Goal: Information Seeking & Learning: Learn about a topic

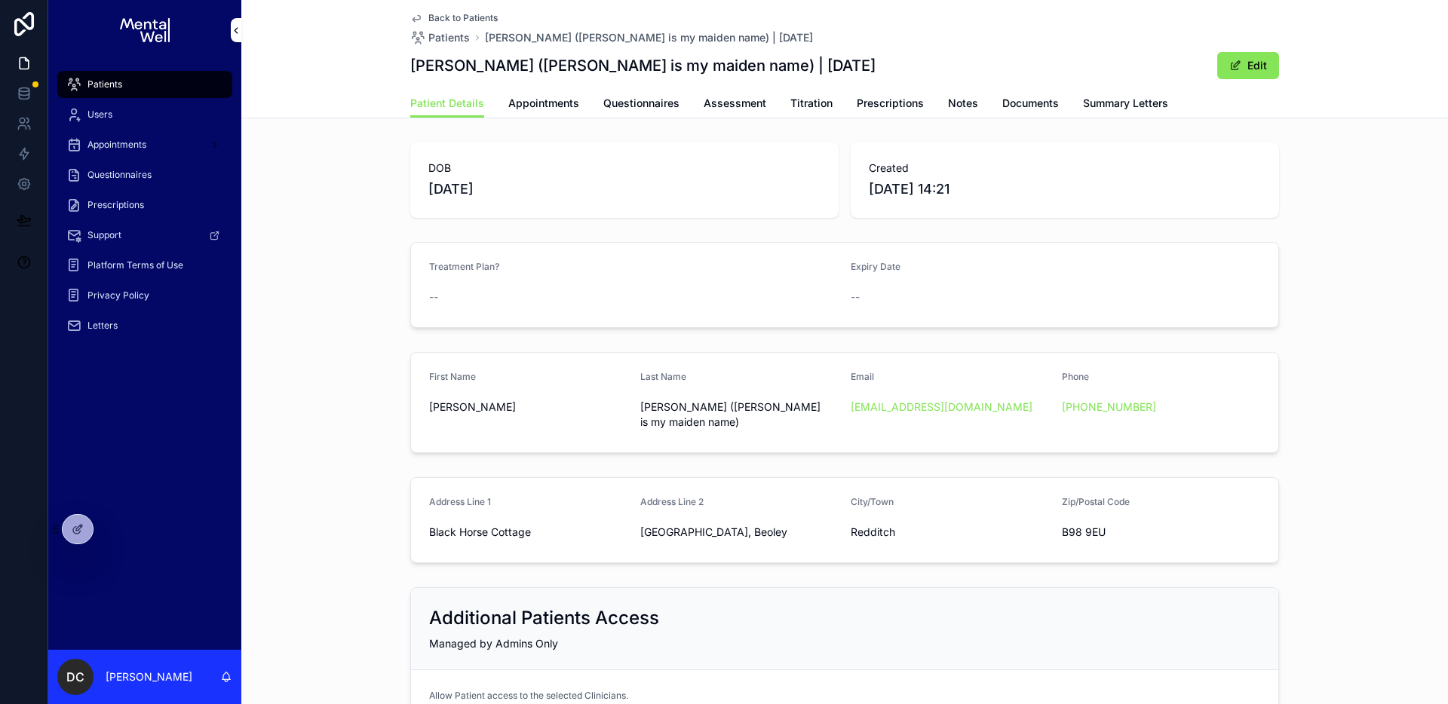
click at [141, 79] on div "Patients" at bounding box center [144, 84] width 157 height 24
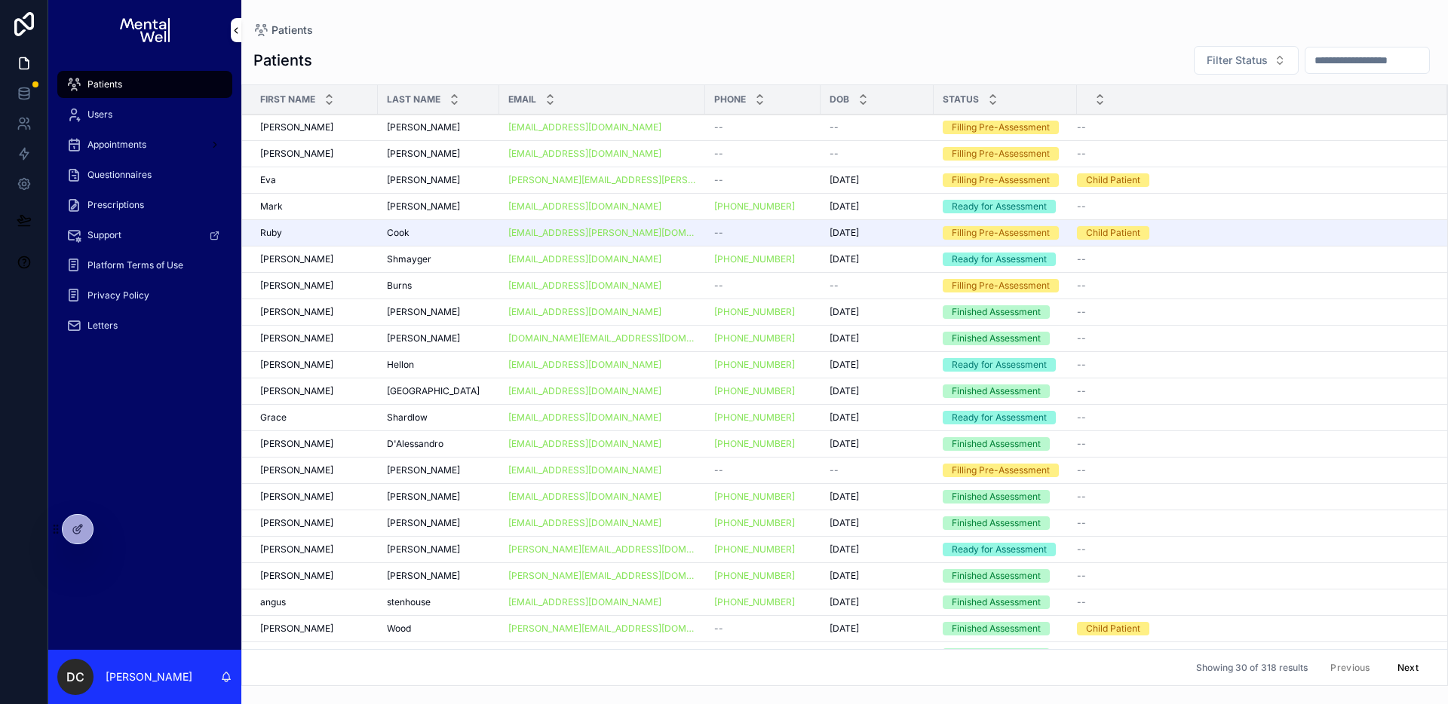
click at [1348, 65] on input "scrollable content" at bounding box center [1367, 60] width 124 height 21
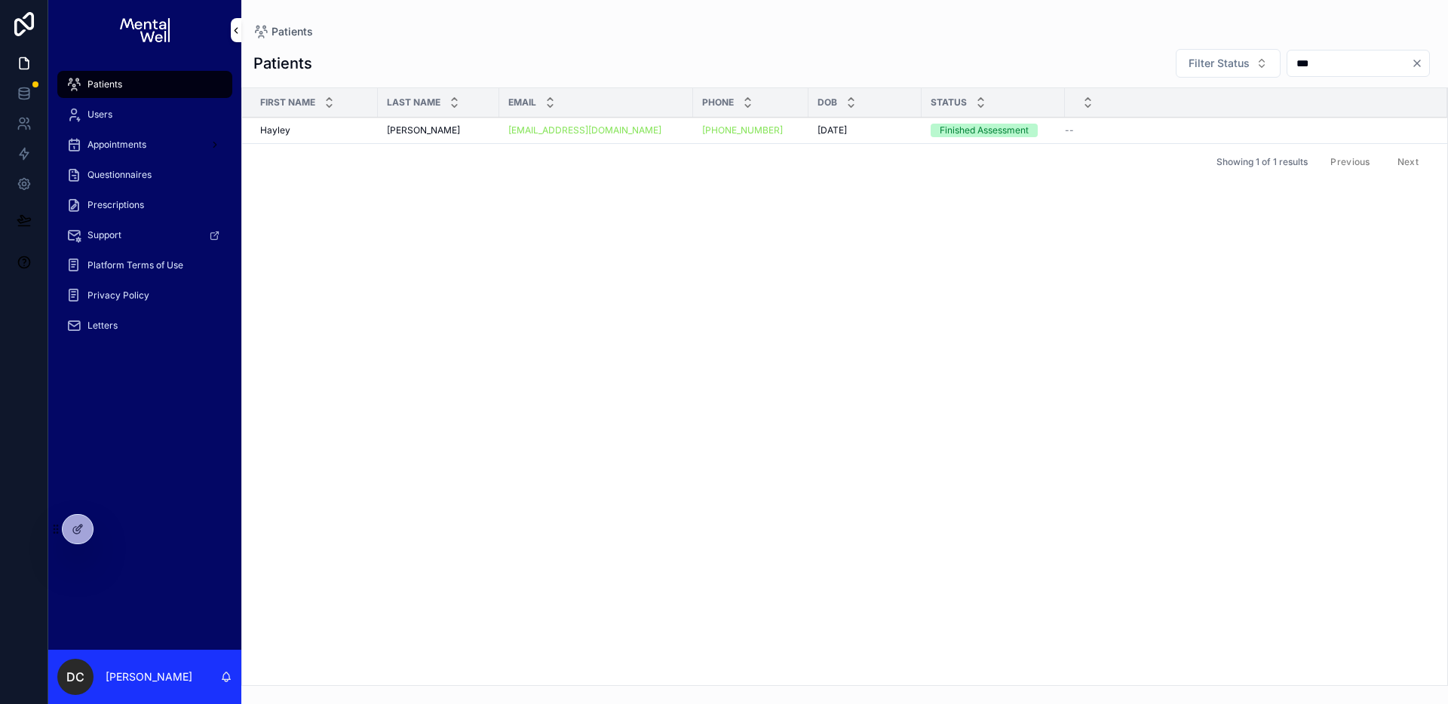
type input "***"
click at [473, 133] on div "[PERSON_NAME] [PERSON_NAME]" at bounding box center [438, 130] width 103 height 12
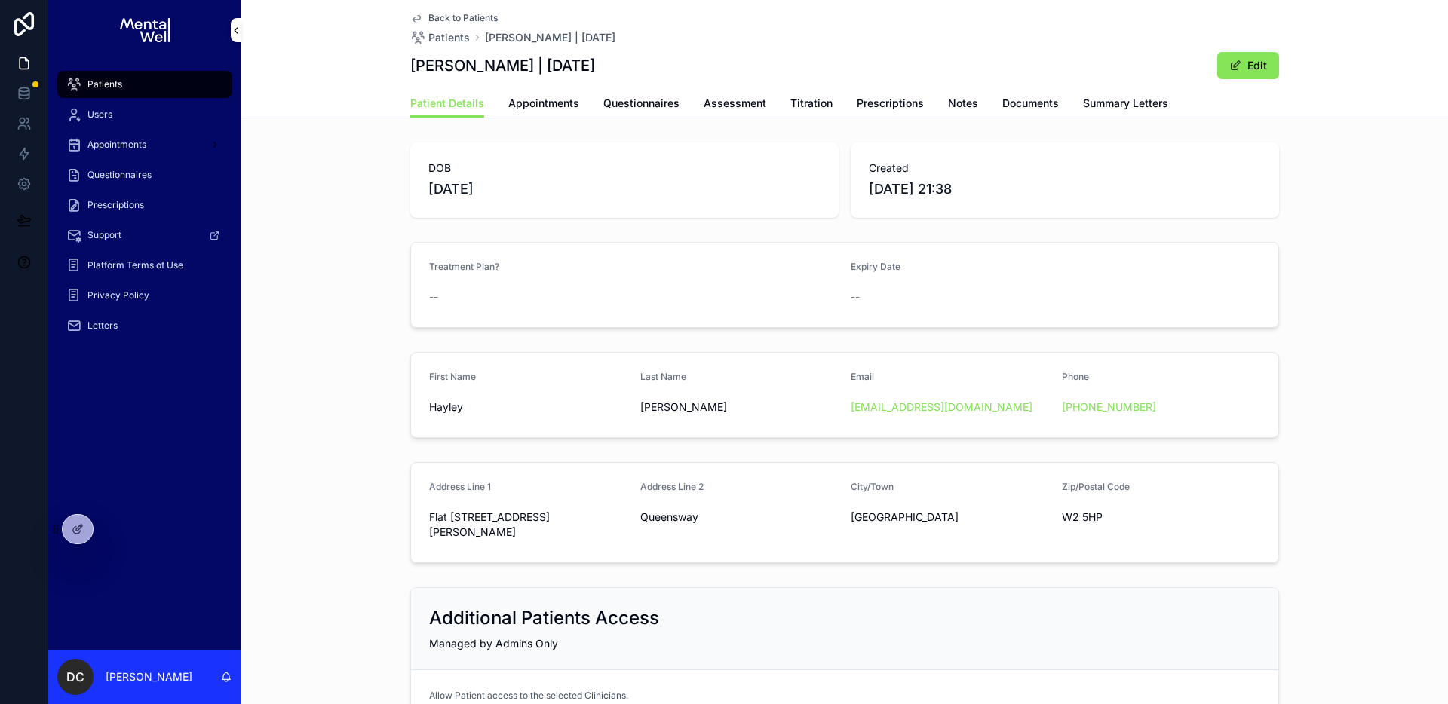
click at [1158, 96] on span "Summary Letters" at bounding box center [1125, 103] width 85 height 15
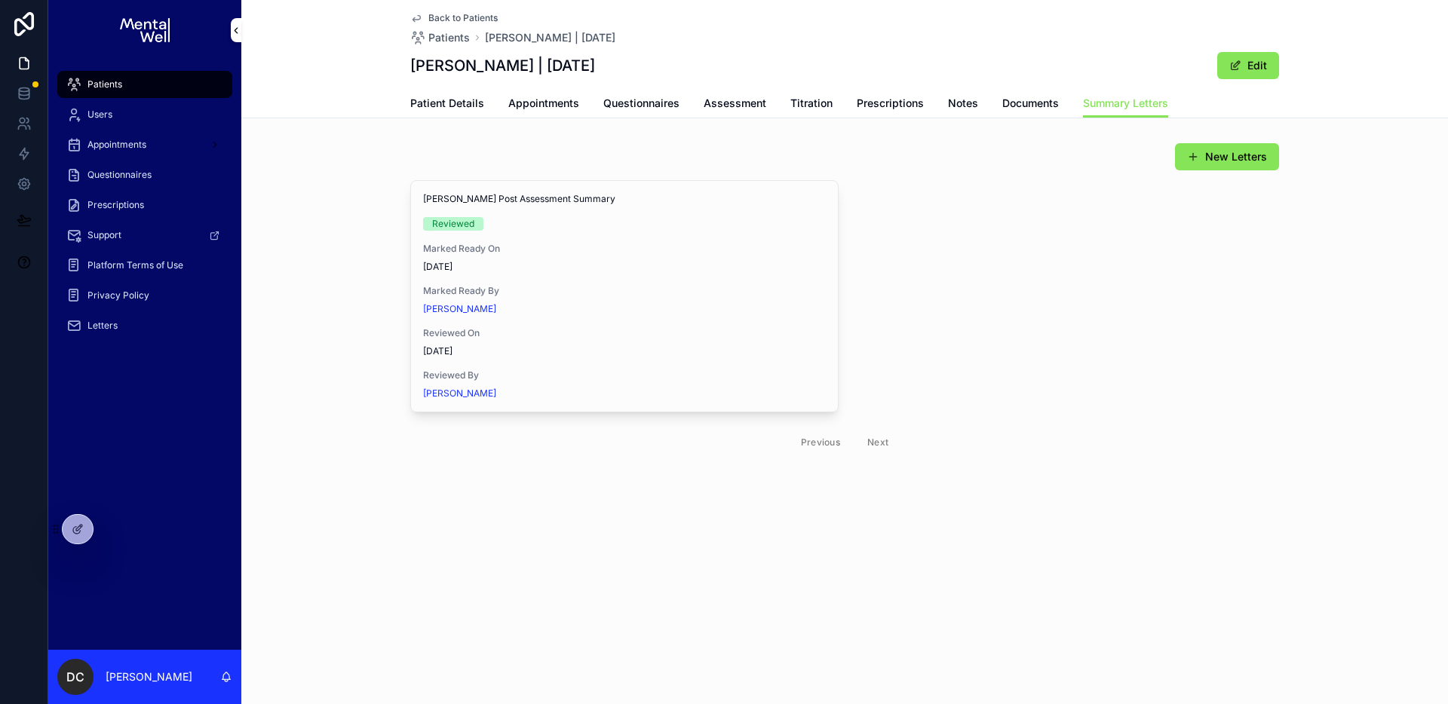
click at [0, 0] on span "View in Google Docs" at bounding box center [0, 0] width 0 height 0
click at [445, 99] on span "Patient Details" at bounding box center [447, 103] width 74 height 15
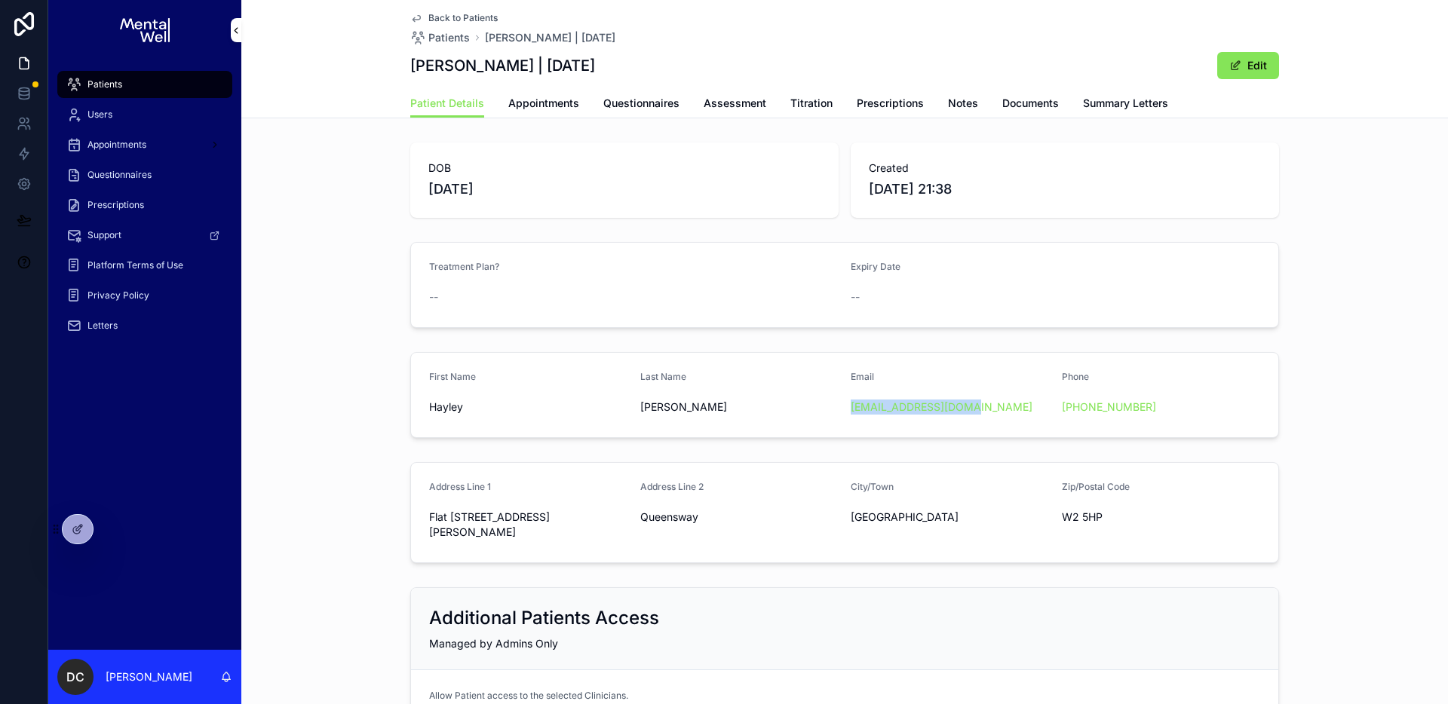
click at [529, 106] on span "Appointments" at bounding box center [543, 103] width 71 height 15
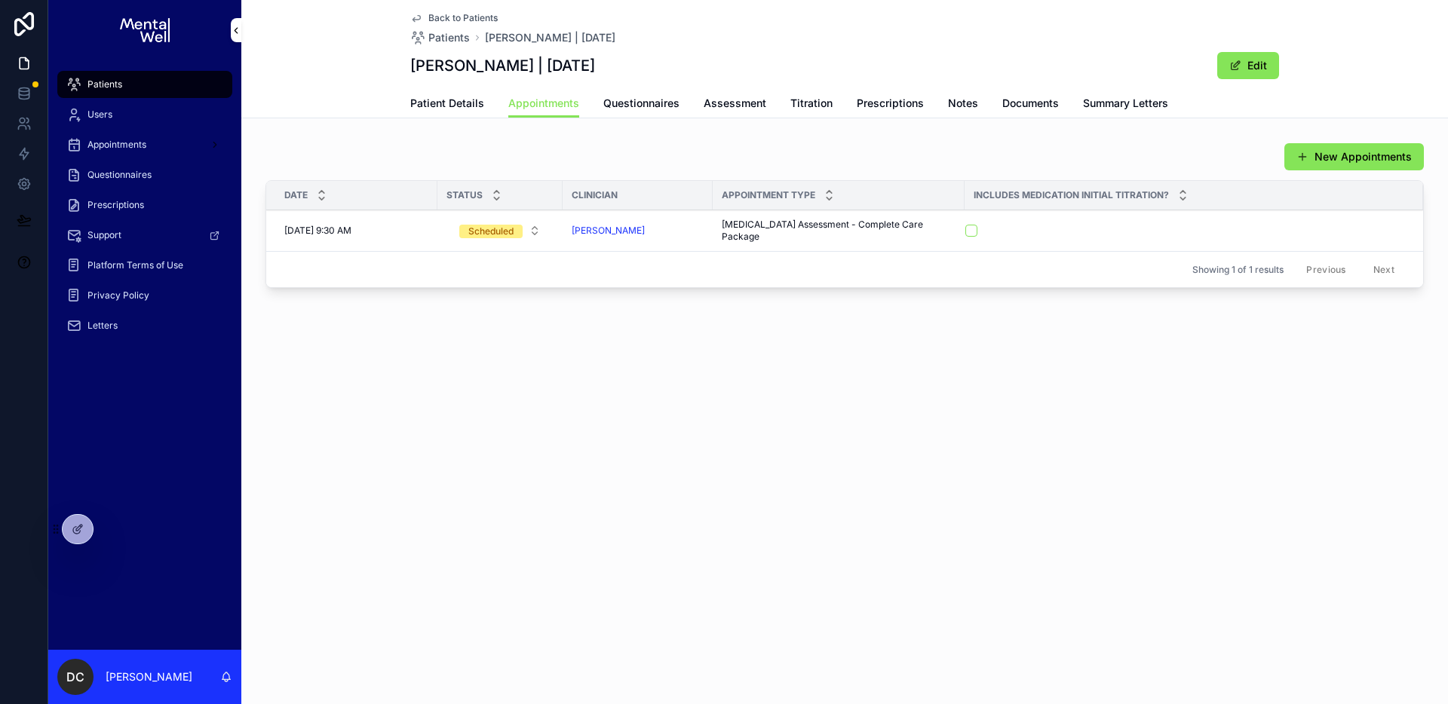
click at [438, 109] on span "Patient Details" at bounding box center [447, 103] width 74 height 15
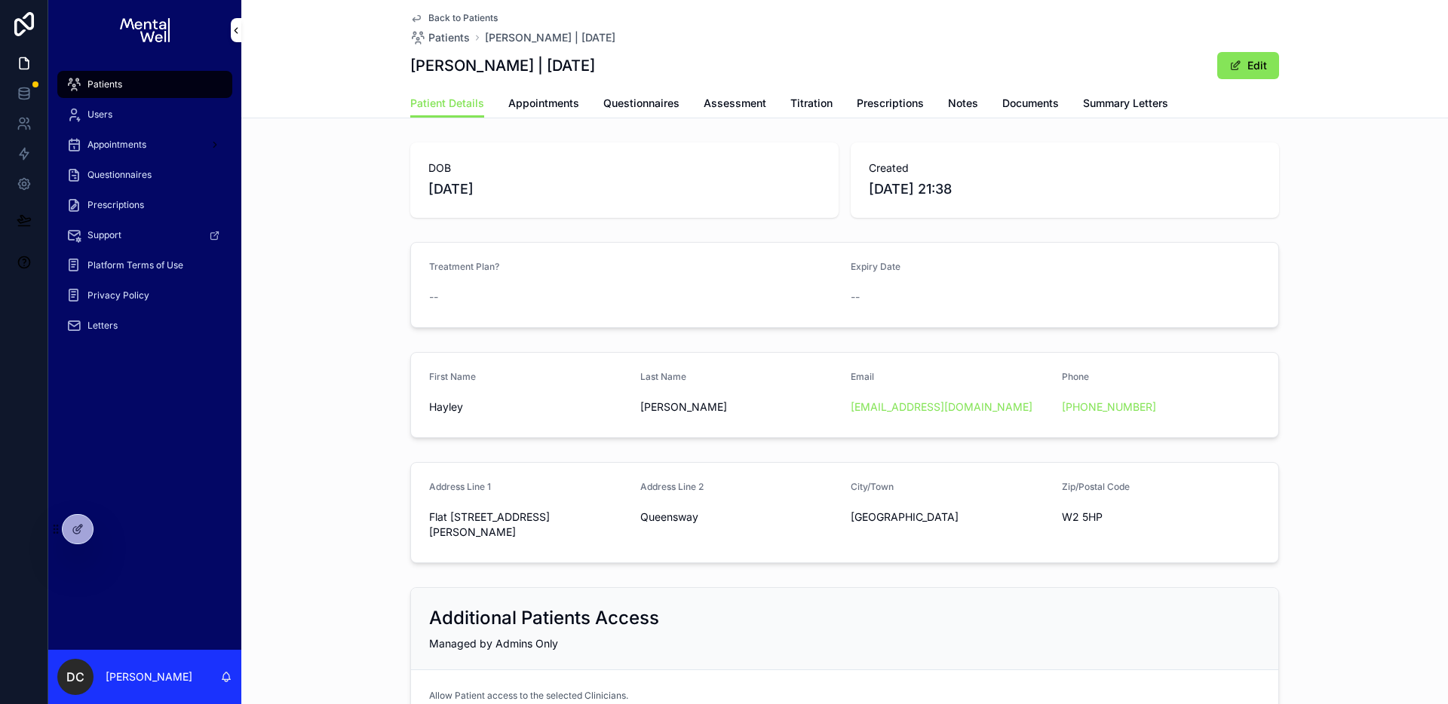
click at [561, 114] on link "Appointments" at bounding box center [543, 105] width 71 height 30
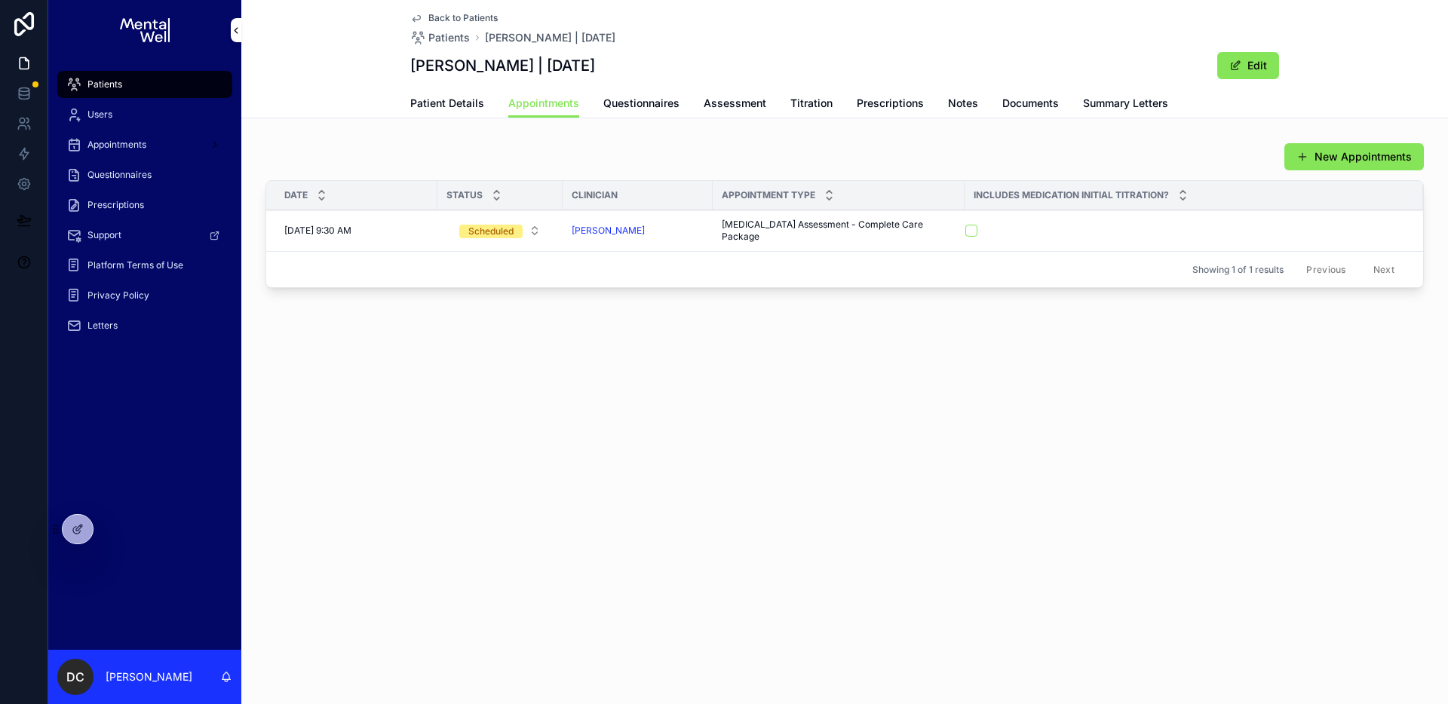
click at [698, 106] on div "Patient Details Appointments Questionnaires Assessment Titration Prescriptions …" at bounding box center [844, 103] width 869 height 29
click at [707, 108] on span "Assessment" at bounding box center [735, 103] width 63 height 15
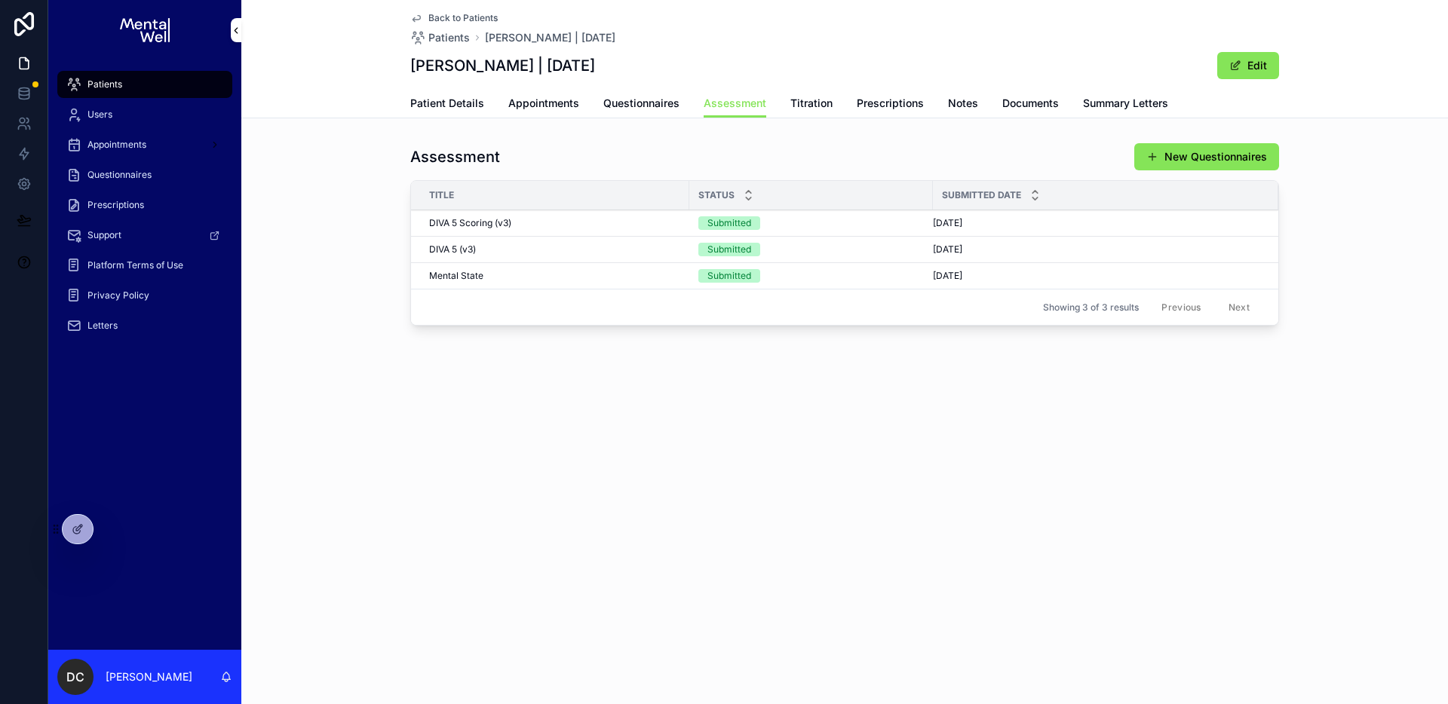
click at [535, 245] on div "DIVA 5 (v3) DIVA 5 (v3)" at bounding box center [554, 250] width 251 height 12
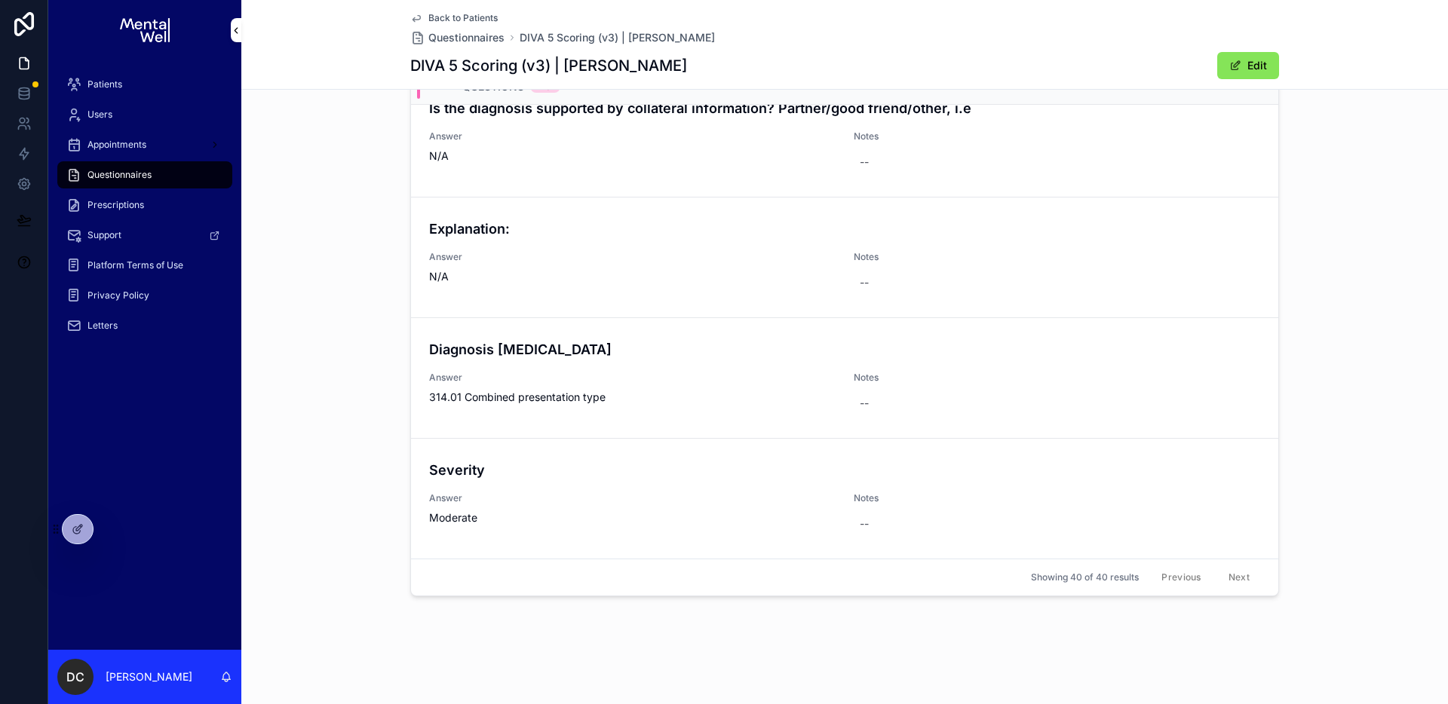
scroll to position [4431, 0]
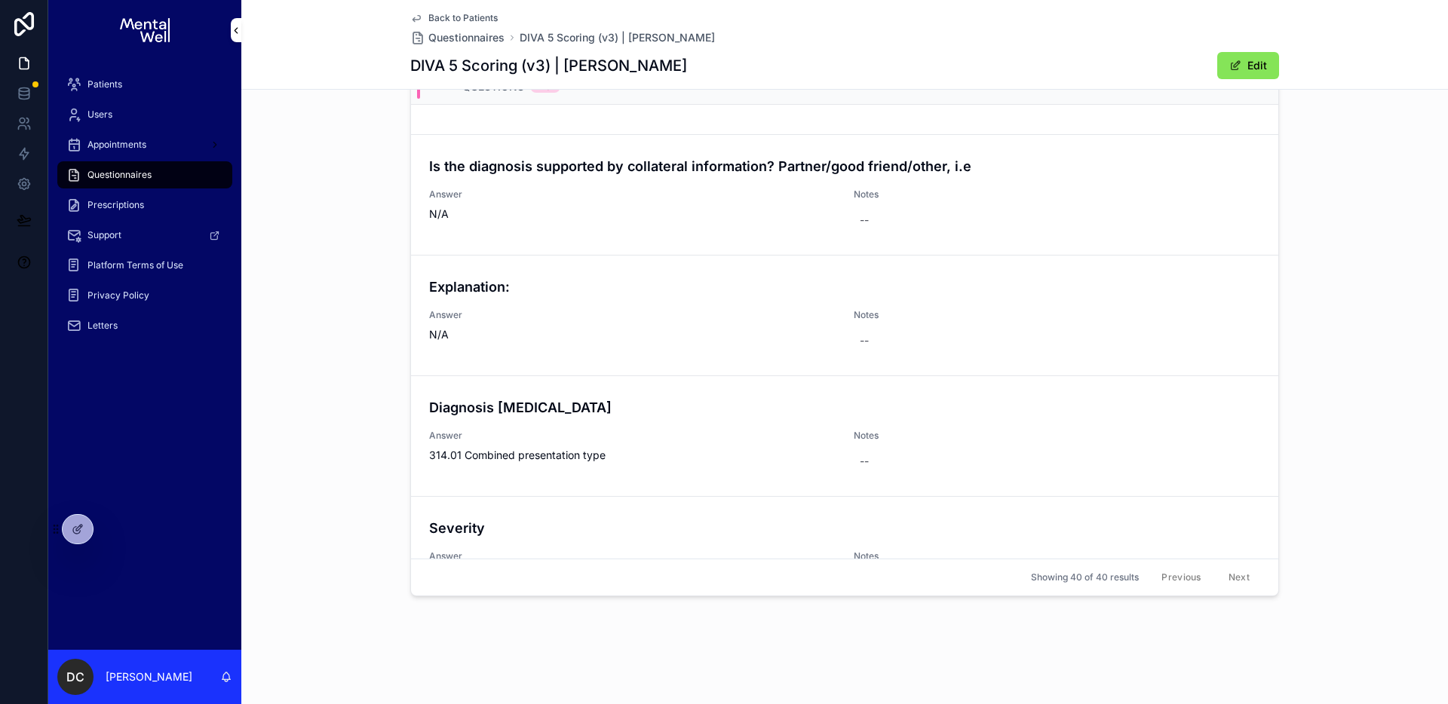
click at [103, 81] on span "Patients" at bounding box center [104, 84] width 35 height 12
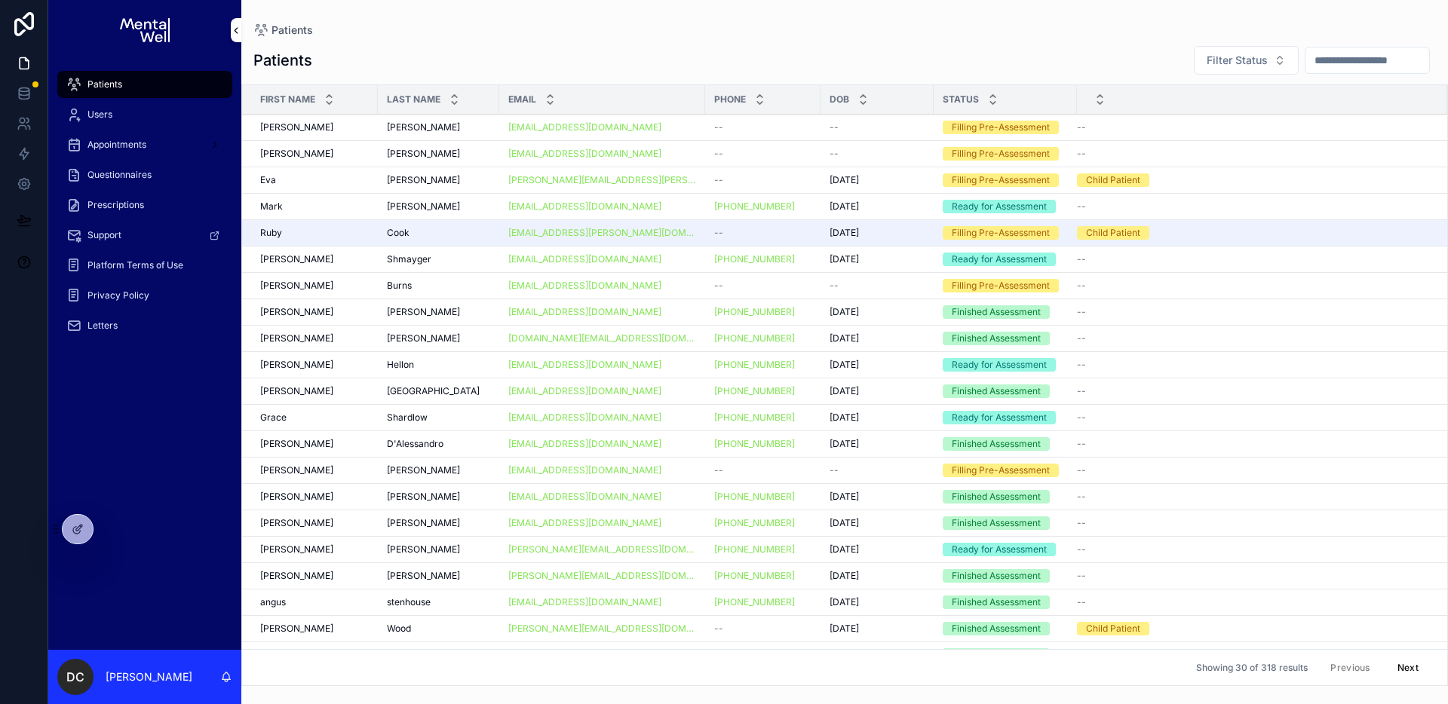
click at [1319, 49] on div "scrollable content" at bounding box center [1367, 60] width 125 height 27
click at [1327, 56] on input "scrollable content" at bounding box center [1367, 60] width 124 height 21
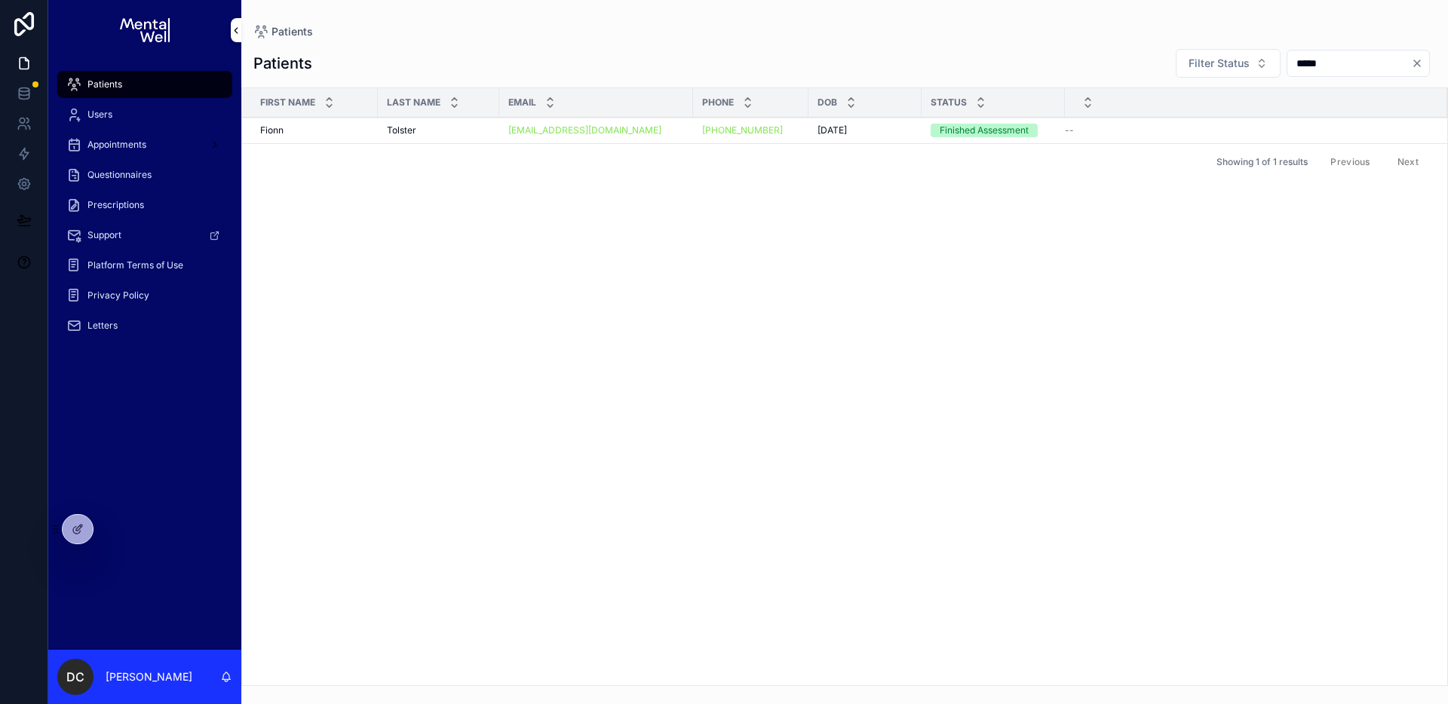
type input "*****"
click at [443, 133] on div "Tolster Tolster" at bounding box center [438, 130] width 103 height 12
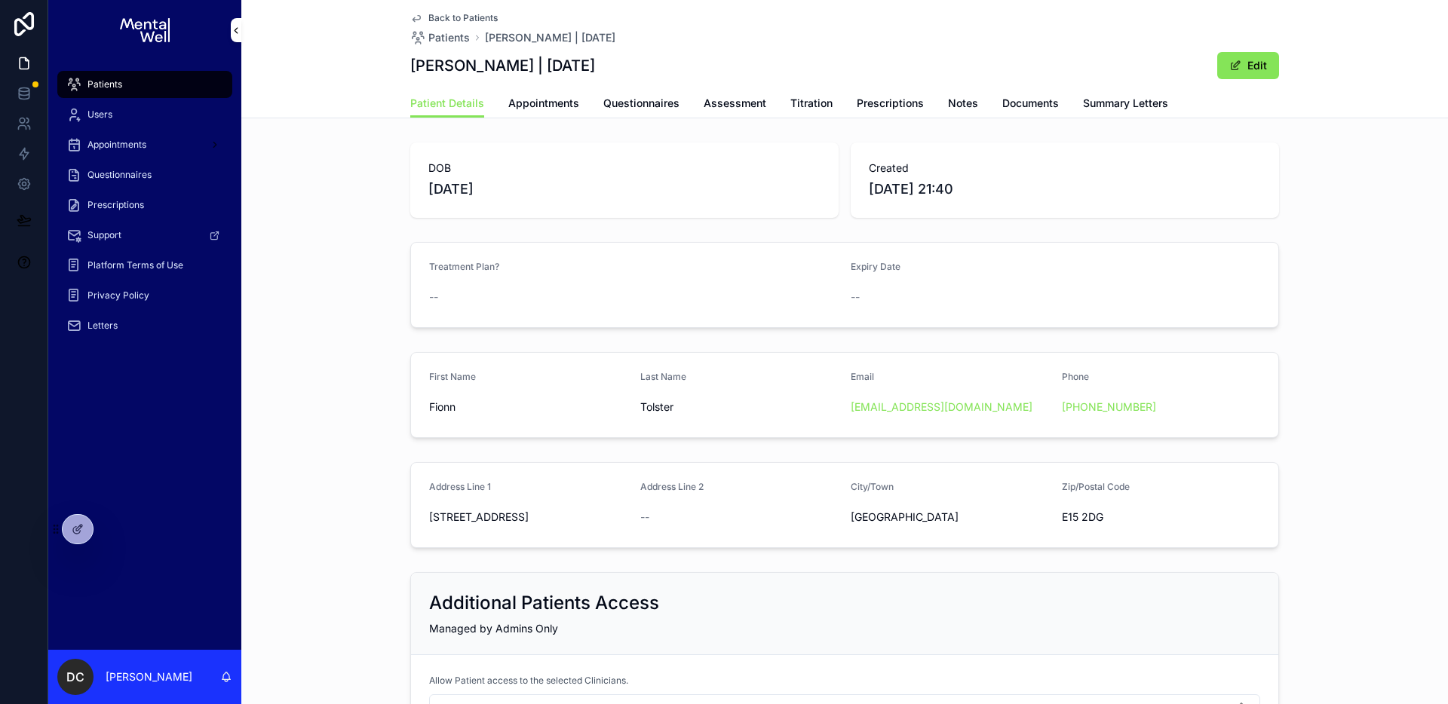
click at [1204, 95] on div "Patient Details Appointments Questionnaires Assessment Titration Prescriptions …" at bounding box center [844, 103] width 869 height 29
click at [1161, 100] on span "Summary Letters" at bounding box center [1125, 103] width 85 height 15
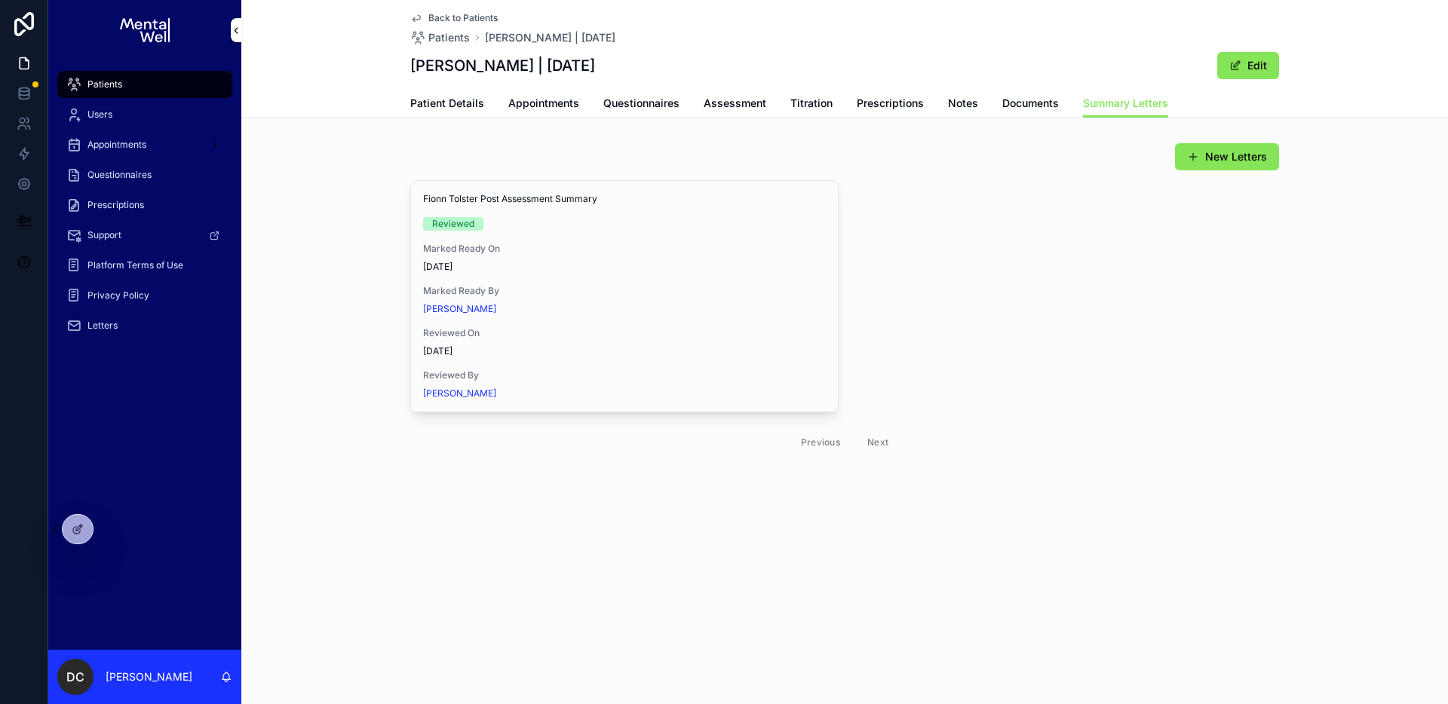
click at [0, 0] on button "View in Google Docs" at bounding box center [0, 0] width 0 height 0
click at [437, 97] on span "Patient Details" at bounding box center [447, 103] width 74 height 15
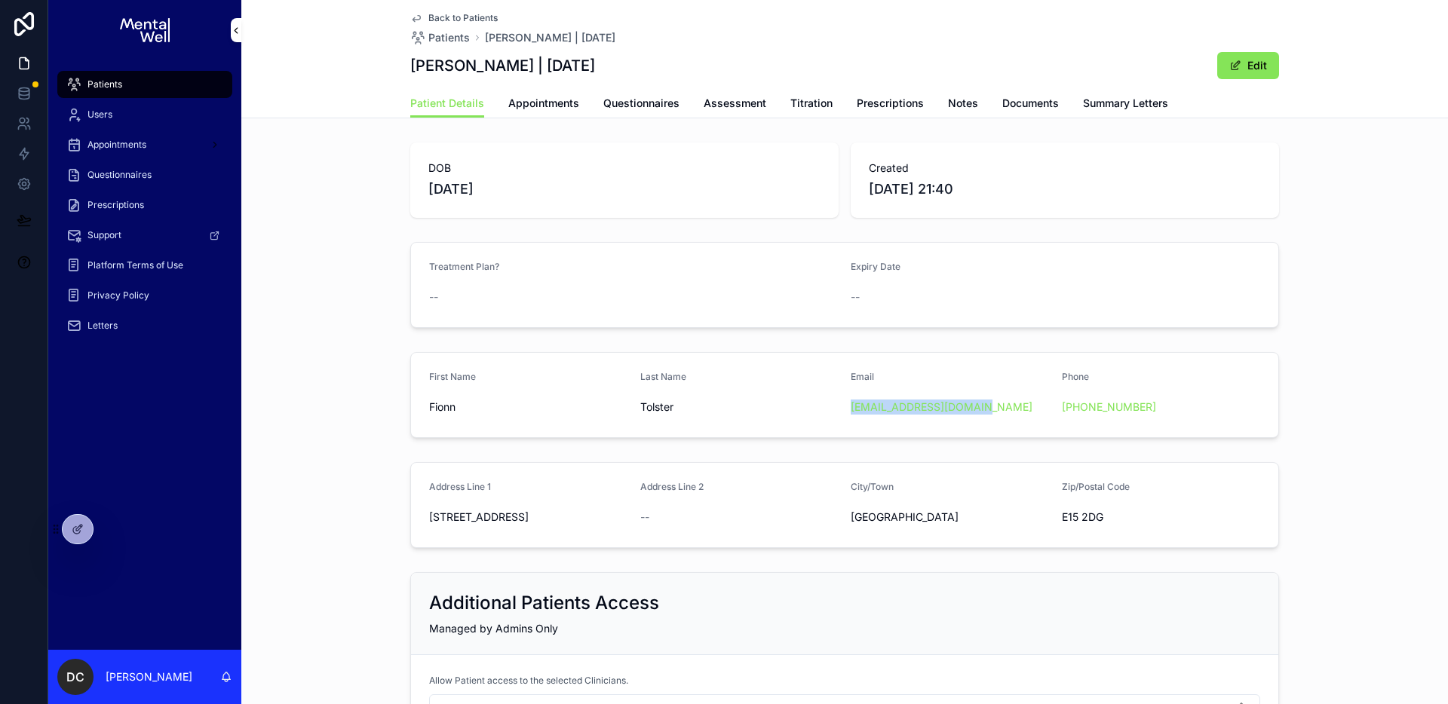
click at [664, 112] on link "Questionnaires" at bounding box center [641, 105] width 76 height 30
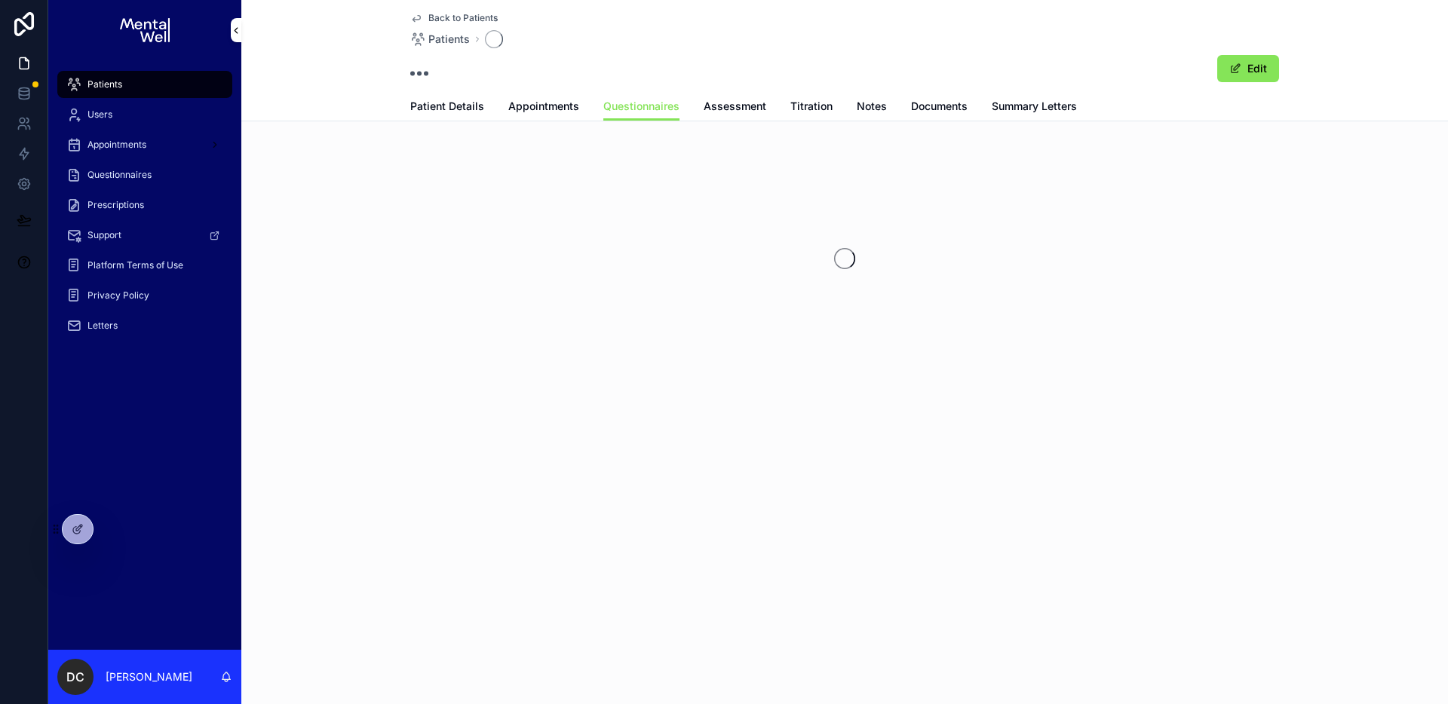
click at [710, 106] on span "Assessment" at bounding box center [735, 106] width 63 height 15
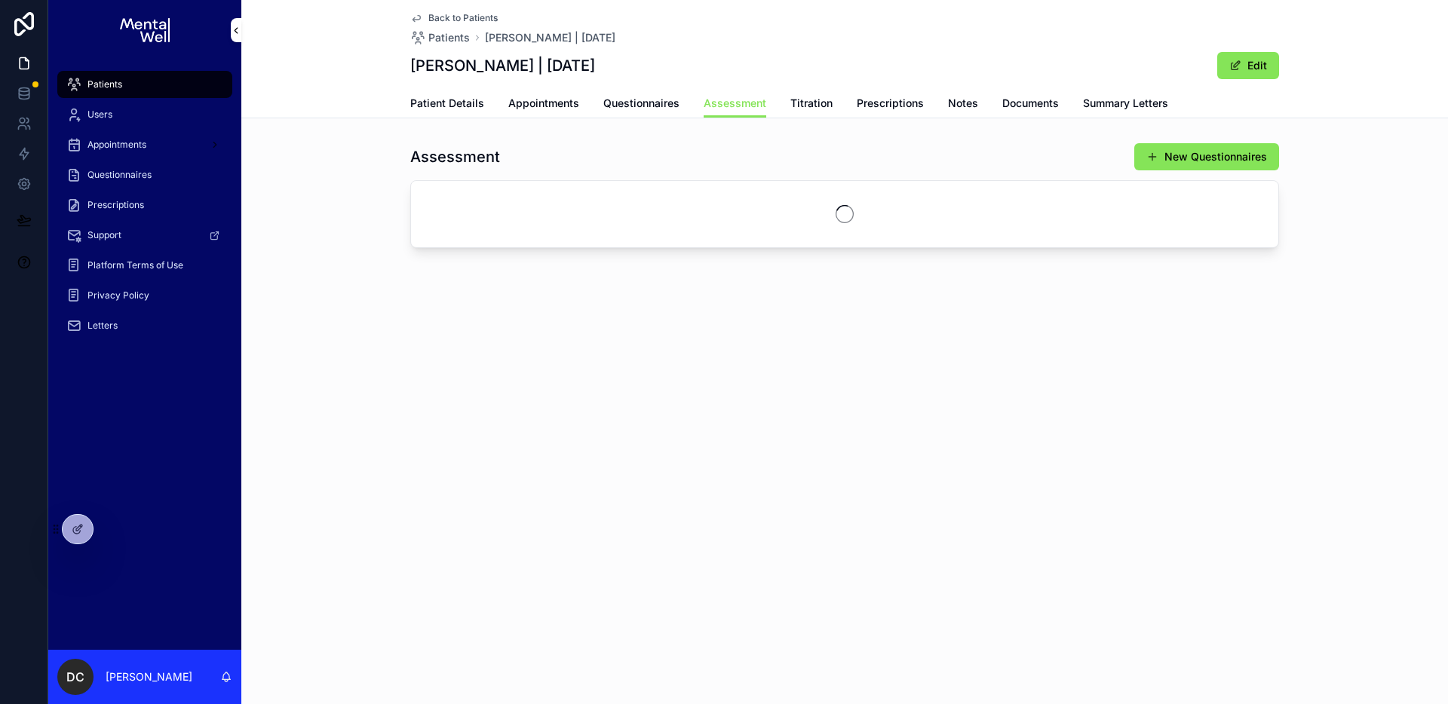
click at [551, 124] on div "Back to Patients Patients [PERSON_NAME] | [DATE] [PERSON_NAME] | [DATE] Edit As…" at bounding box center [844, 178] width 1207 height 357
click at [556, 108] on span "Appointments" at bounding box center [543, 103] width 71 height 15
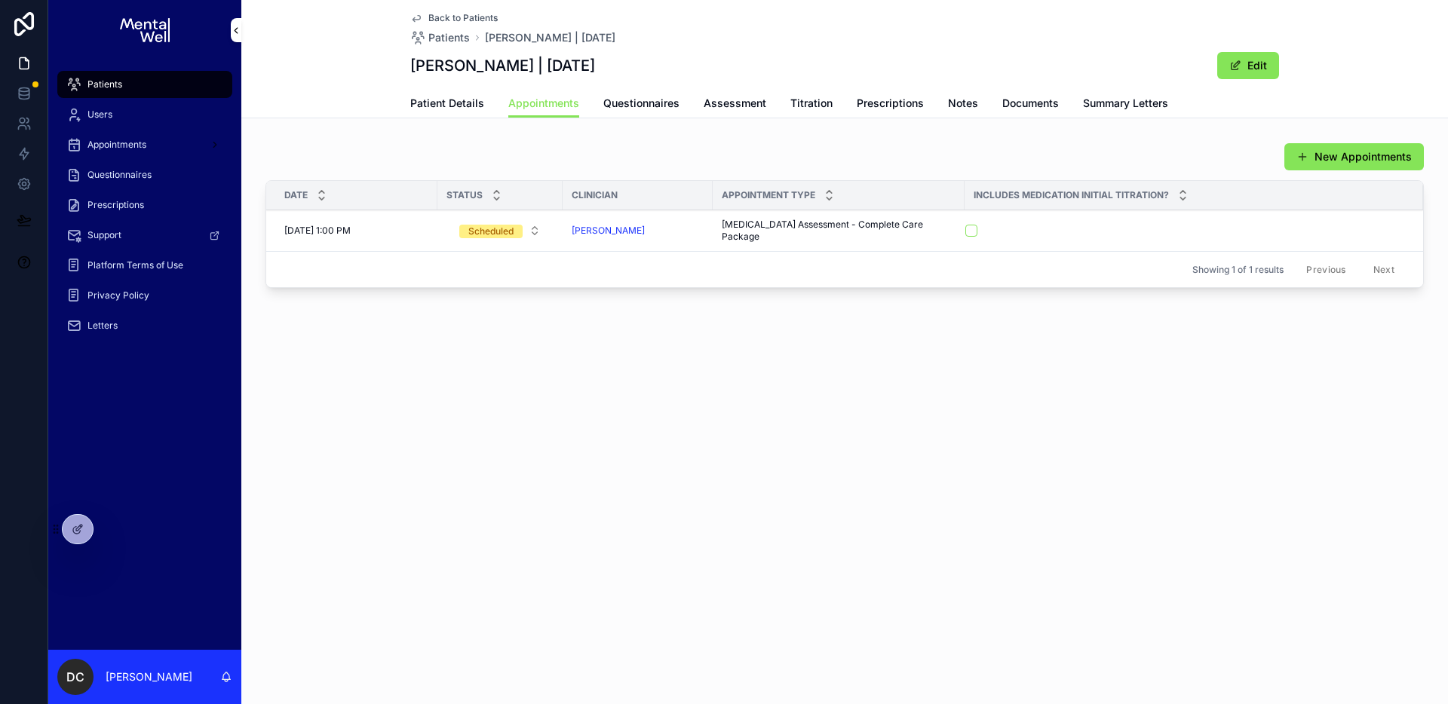
click at [582, 141] on div "New Appointments Date Status Clinician Appointment Type Includes Medication Ini…" at bounding box center [844, 218] width 1207 height 164
click at [93, 90] on span "Patients" at bounding box center [104, 84] width 35 height 12
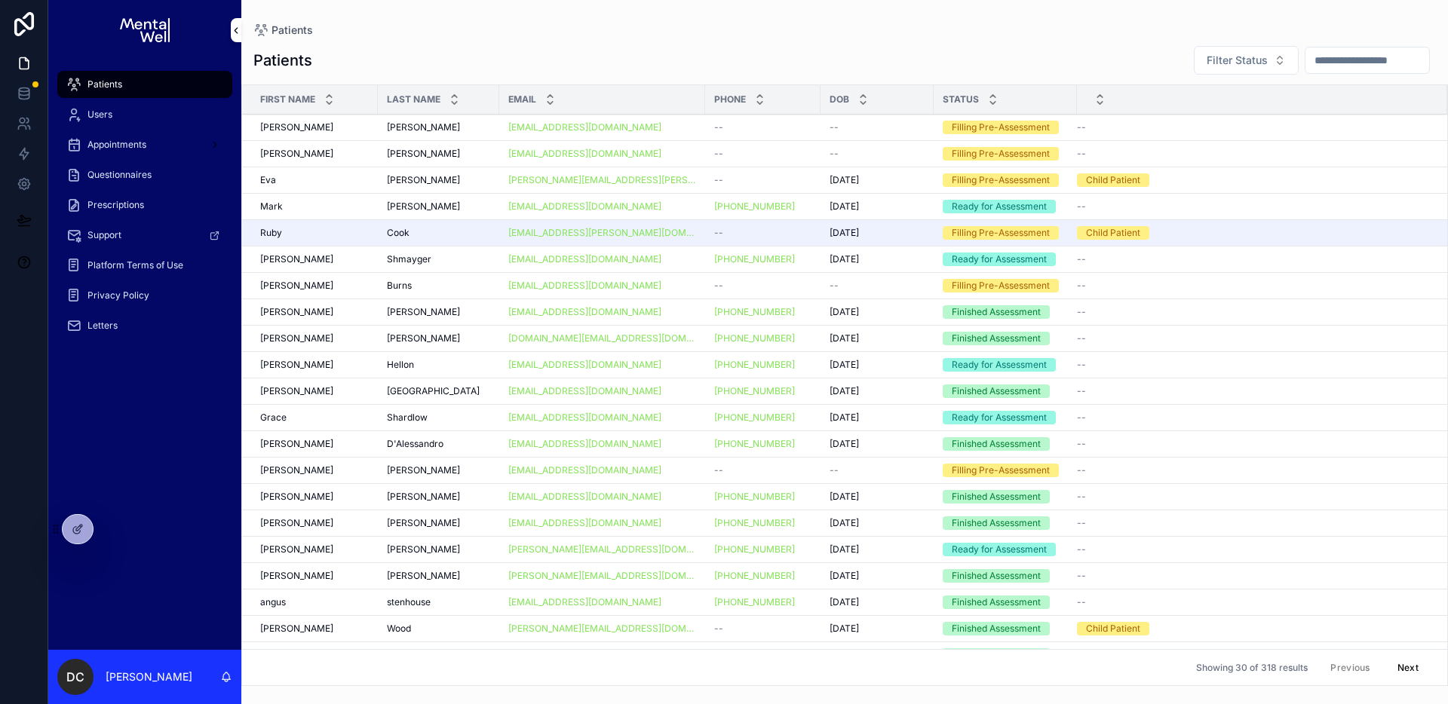
click at [1345, 60] on input "scrollable content" at bounding box center [1367, 60] width 124 height 21
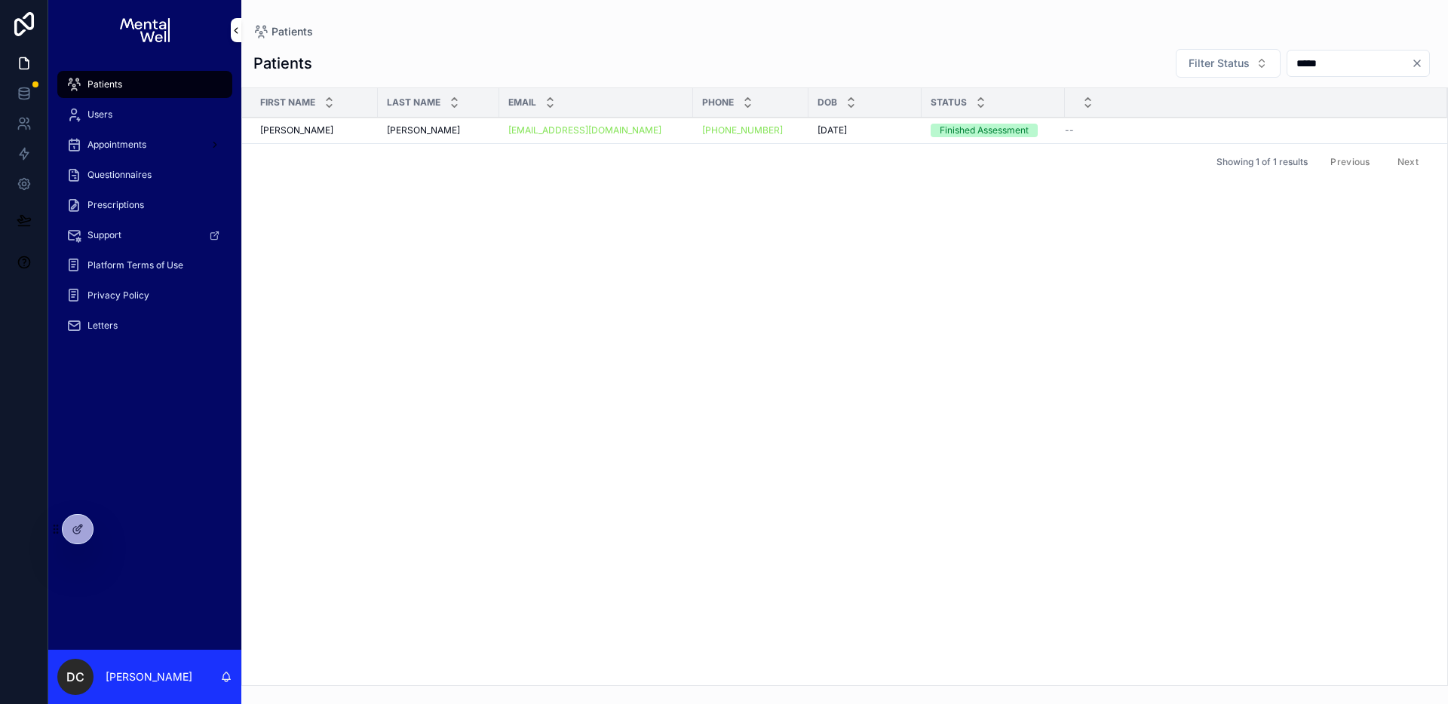
type input "*****"
click at [471, 127] on div "[PERSON_NAME] [PERSON_NAME]" at bounding box center [438, 130] width 103 height 12
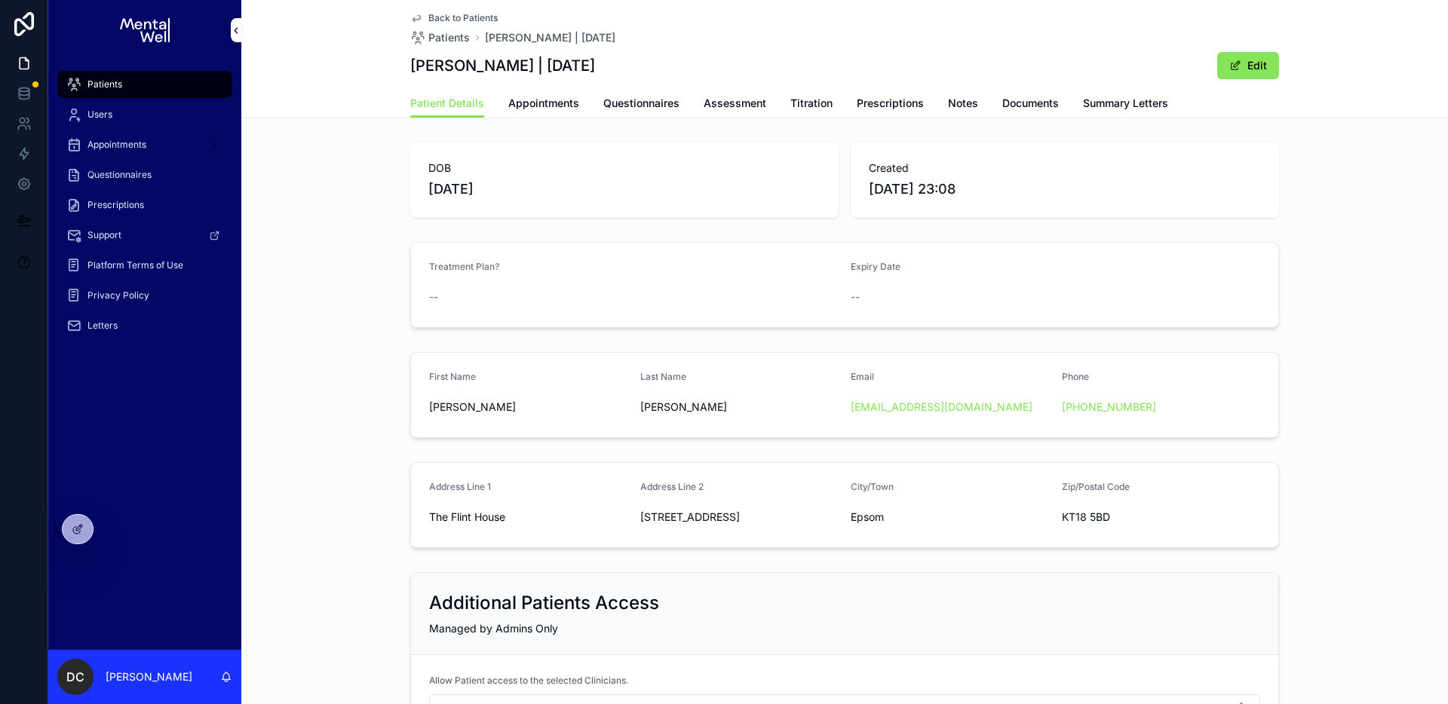
click at [1139, 90] on link "Summary Letters" at bounding box center [1125, 105] width 85 height 30
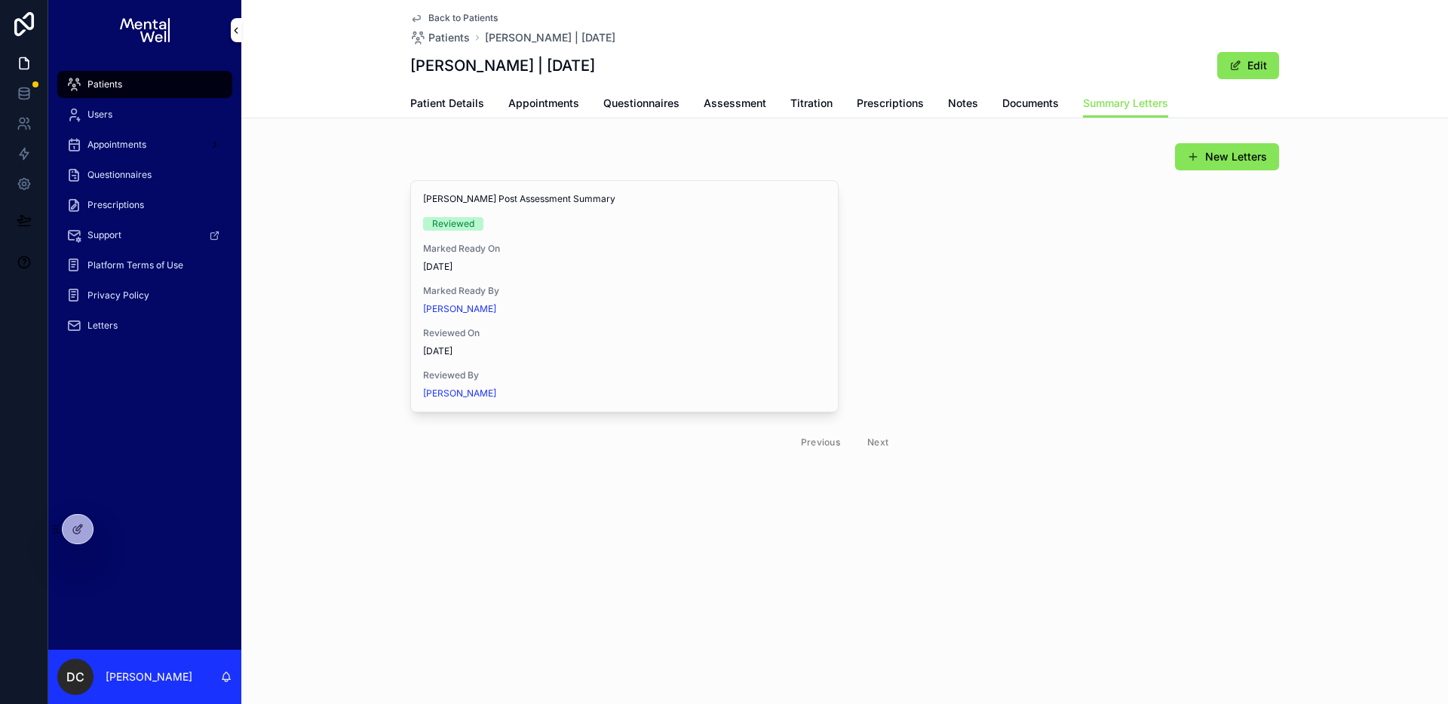
click at [0, 0] on span "View in Google Docs" at bounding box center [0, 0] width 0 height 0
click at [537, 101] on span "Appointments" at bounding box center [543, 103] width 71 height 15
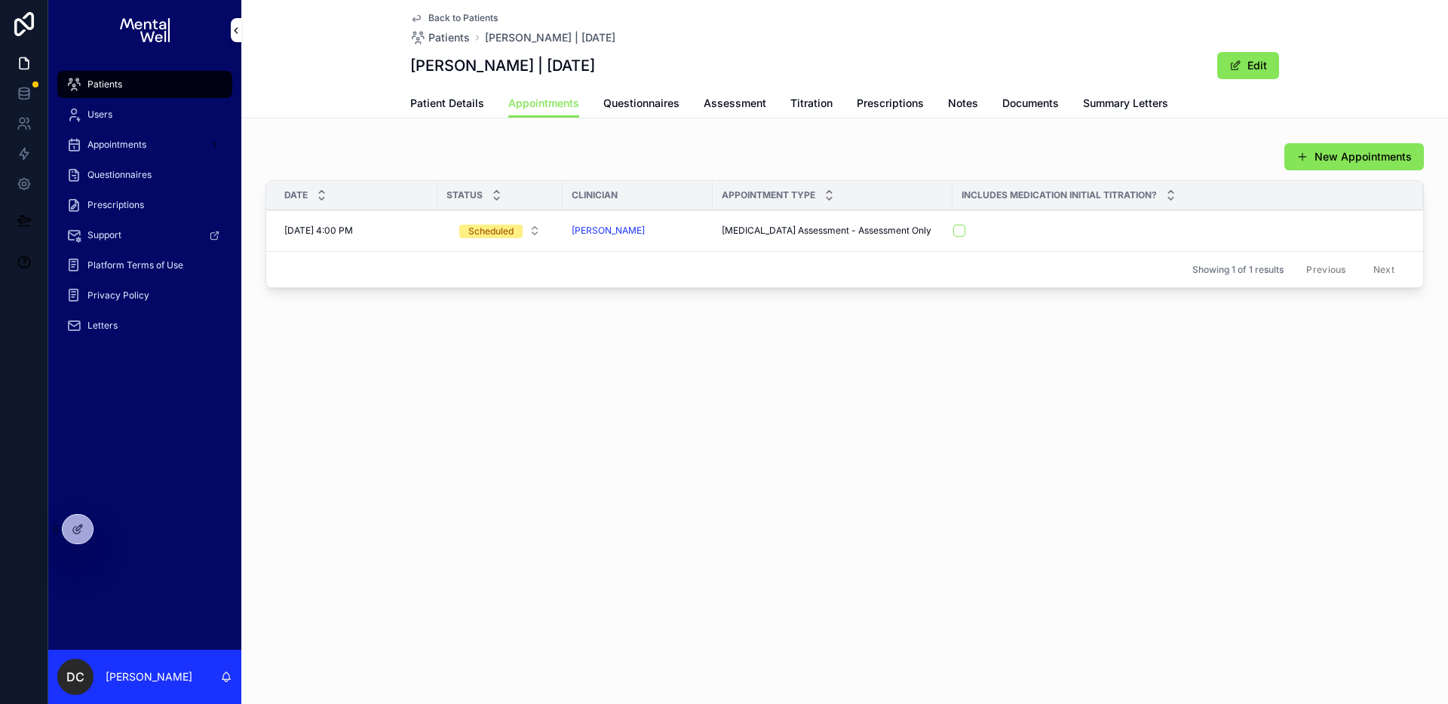
click at [432, 103] on span "Patient Details" at bounding box center [447, 103] width 74 height 15
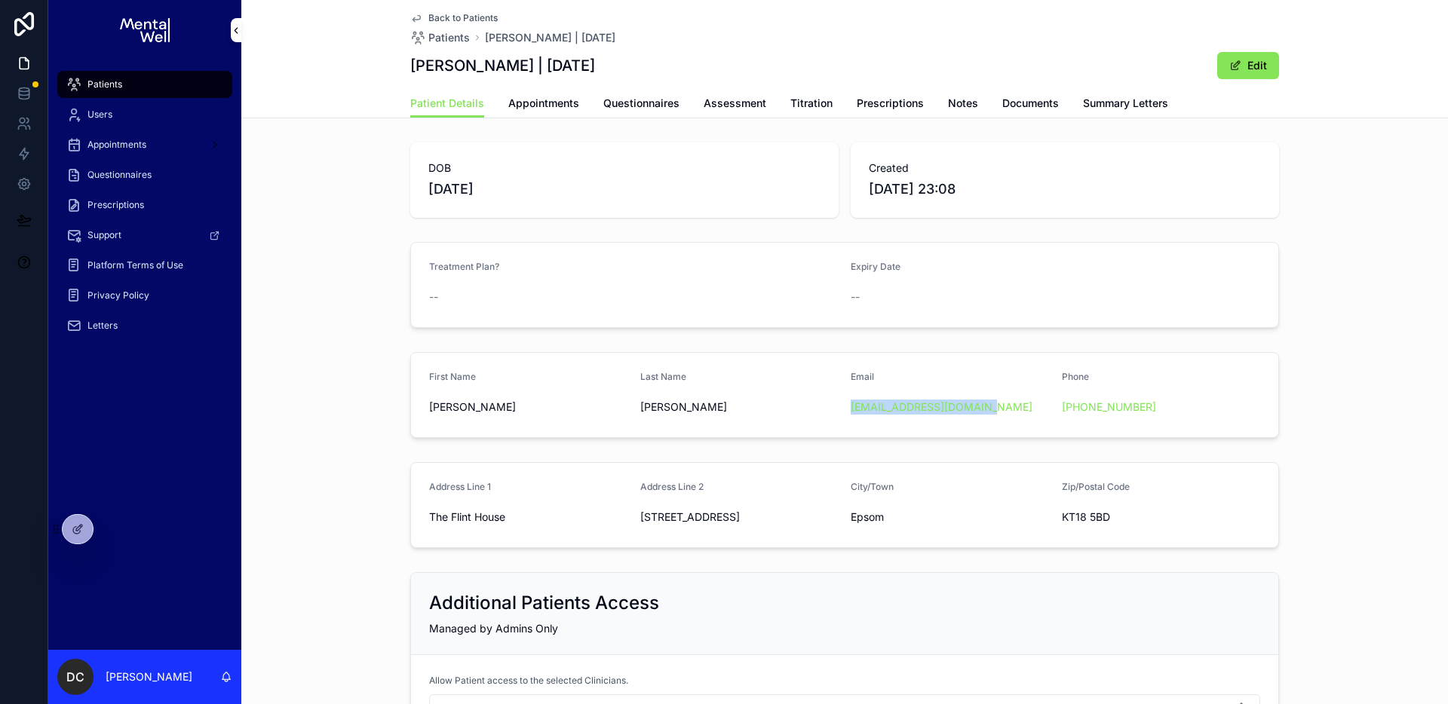
click at [124, 83] on div "Patients" at bounding box center [144, 84] width 157 height 24
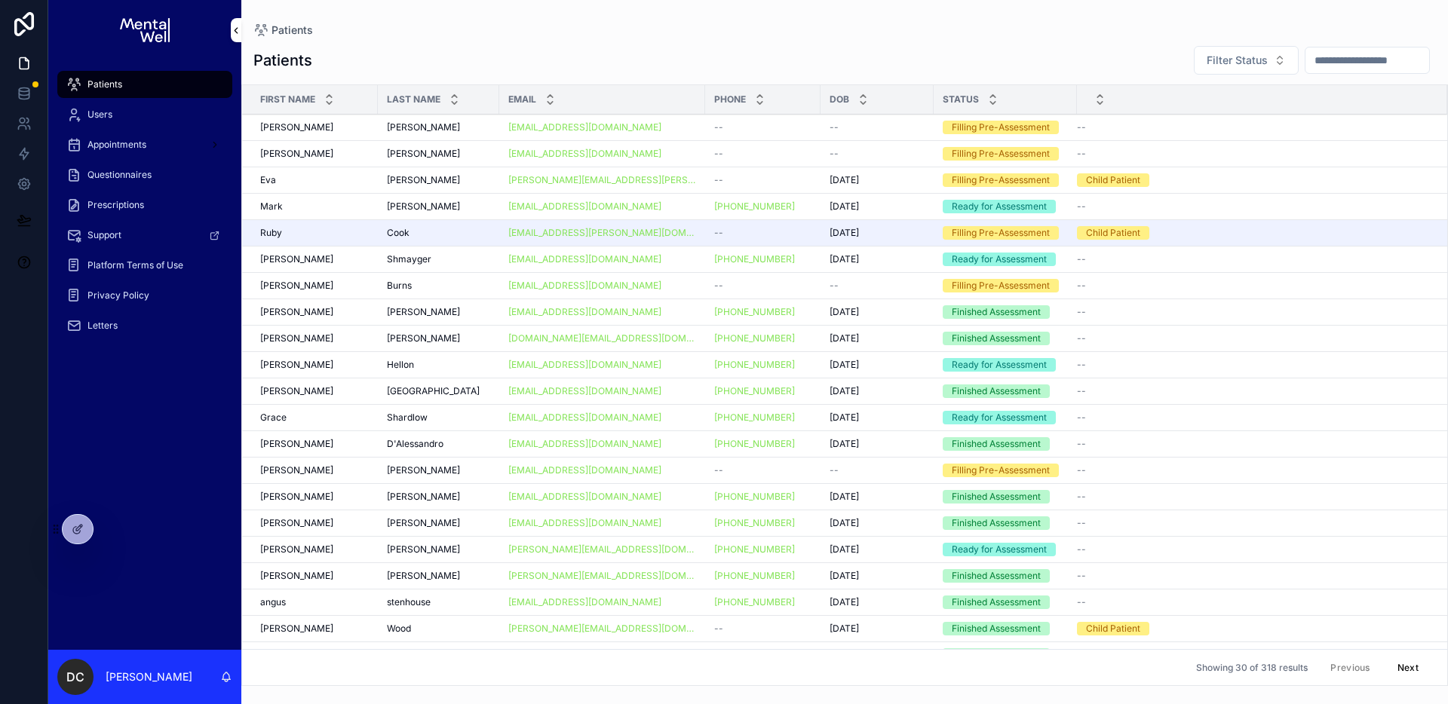
click at [1312, 66] on input "scrollable content" at bounding box center [1367, 60] width 124 height 21
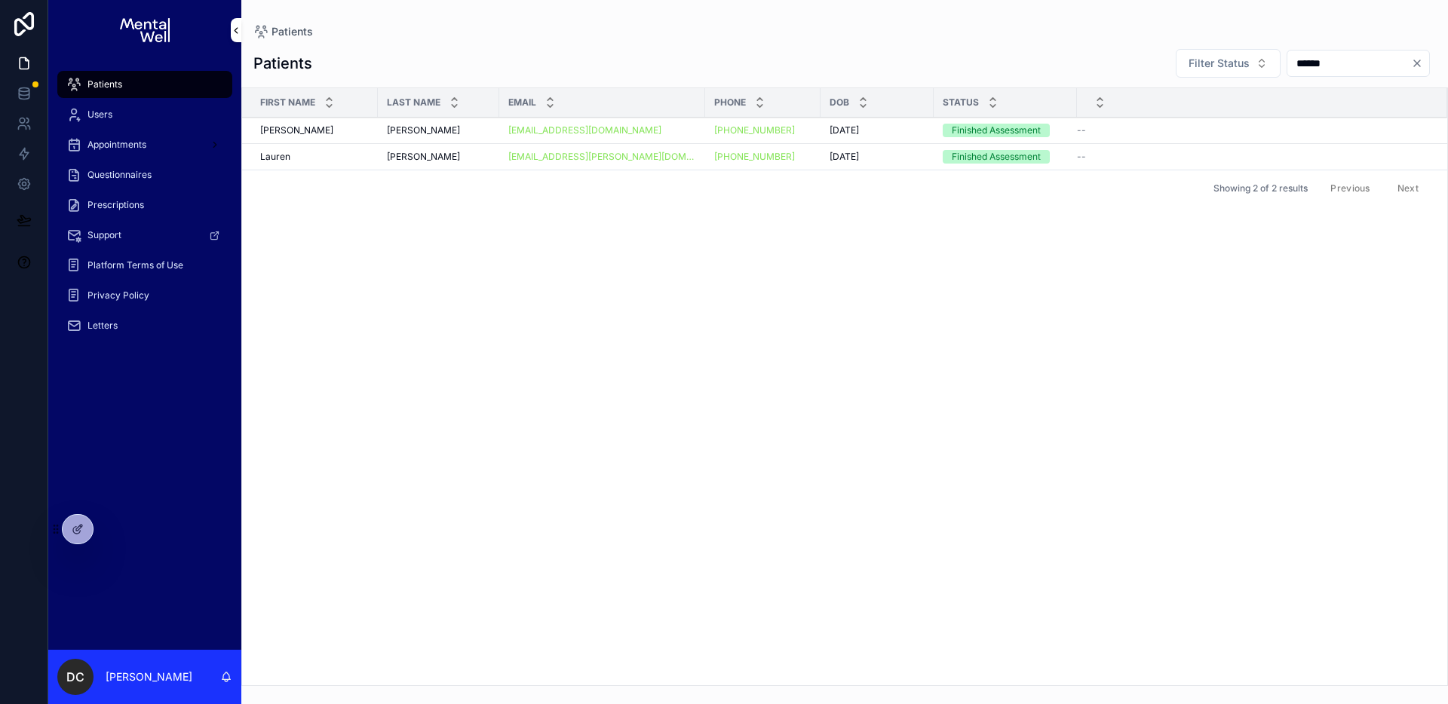
type input "******"
click at [441, 158] on div "[PERSON_NAME]" at bounding box center [438, 157] width 103 height 12
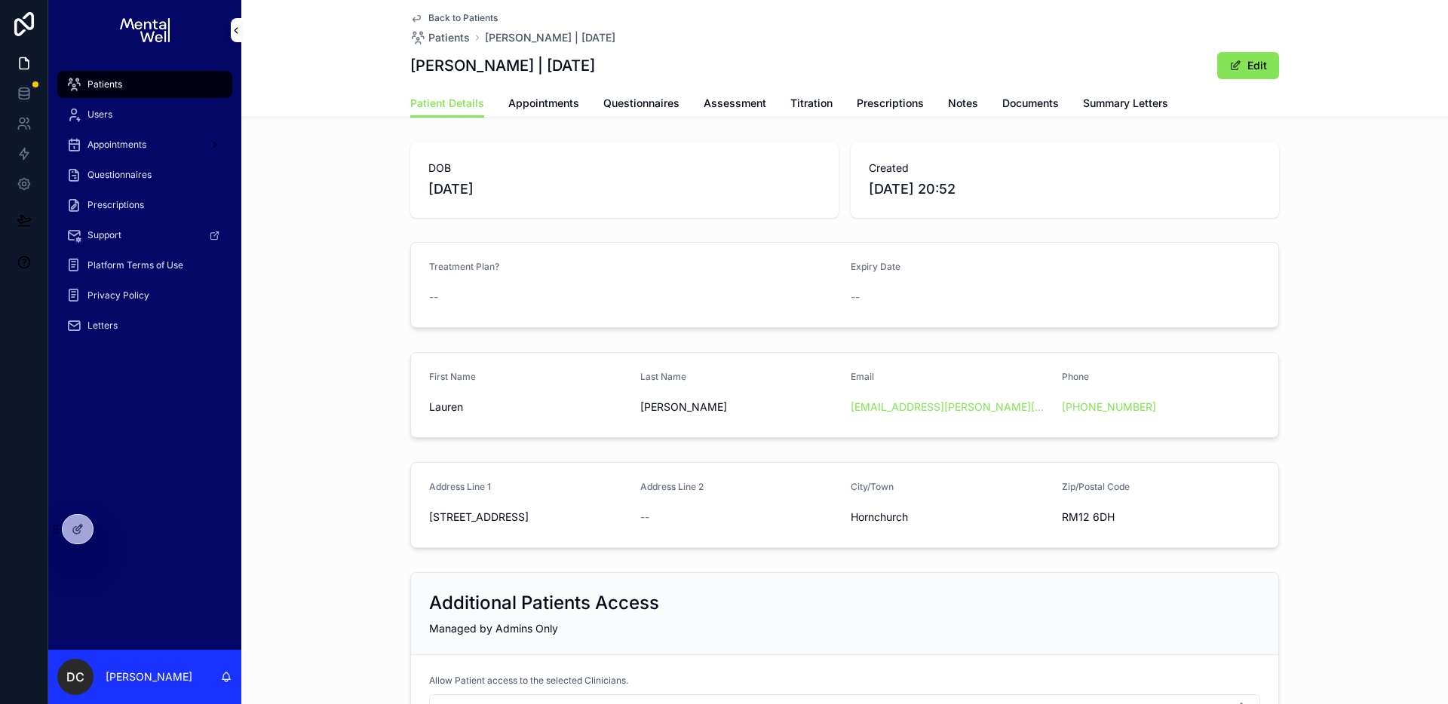
click at [1020, 112] on link "Documents" at bounding box center [1030, 105] width 57 height 30
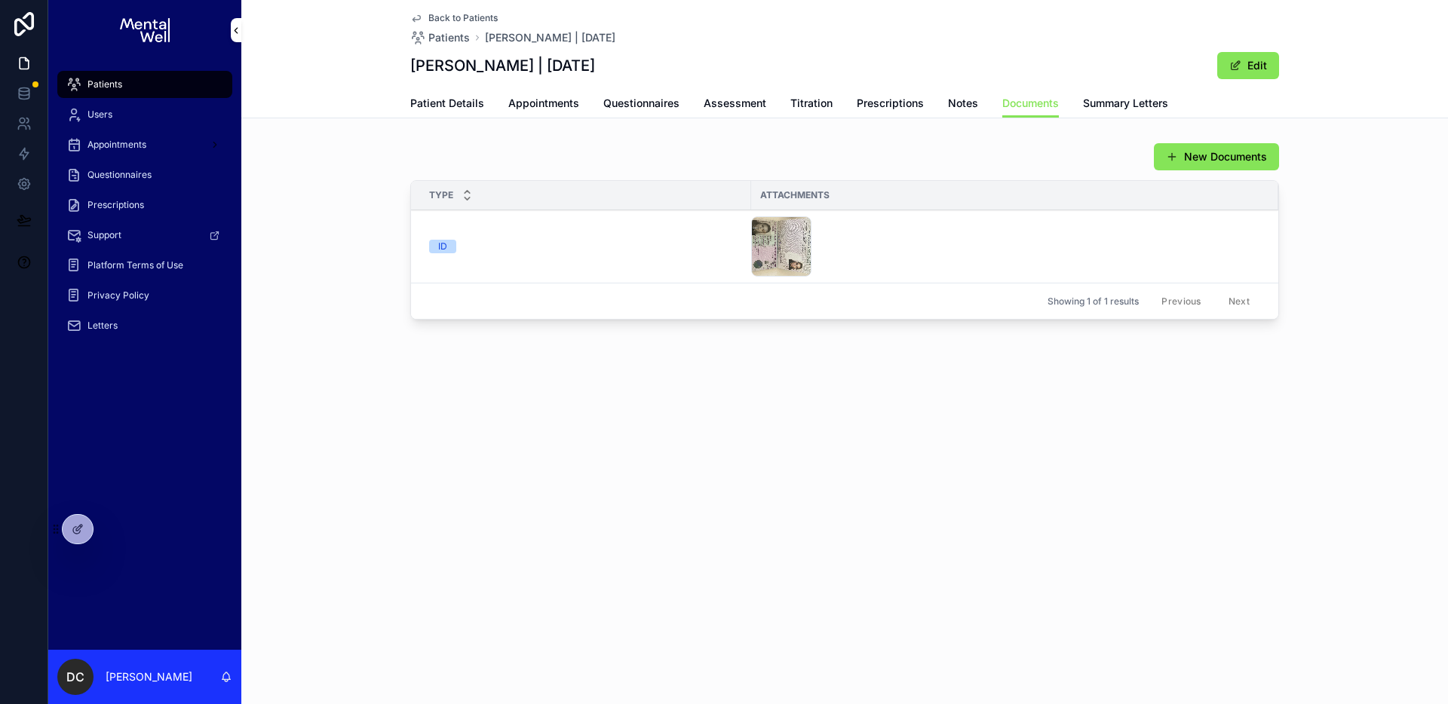
click at [1124, 107] on span "Summary Letters" at bounding box center [1125, 103] width 85 height 15
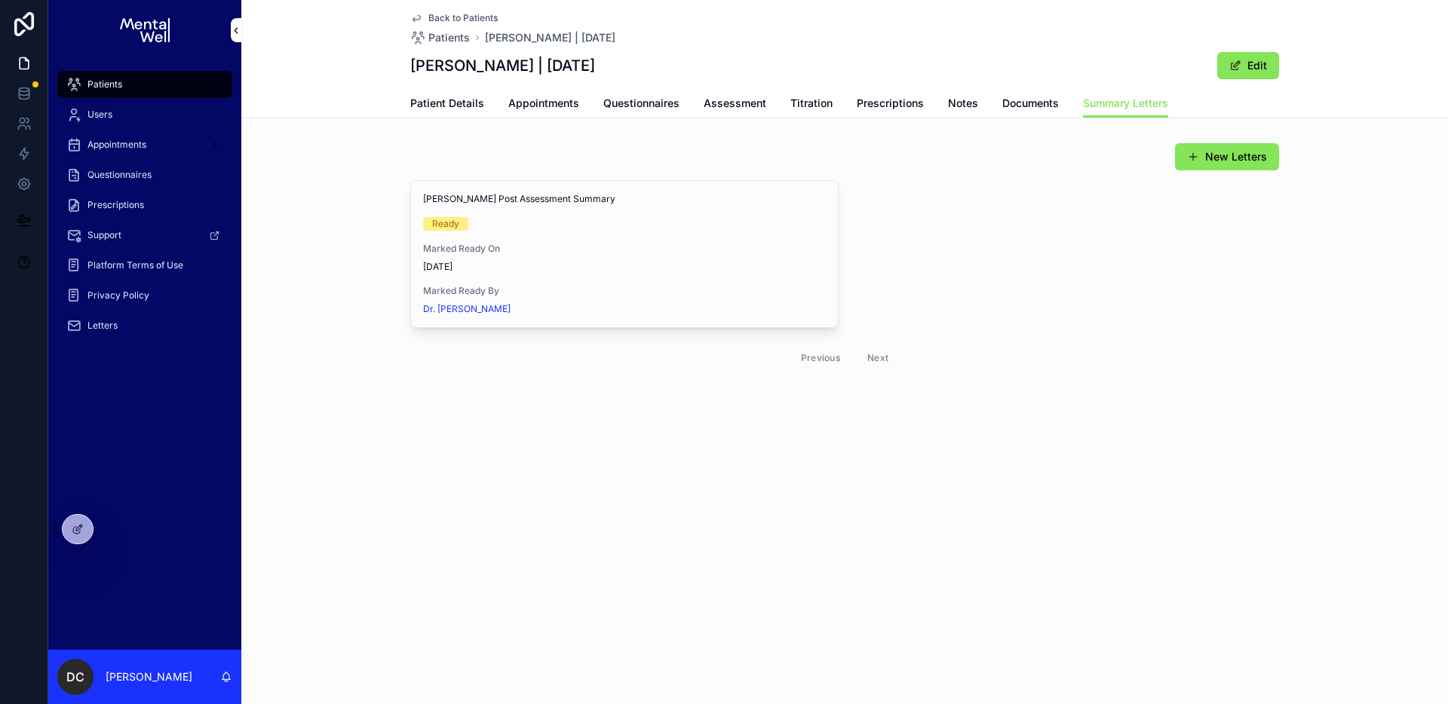
click at [729, 137] on div "New Letters [PERSON_NAME] Post Assessment Summary Ready Marked Ready On [DATE] …" at bounding box center [844, 258] width 1207 height 245
click at [443, 67] on h1 "[PERSON_NAME] | [DATE]" at bounding box center [502, 65] width 185 height 21
drag, startPoint x: 477, startPoint y: 63, endPoint x: 620, endPoint y: 63, distance: 143.3
click at [621, 63] on div "Back to Patients Patients [PERSON_NAME] | [DATE] [PERSON_NAME] | [DATE] Edit Su…" at bounding box center [844, 59] width 1207 height 118
copy h1 "[PERSON_NAME] | [DATE]"
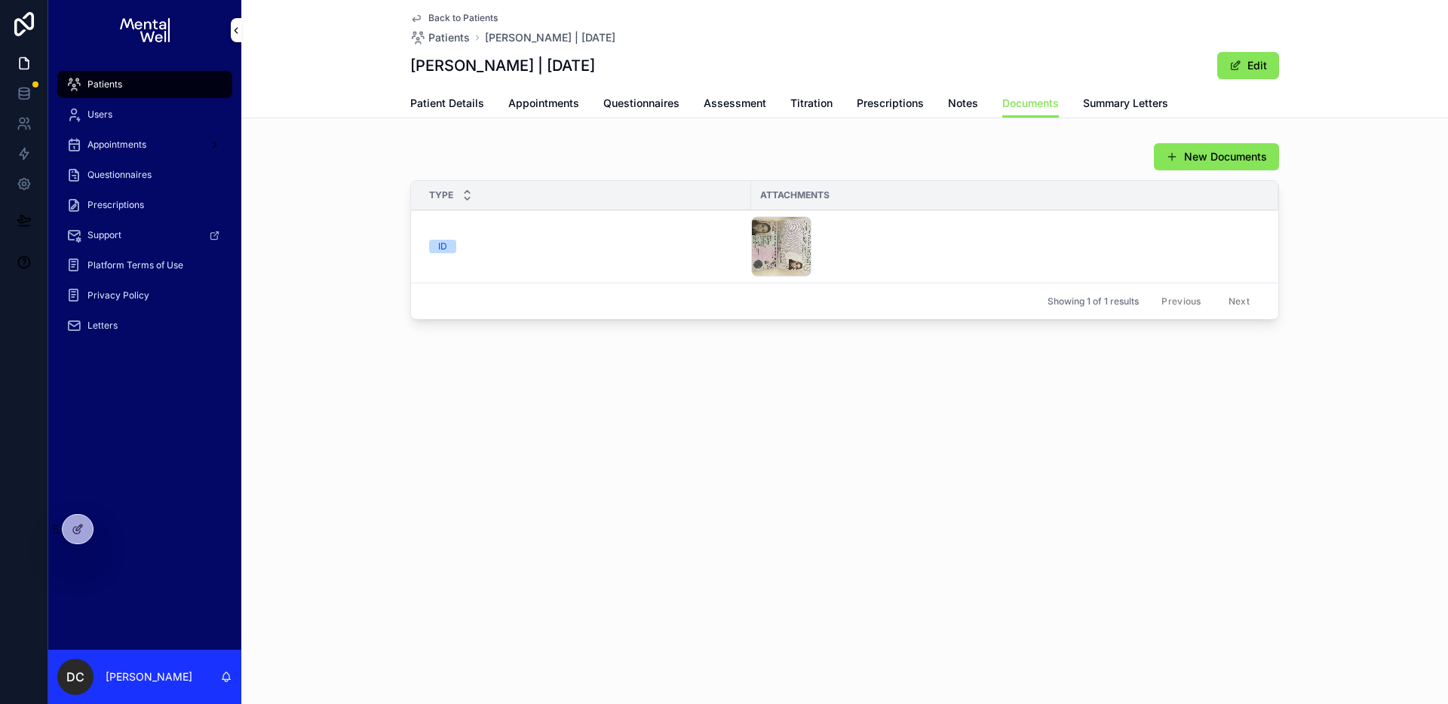
click at [140, 90] on div "Patients" at bounding box center [144, 84] width 157 height 24
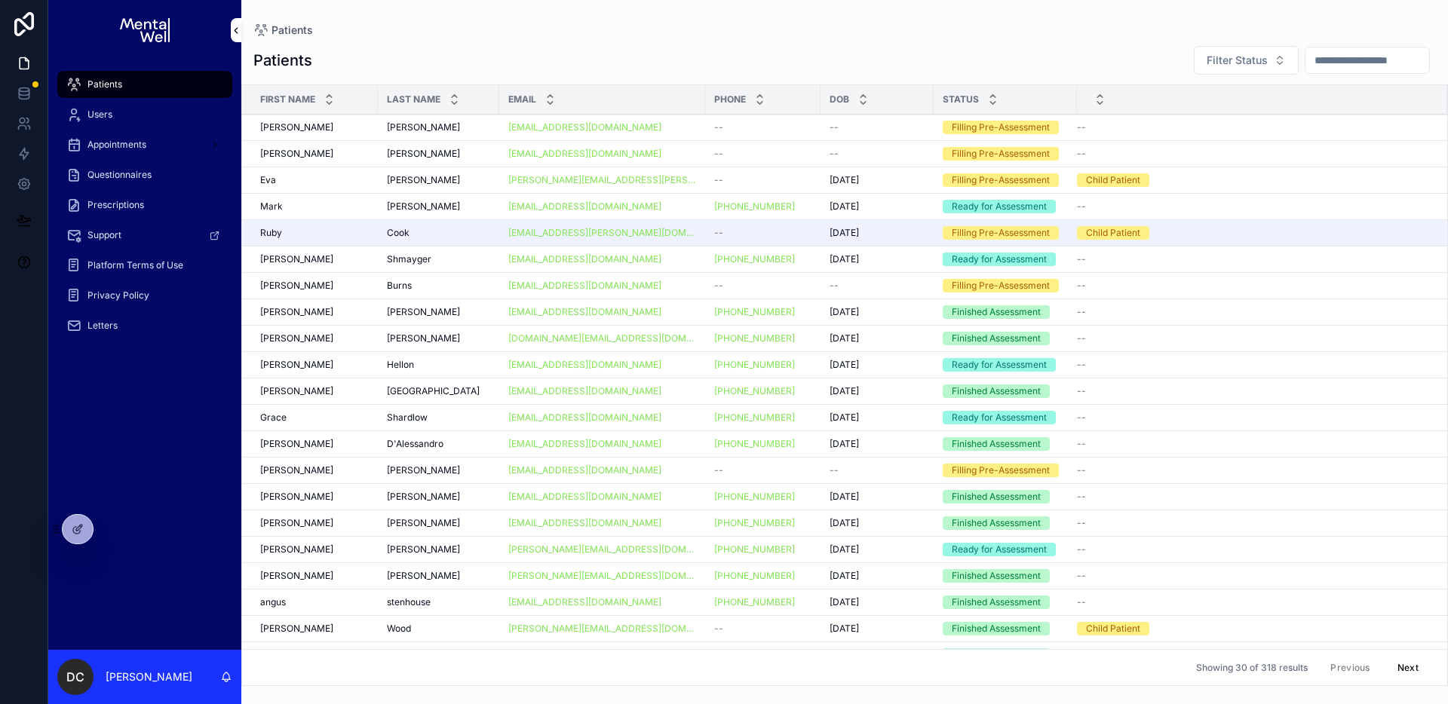
click at [1329, 63] on input "scrollable content" at bounding box center [1367, 60] width 124 height 21
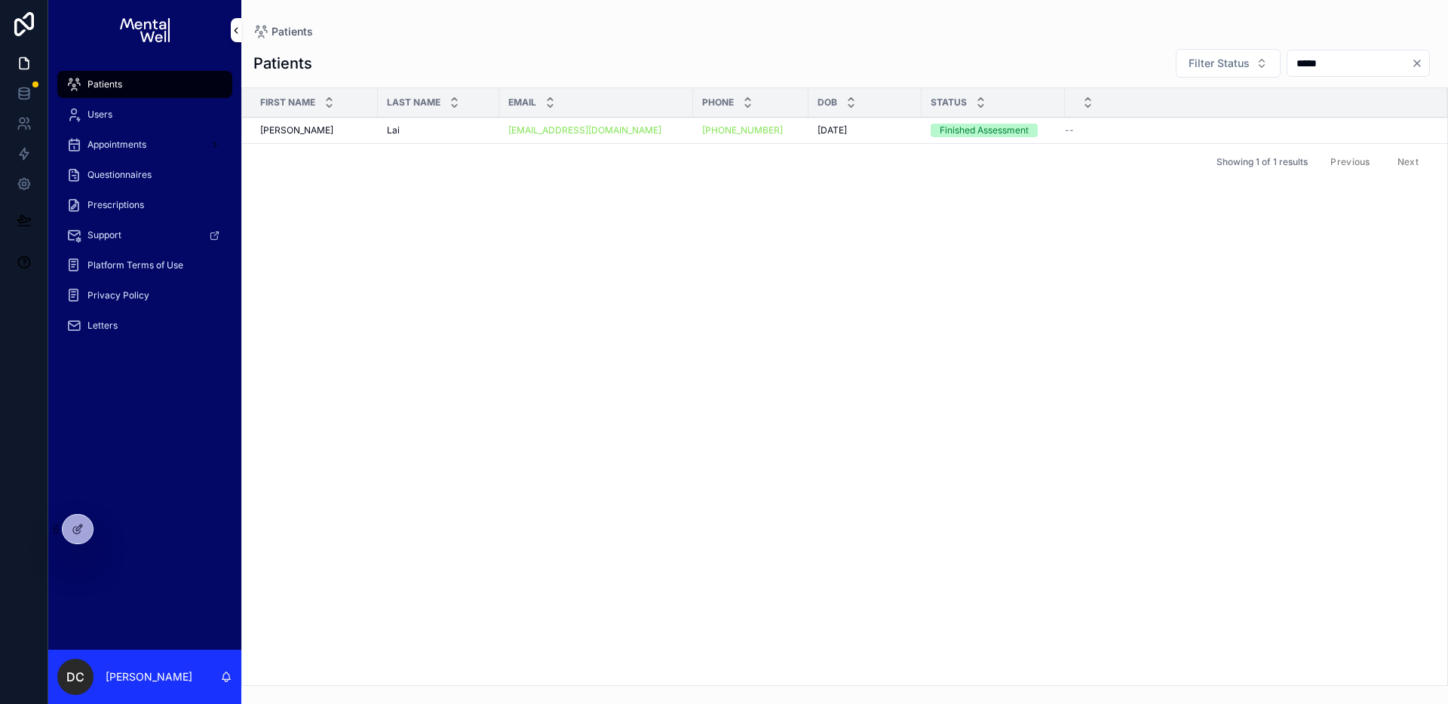
type input "*****"
click at [439, 137] on td "[PERSON_NAME]" at bounding box center [438, 131] width 121 height 26
click at [467, 135] on div "[PERSON_NAME]" at bounding box center [438, 130] width 103 height 12
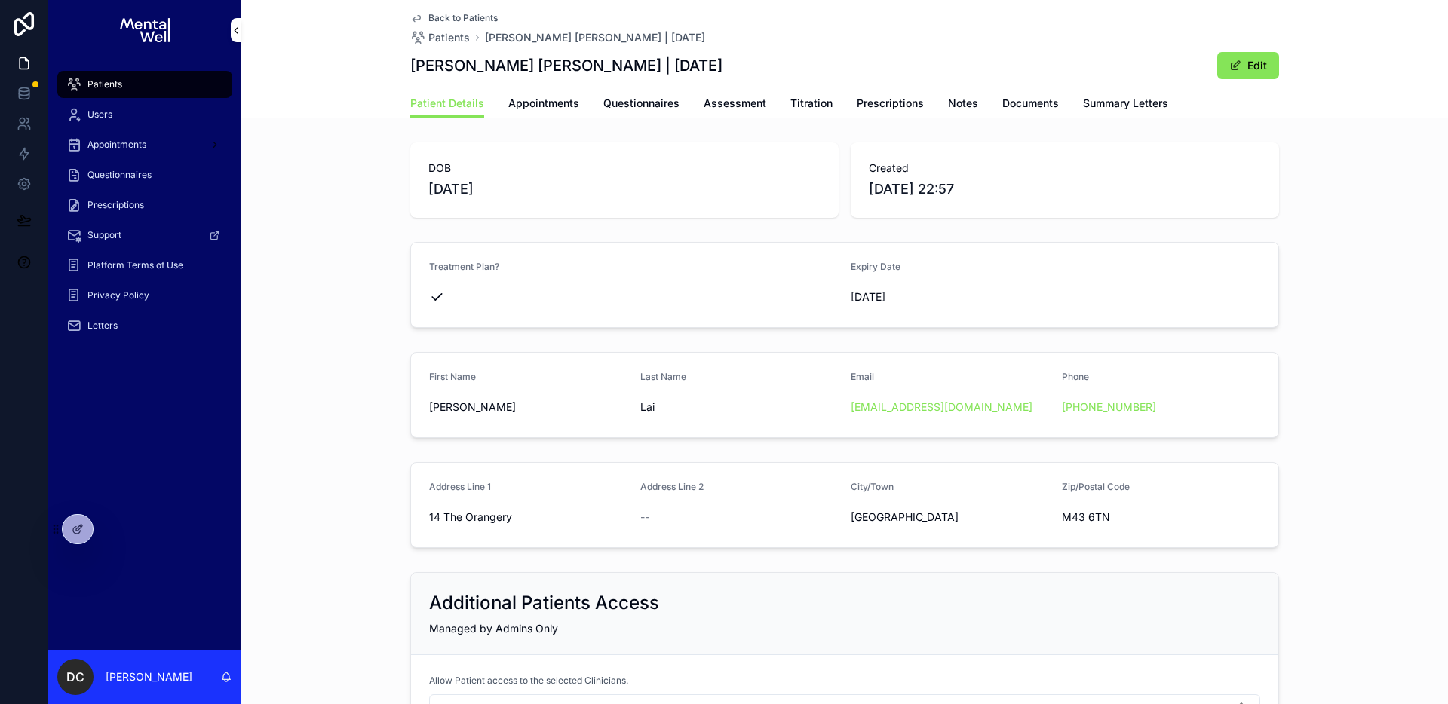
click at [1124, 112] on link "Summary Letters" at bounding box center [1125, 105] width 85 height 30
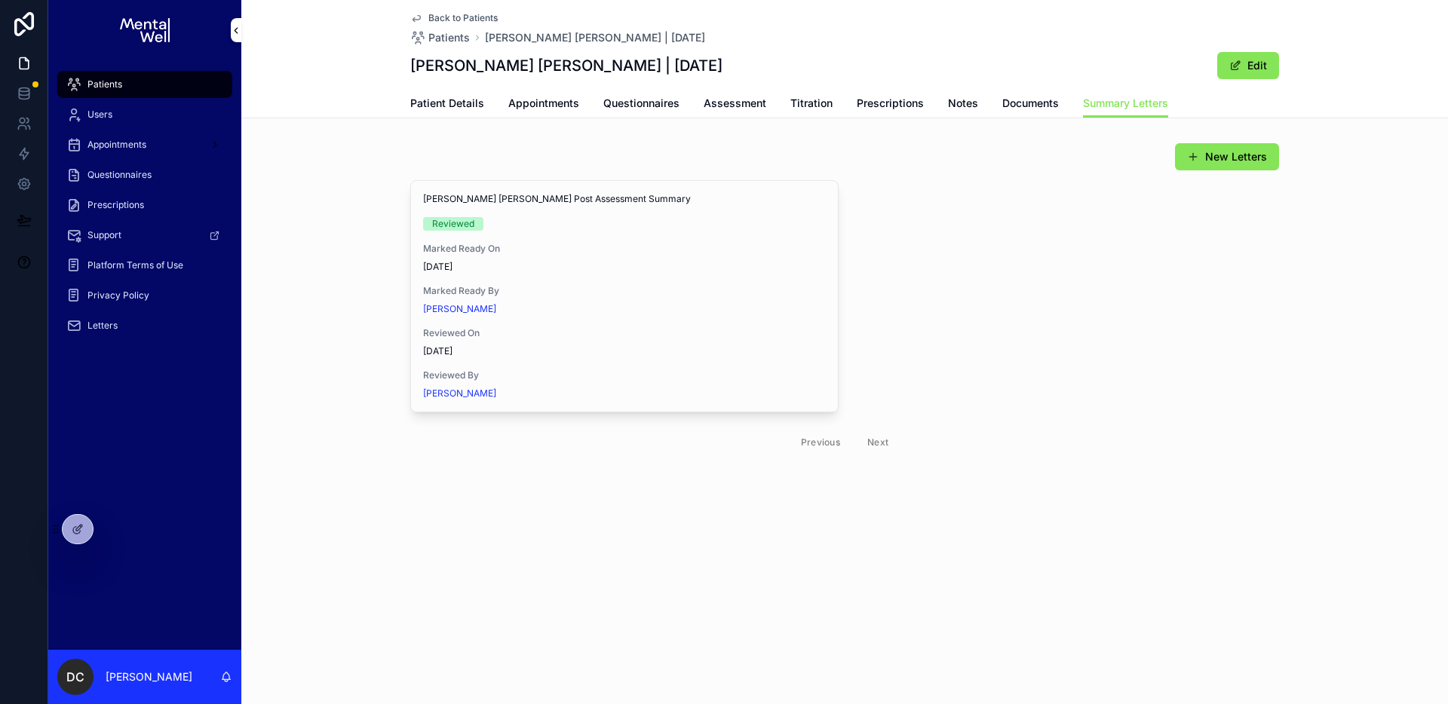
click at [0, 0] on icon "scrollable content" at bounding box center [0, 0] width 0 height 0
click at [609, 100] on span "Questionnaires" at bounding box center [641, 103] width 76 height 15
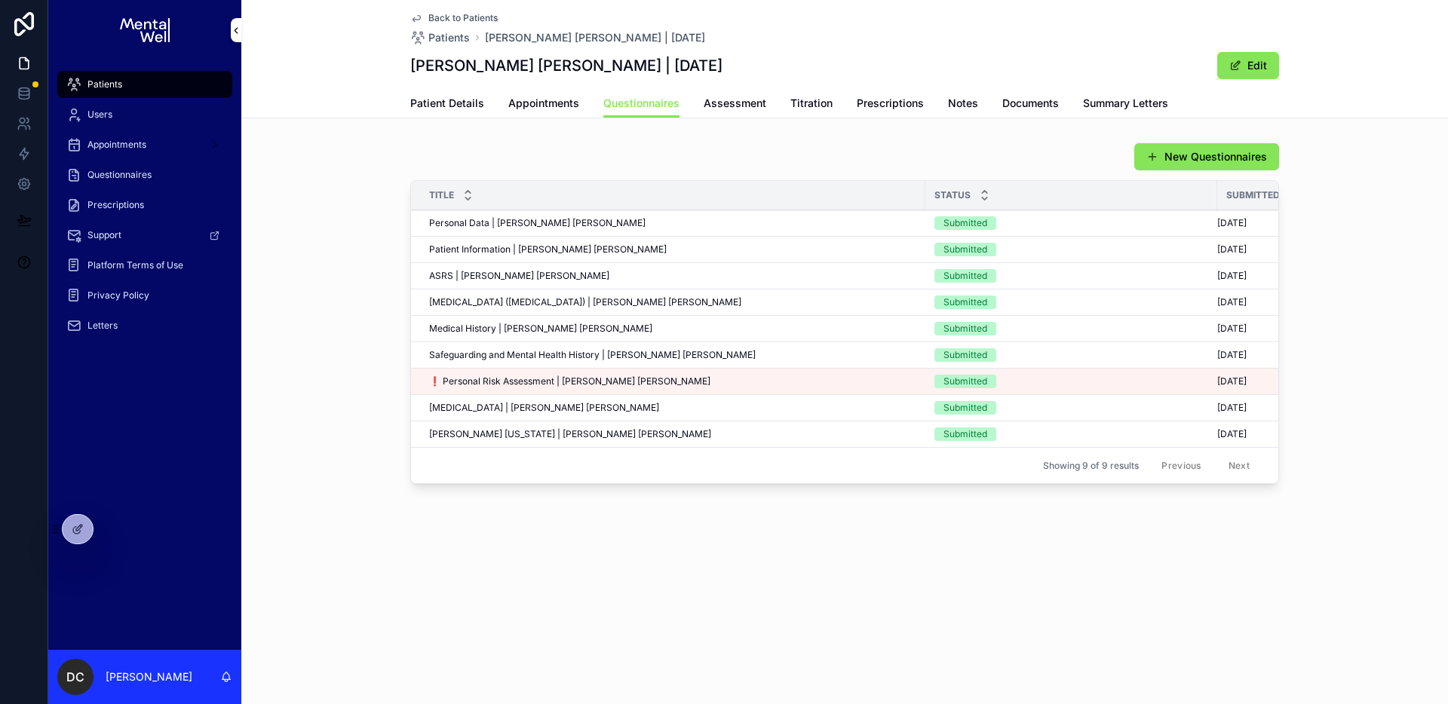
click at [517, 246] on span "Patient Information | [PERSON_NAME] [PERSON_NAME]" at bounding box center [548, 250] width 238 height 12
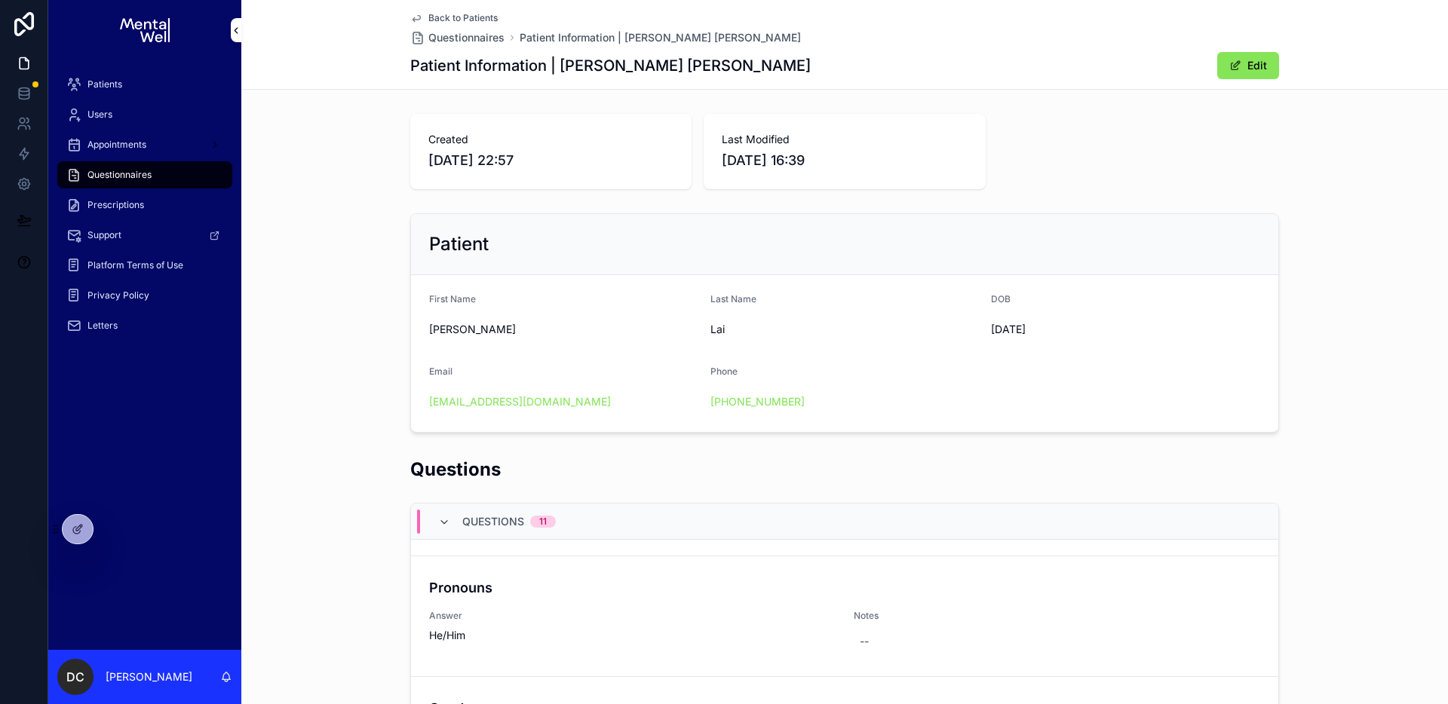
click at [582, 121] on div "Created [DATE] 22:57" at bounding box center [550, 151] width 281 height 75
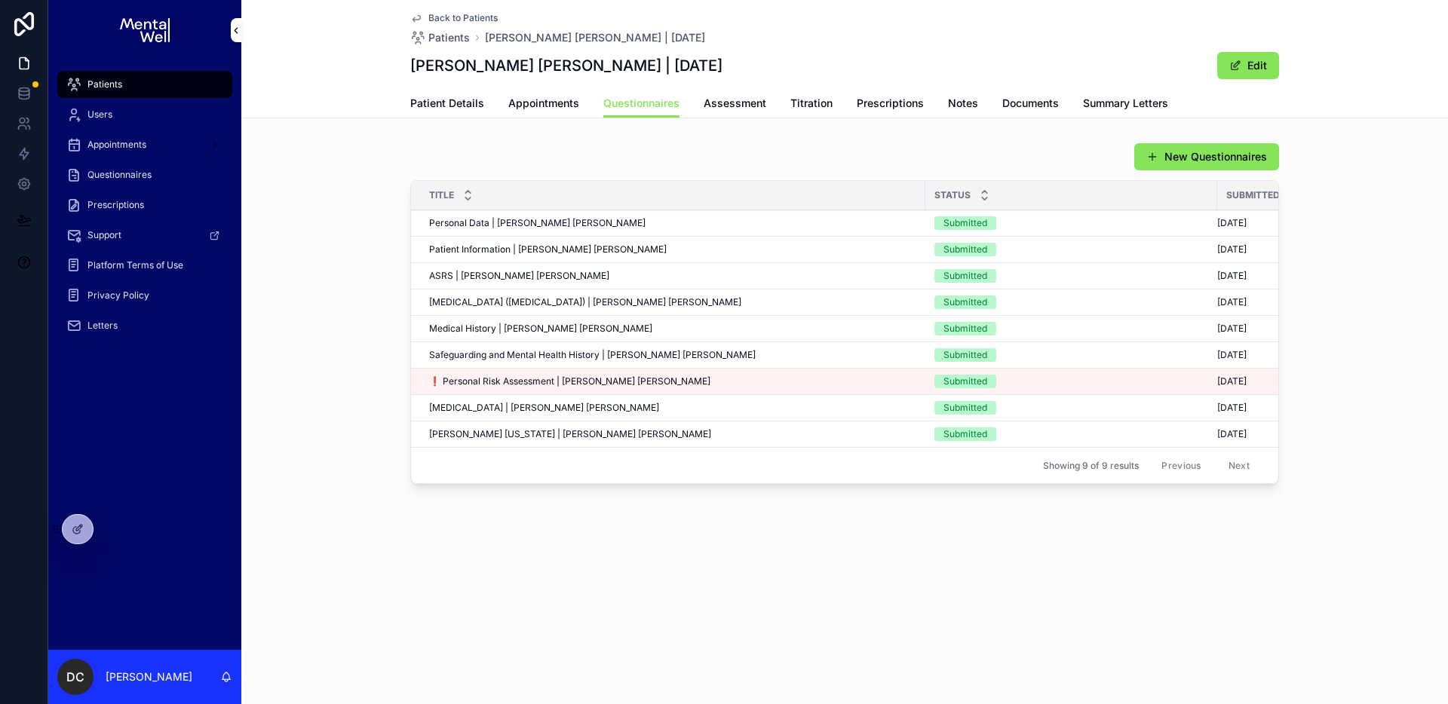
click at [729, 100] on span "Assessment" at bounding box center [735, 103] width 63 height 15
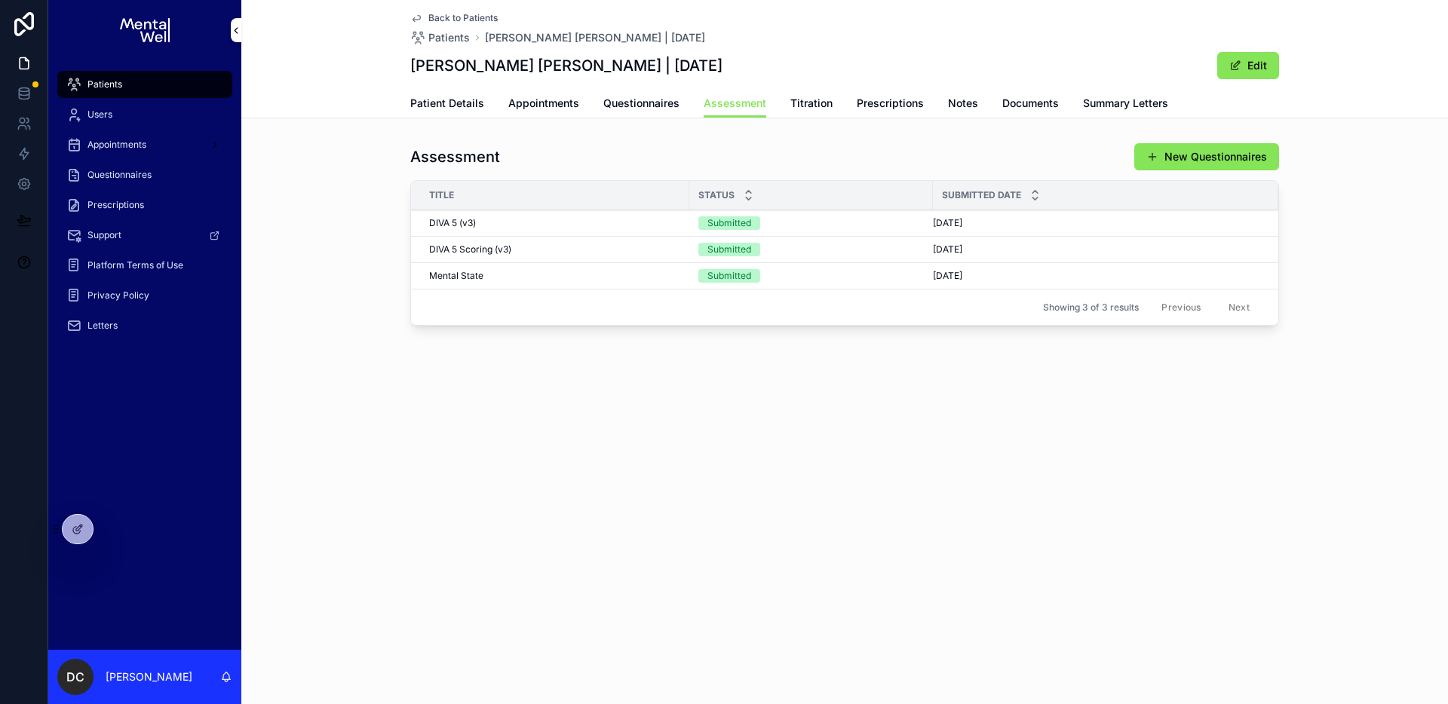
click at [547, 99] on span "Appointments" at bounding box center [543, 103] width 71 height 15
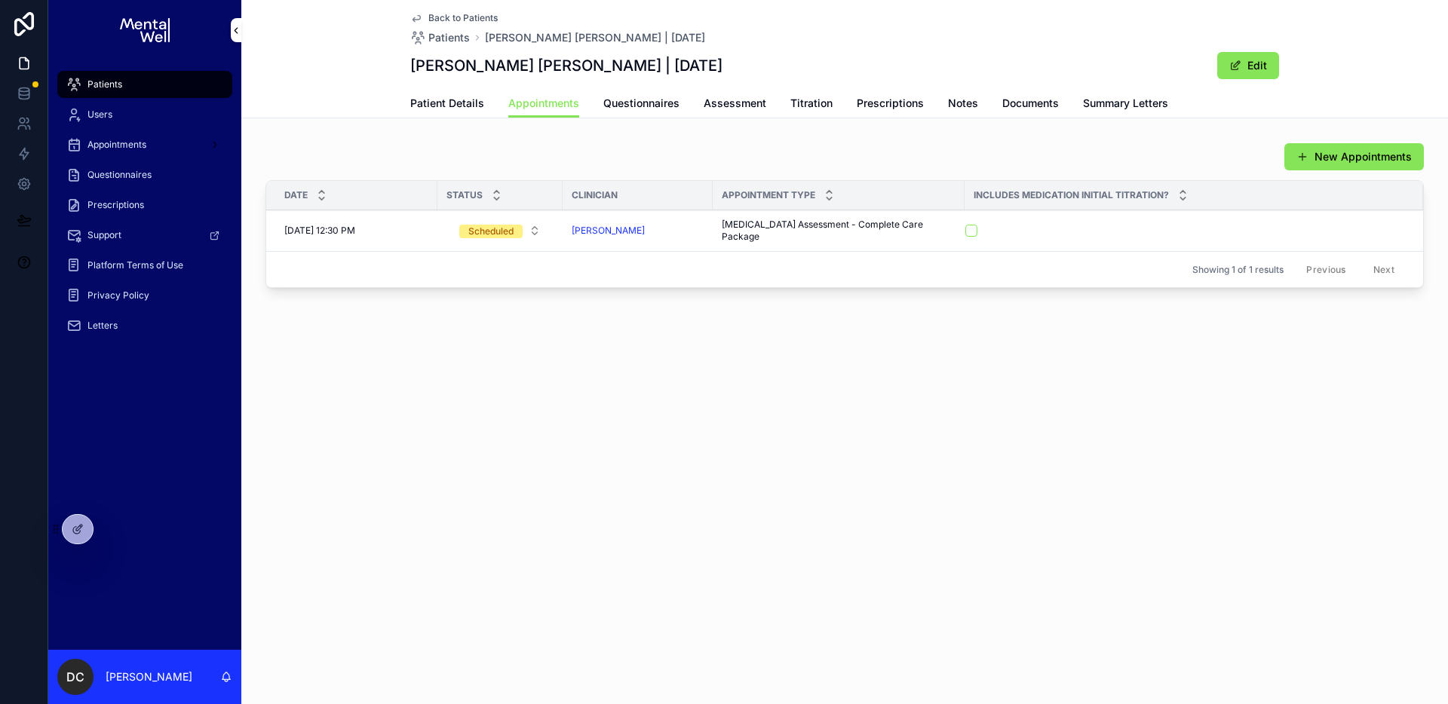
click at [968, 229] on button "scrollable content" at bounding box center [971, 231] width 12 height 12
click at [867, 104] on span "Prescriptions" at bounding box center [890, 103] width 67 height 15
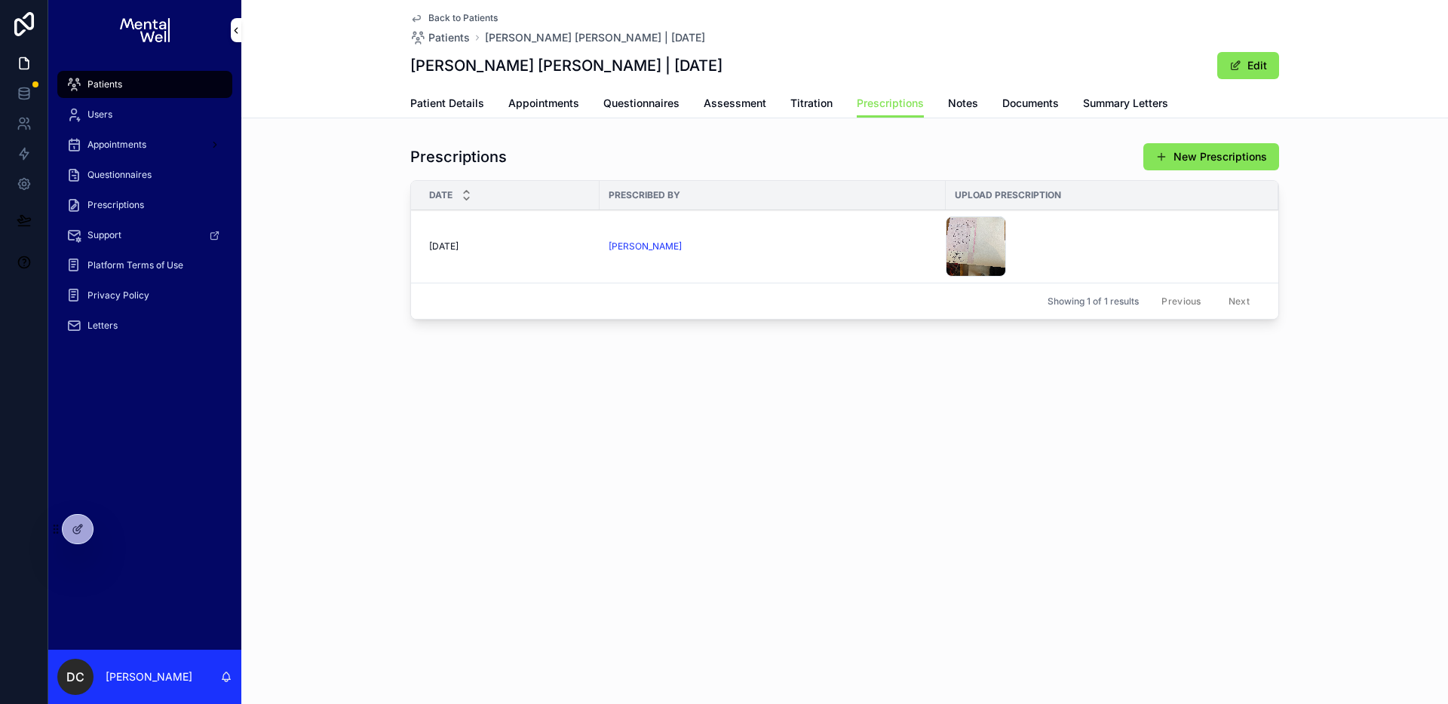
click at [444, 103] on span "Patient Details" at bounding box center [447, 103] width 74 height 15
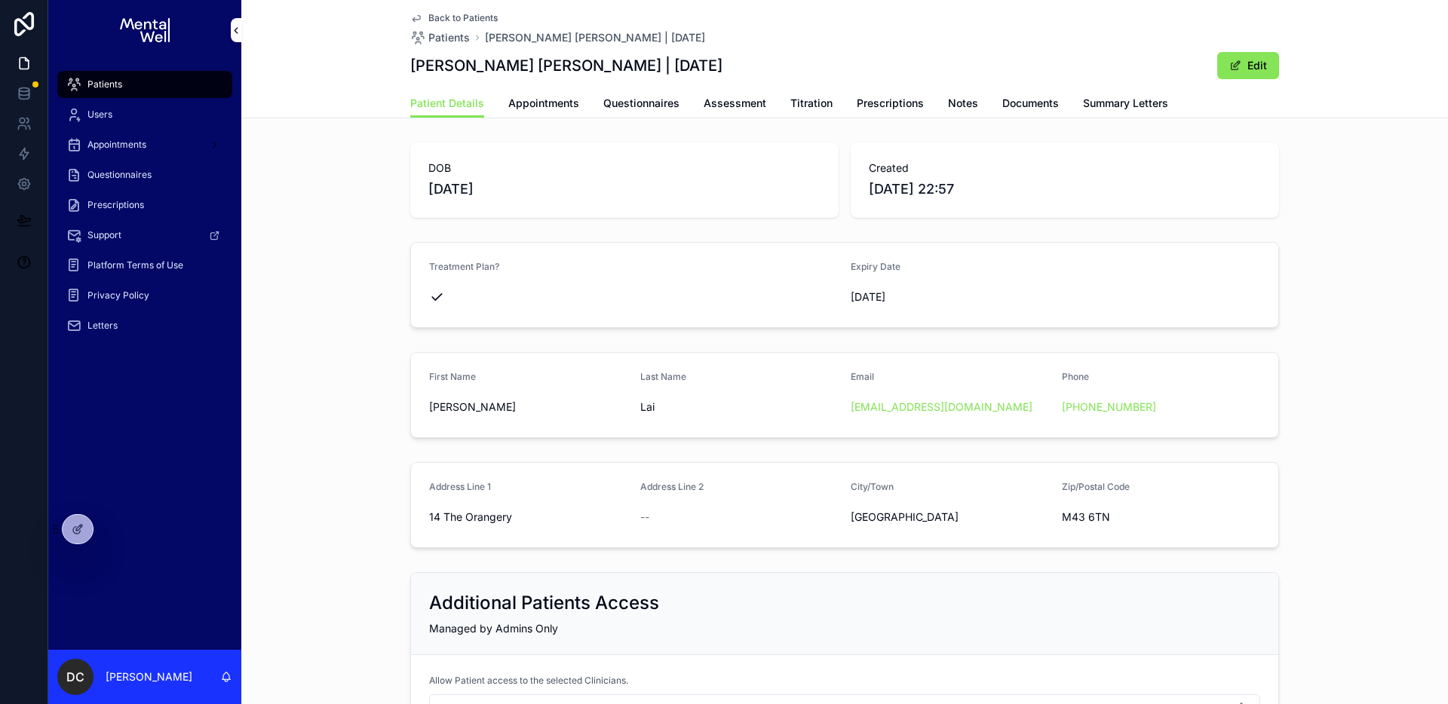
click at [822, 340] on div "DOB [DEMOGRAPHIC_DATA] Created [DATE] 22:57 Treatment Plan? Expiry Date [DATE] …" at bounding box center [844, 440] width 1207 height 609
click at [513, 100] on span "Appointments" at bounding box center [543, 103] width 71 height 15
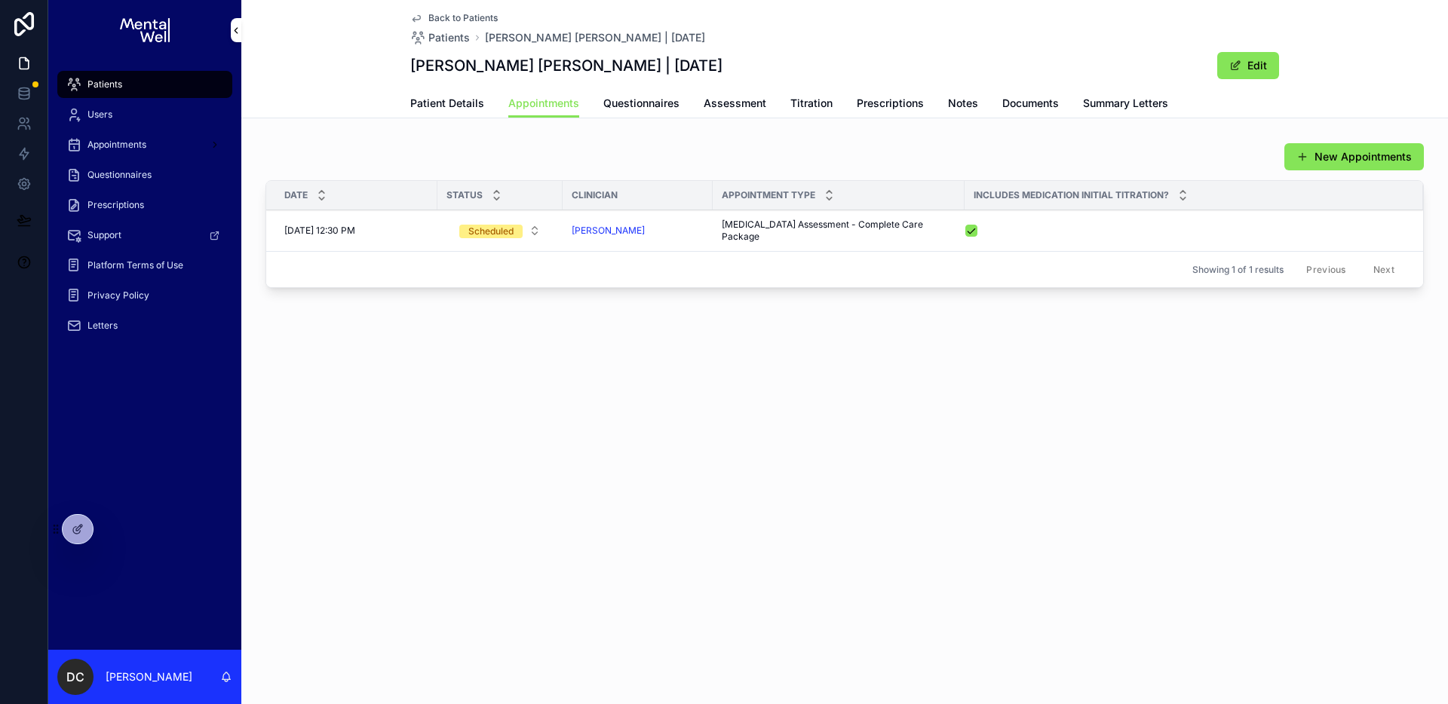
click at [163, 75] on div "Patients" at bounding box center [144, 84] width 157 height 24
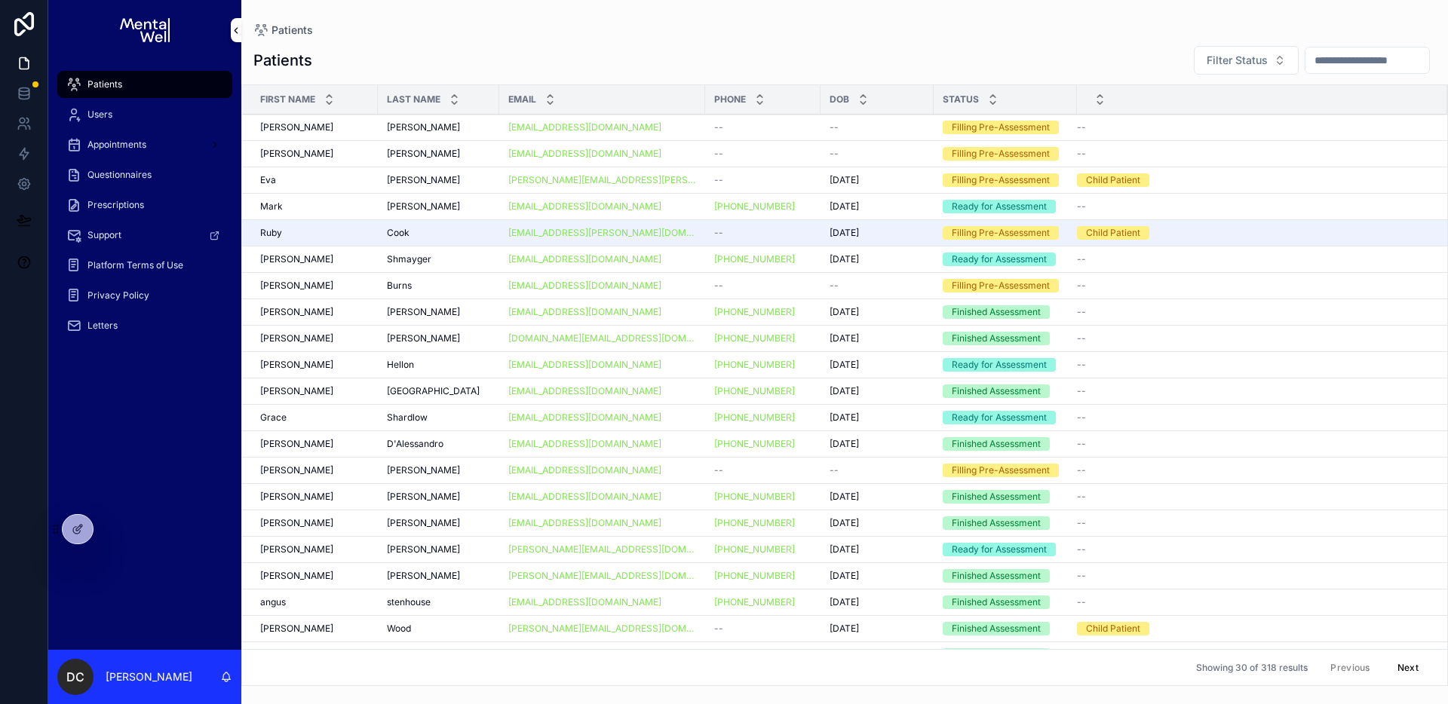
click at [1309, 63] on input "scrollable content" at bounding box center [1367, 60] width 124 height 21
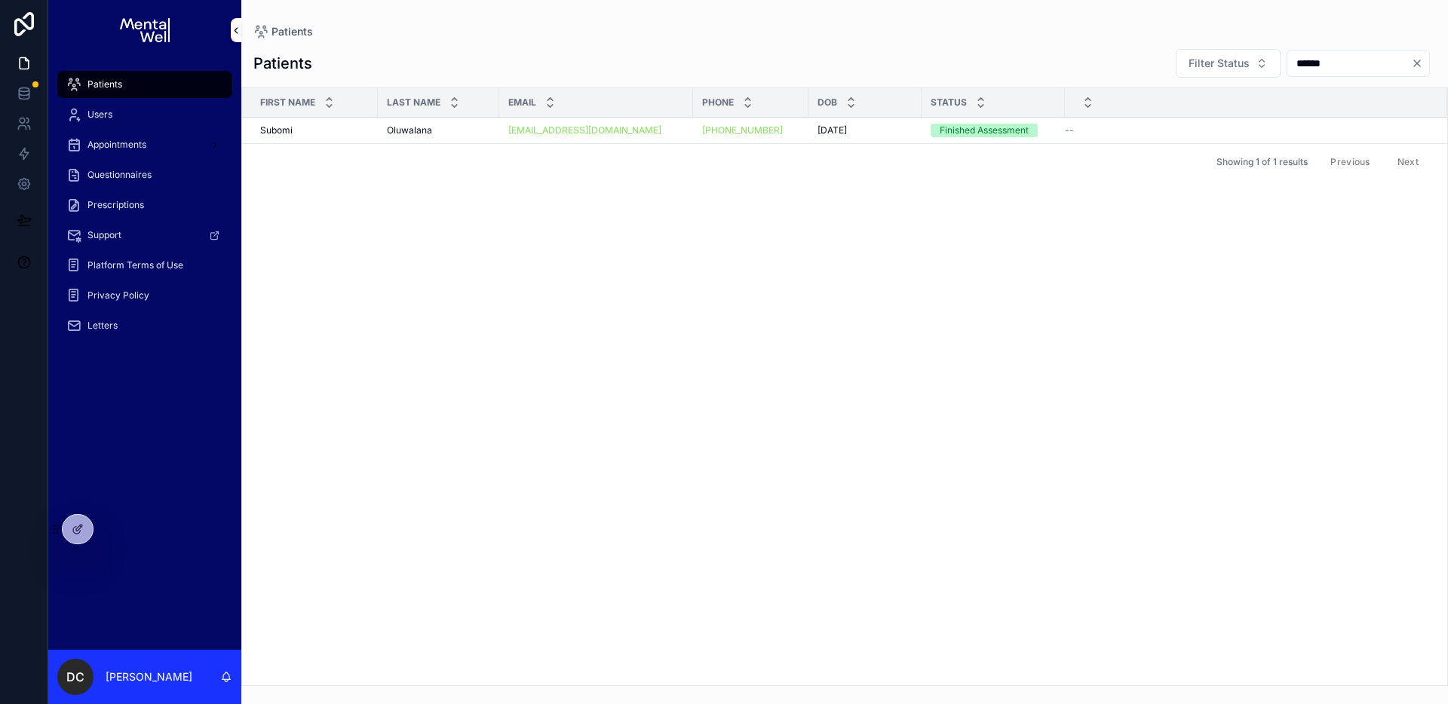
type input "******"
click at [445, 127] on div "[PERSON_NAME]" at bounding box center [438, 130] width 103 height 12
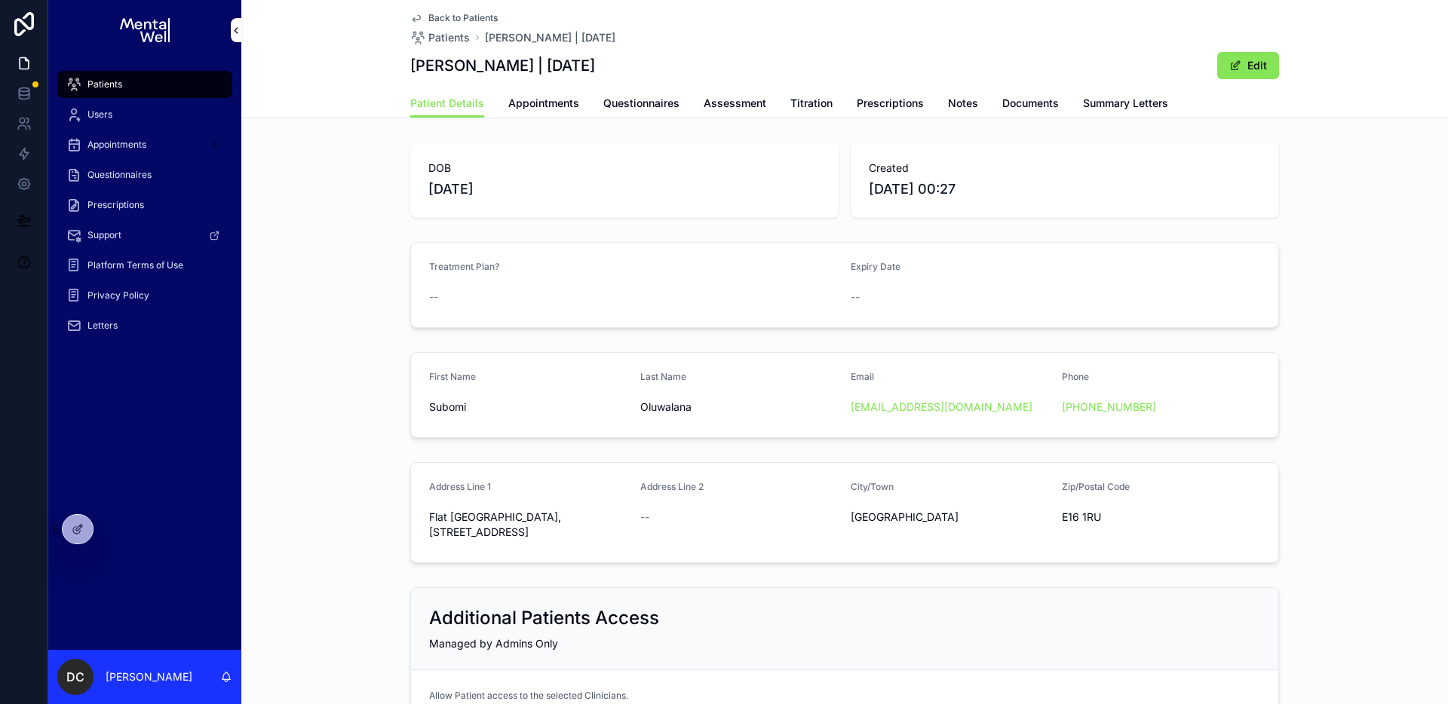
click at [1139, 106] on span "Summary Letters" at bounding box center [1125, 103] width 85 height 15
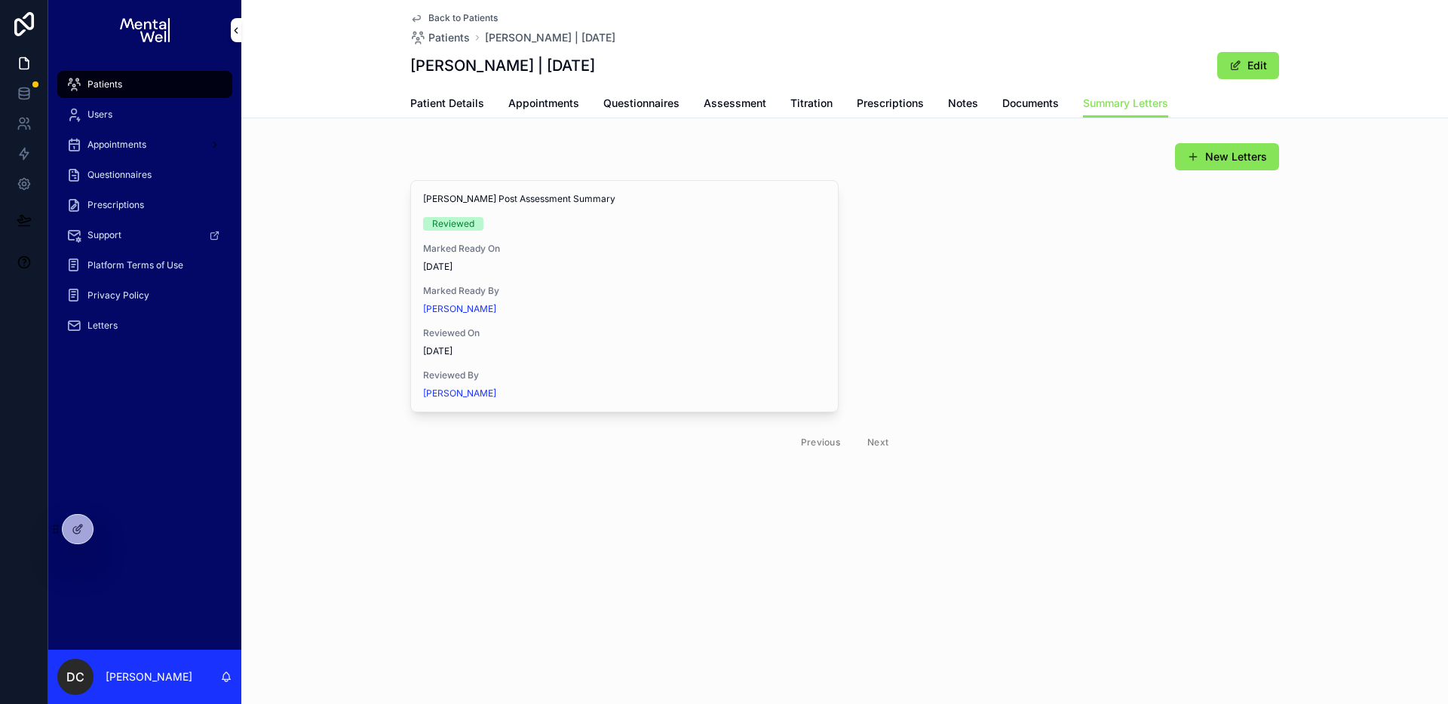
click at [0, 0] on button "View in Google Docs" at bounding box center [0, 0] width 0 height 0
click at [446, 95] on link "Patient Details" at bounding box center [447, 105] width 74 height 30
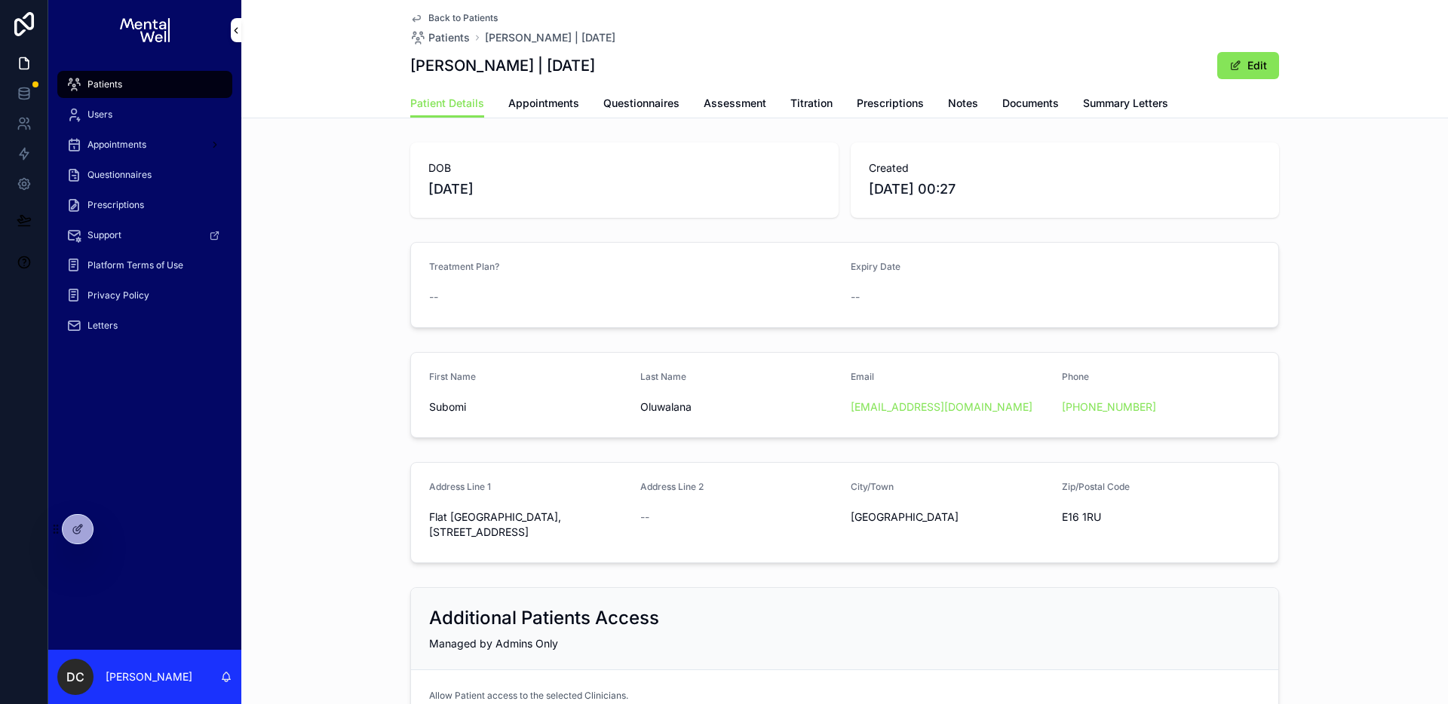
click at [658, 96] on span "Questionnaires" at bounding box center [641, 103] width 76 height 15
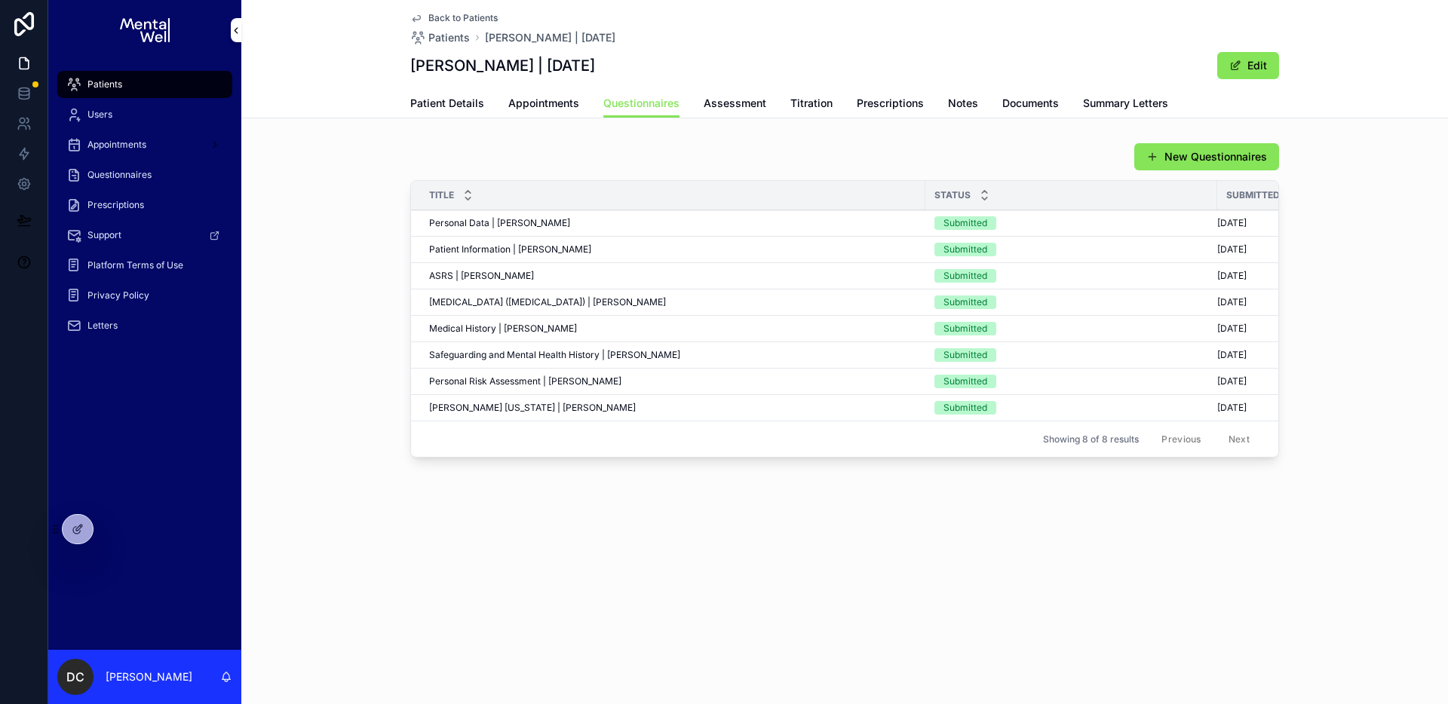
click at [506, 248] on span "Patient Information | [PERSON_NAME]" at bounding box center [510, 250] width 162 height 12
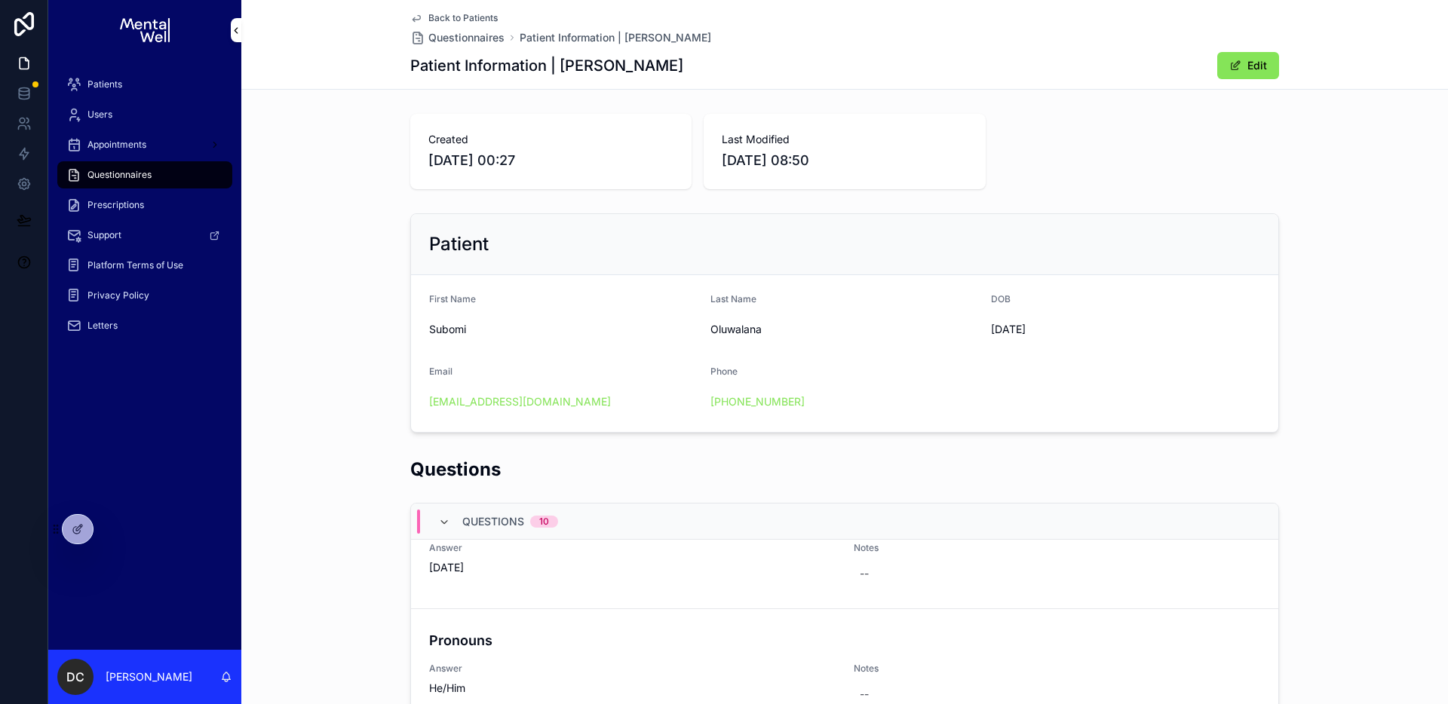
click at [369, 186] on div "Created [DATE] 00:27 Last Modified [DATE] 08:50" at bounding box center [844, 151] width 1207 height 87
click at [169, 72] on div "Patients" at bounding box center [144, 84] width 157 height 24
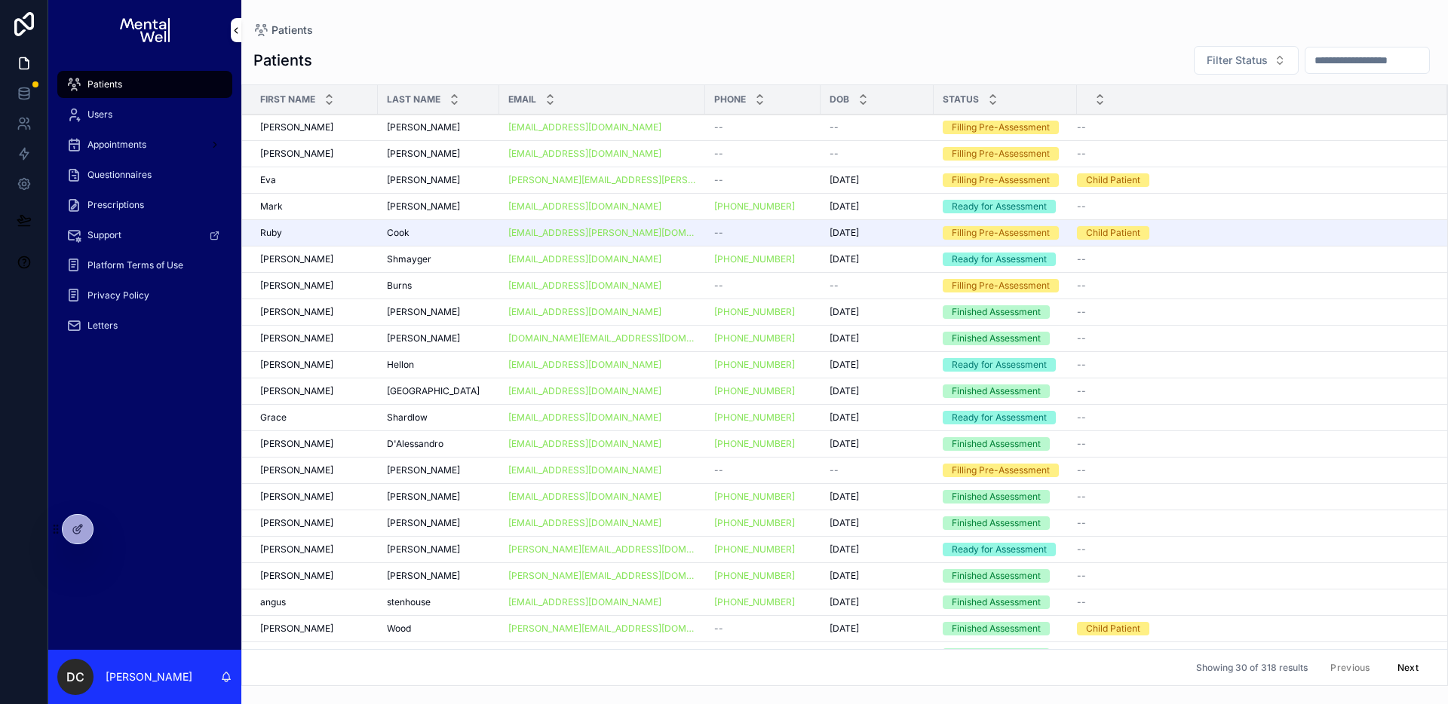
click at [1358, 64] on input "scrollable content" at bounding box center [1367, 60] width 124 height 21
type input "****"
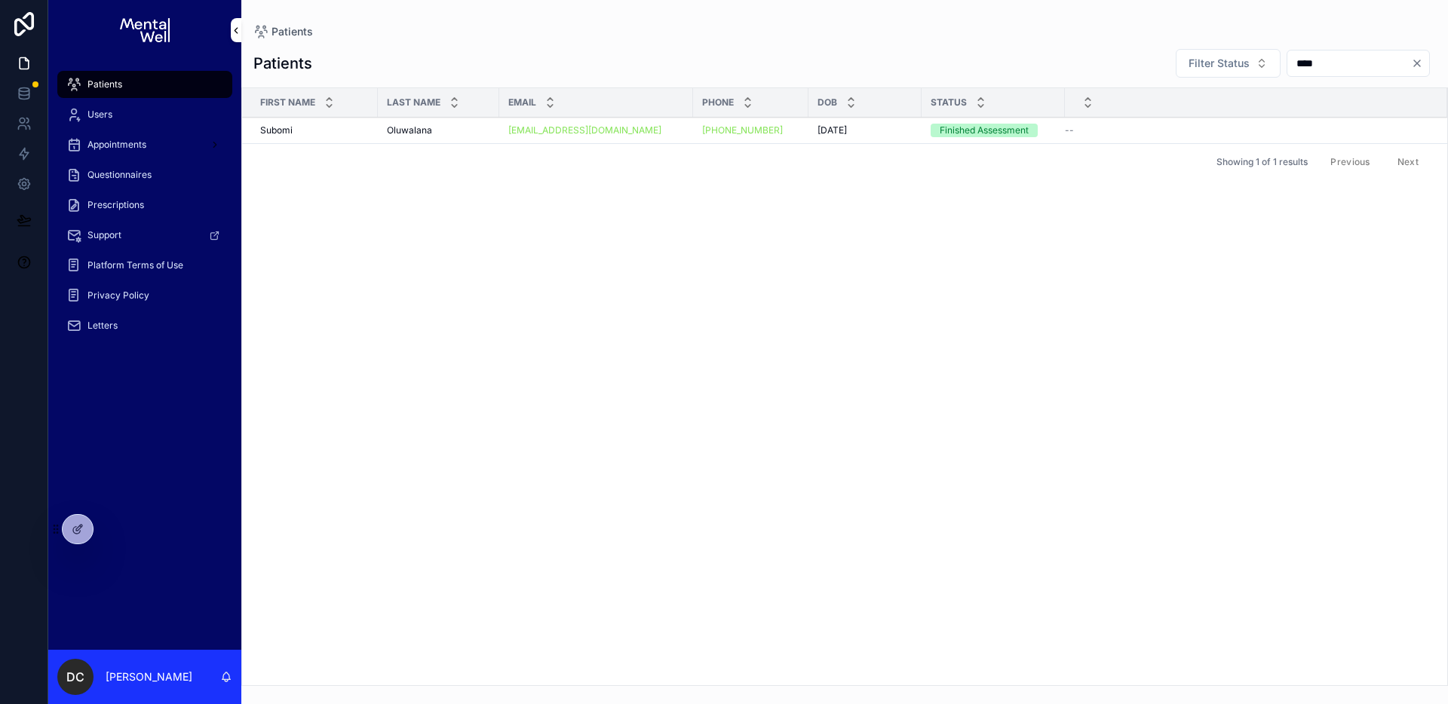
click at [485, 133] on div "[PERSON_NAME]" at bounding box center [438, 130] width 103 height 12
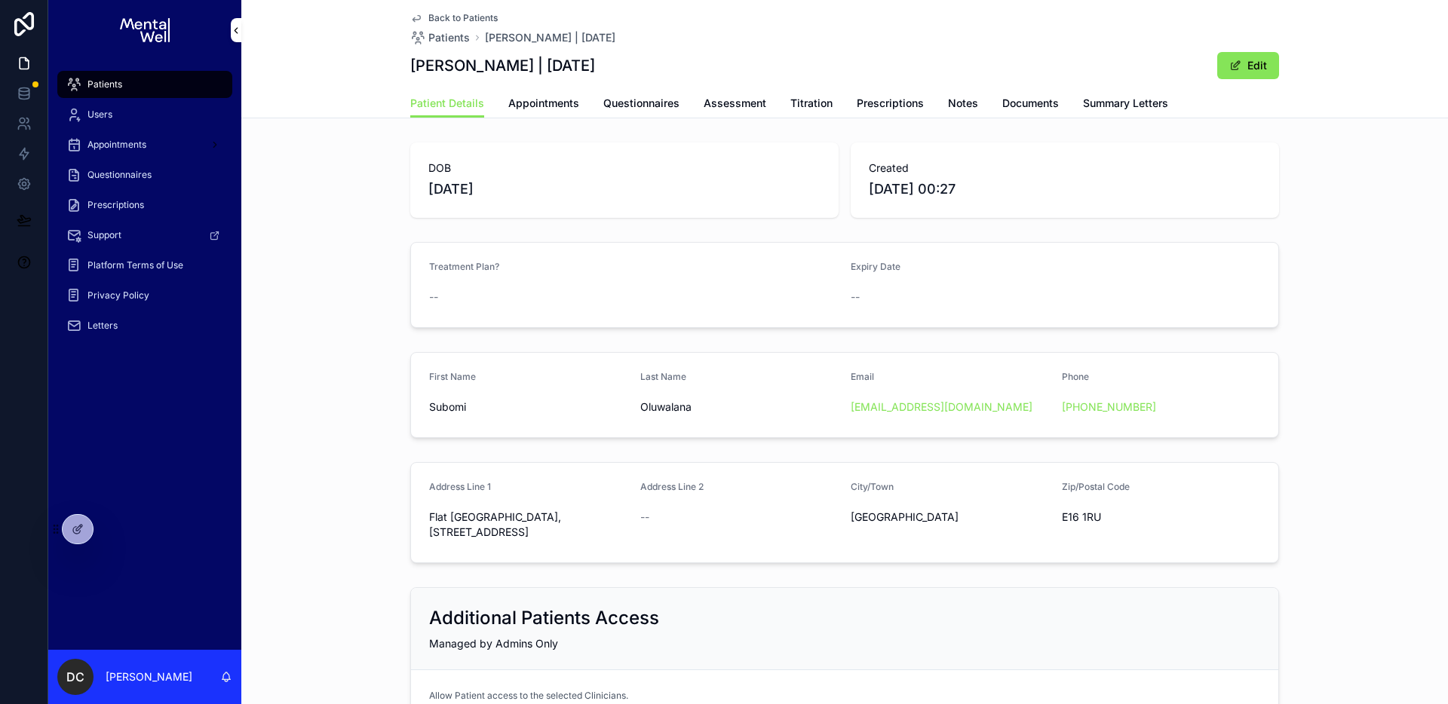
click at [523, 100] on span "Appointments" at bounding box center [543, 103] width 71 height 15
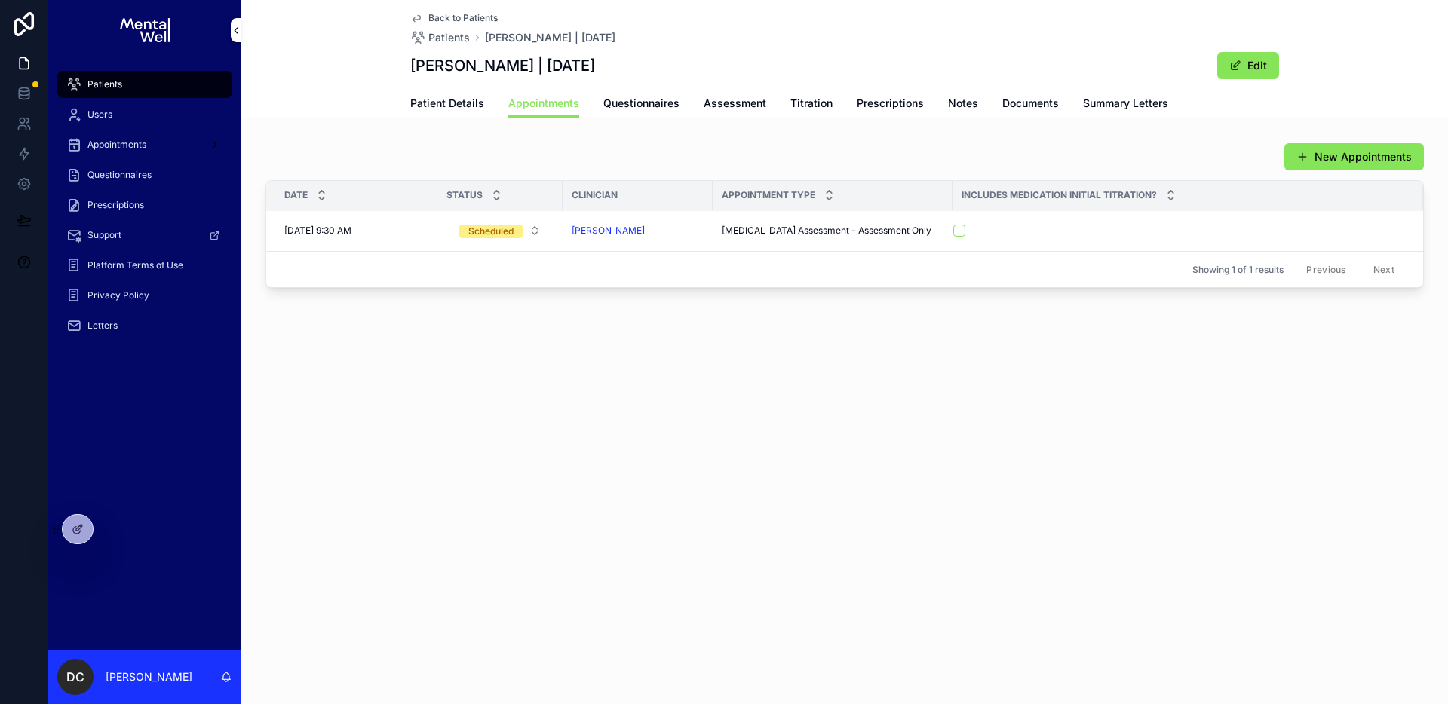
click at [581, 167] on div "New Appointments" at bounding box center [844, 157] width 1158 height 29
click at [462, 110] on span "Patient Details" at bounding box center [447, 103] width 74 height 15
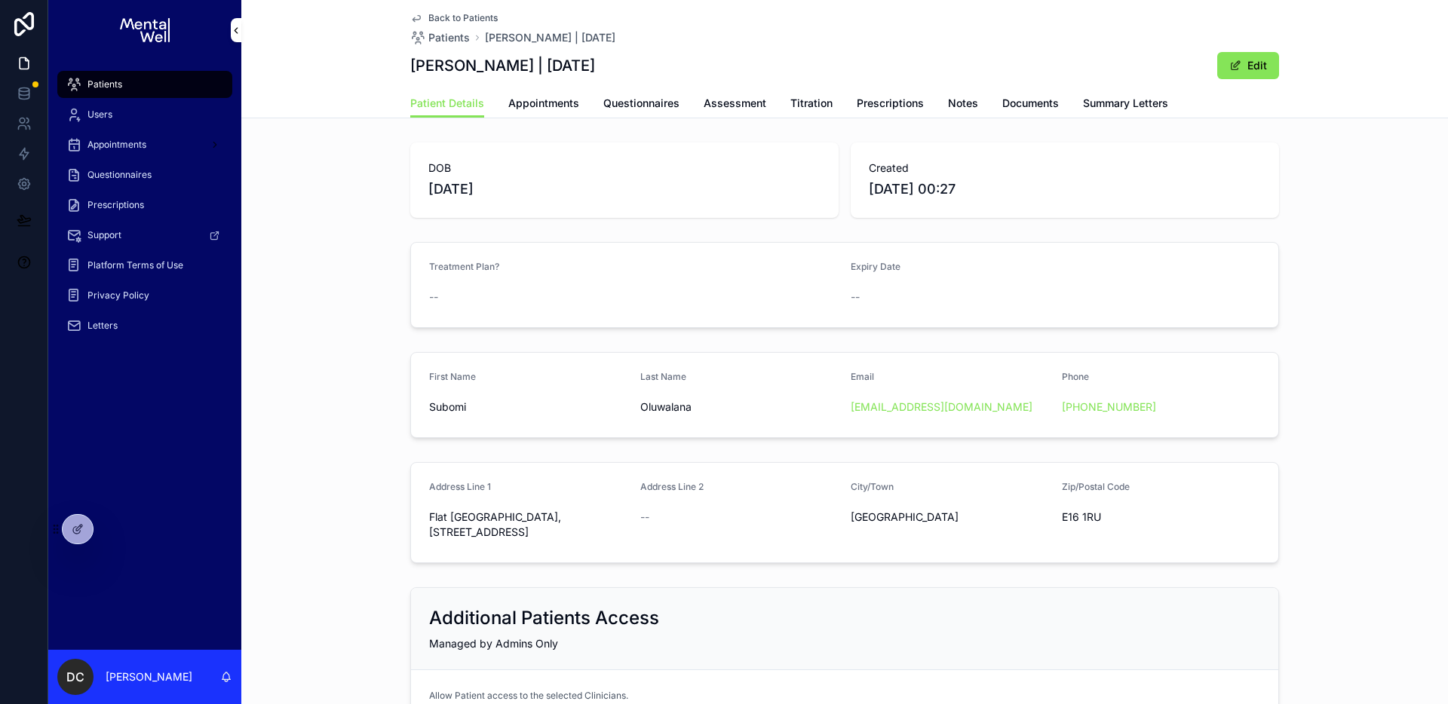
click at [140, 79] on div "Patients" at bounding box center [144, 84] width 157 height 24
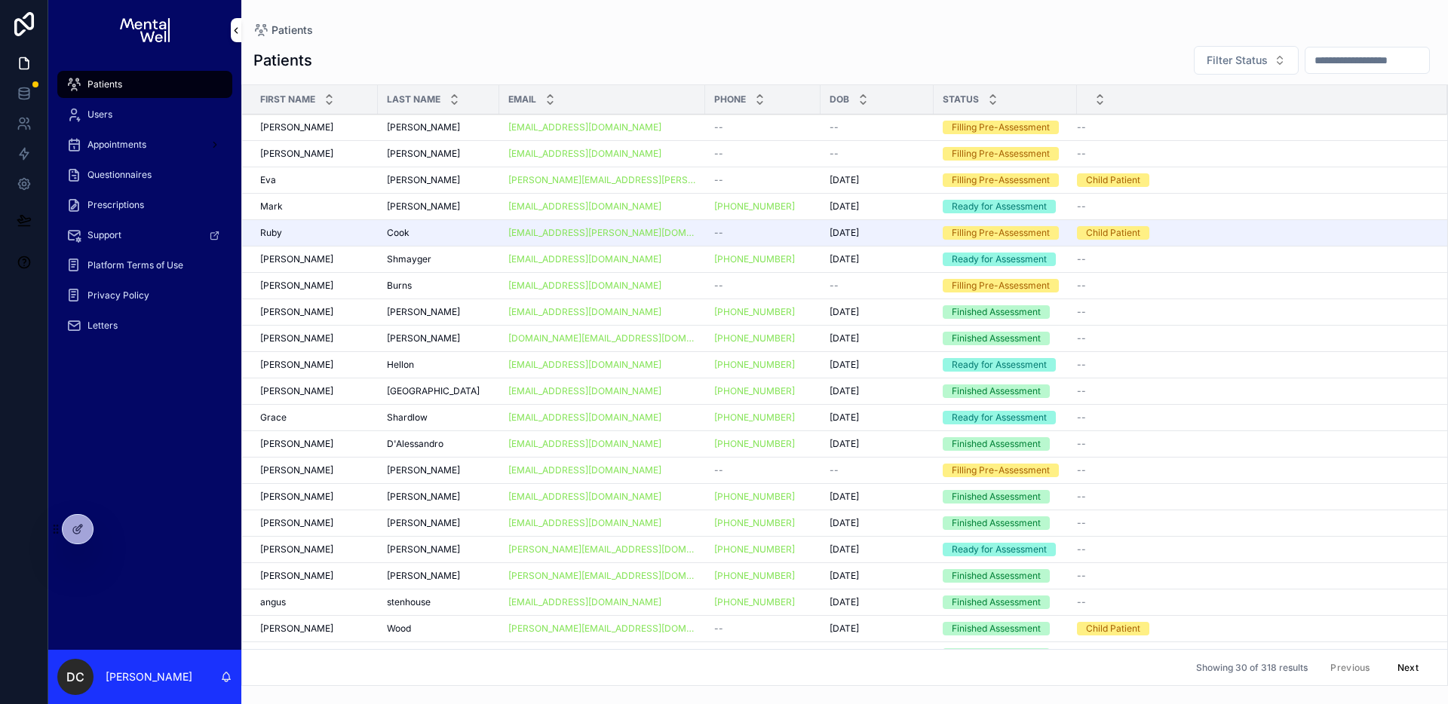
click at [1305, 62] on input "scrollable content" at bounding box center [1367, 60] width 124 height 21
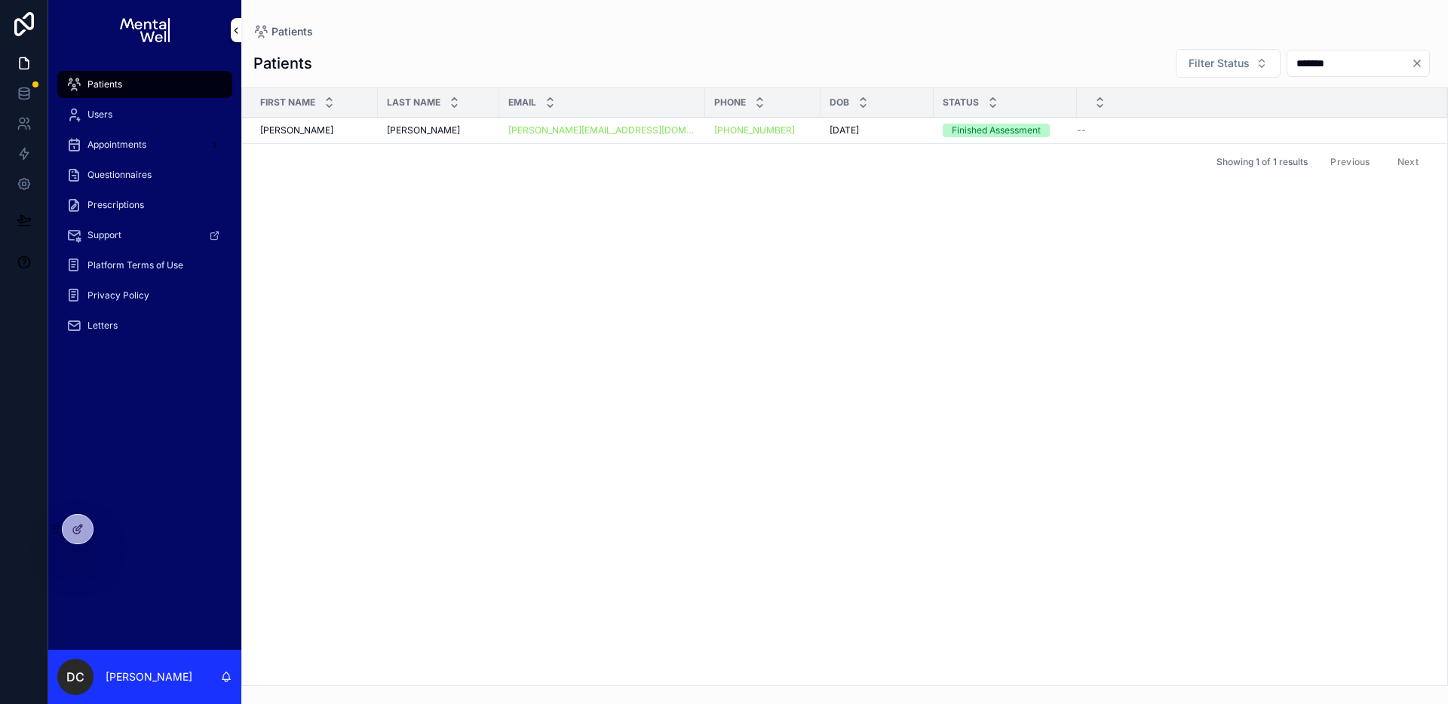
type input "*******"
click at [434, 128] on div "[PERSON_NAME] [PERSON_NAME]" at bounding box center [438, 130] width 103 height 12
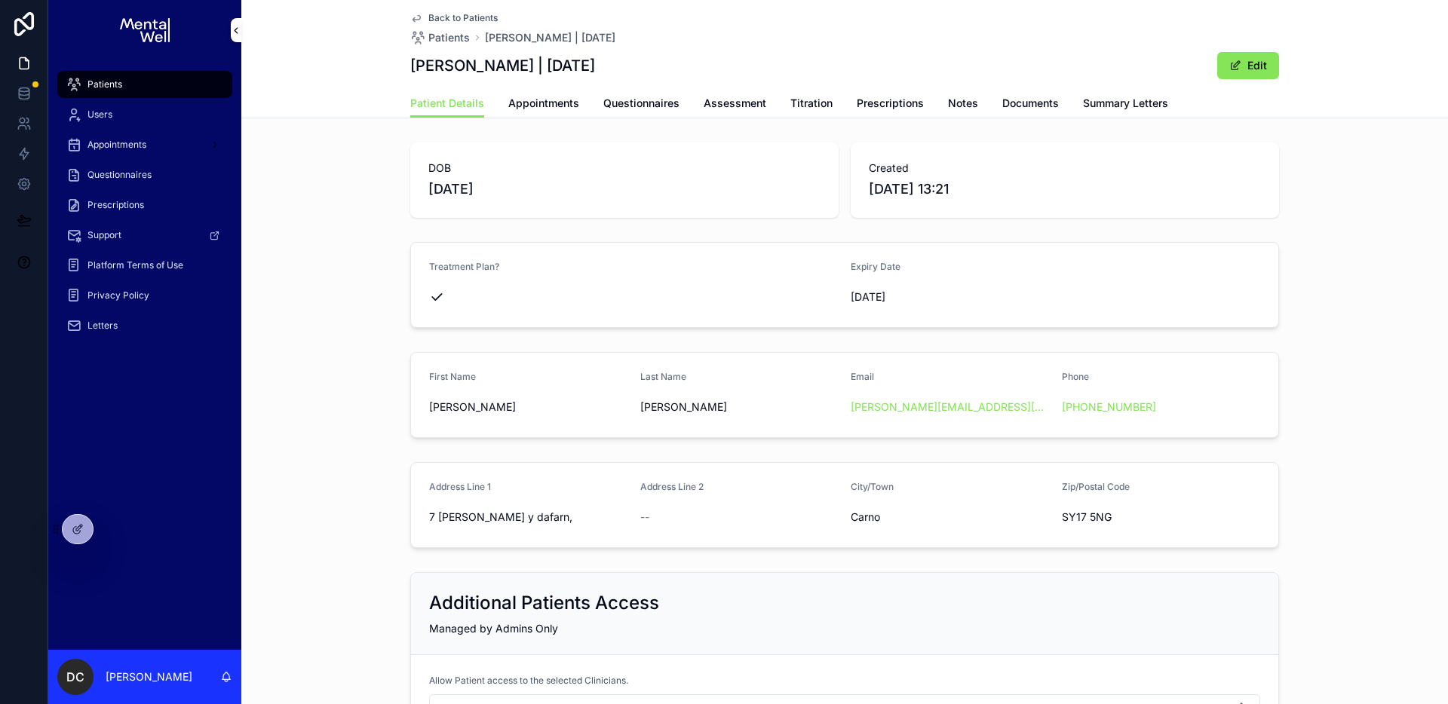
click at [1089, 103] on span "Summary Letters" at bounding box center [1125, 103] width 85 height 15
click at [168, 77] on div "Patients" at bounding box center [144, 84] width 157 height 24
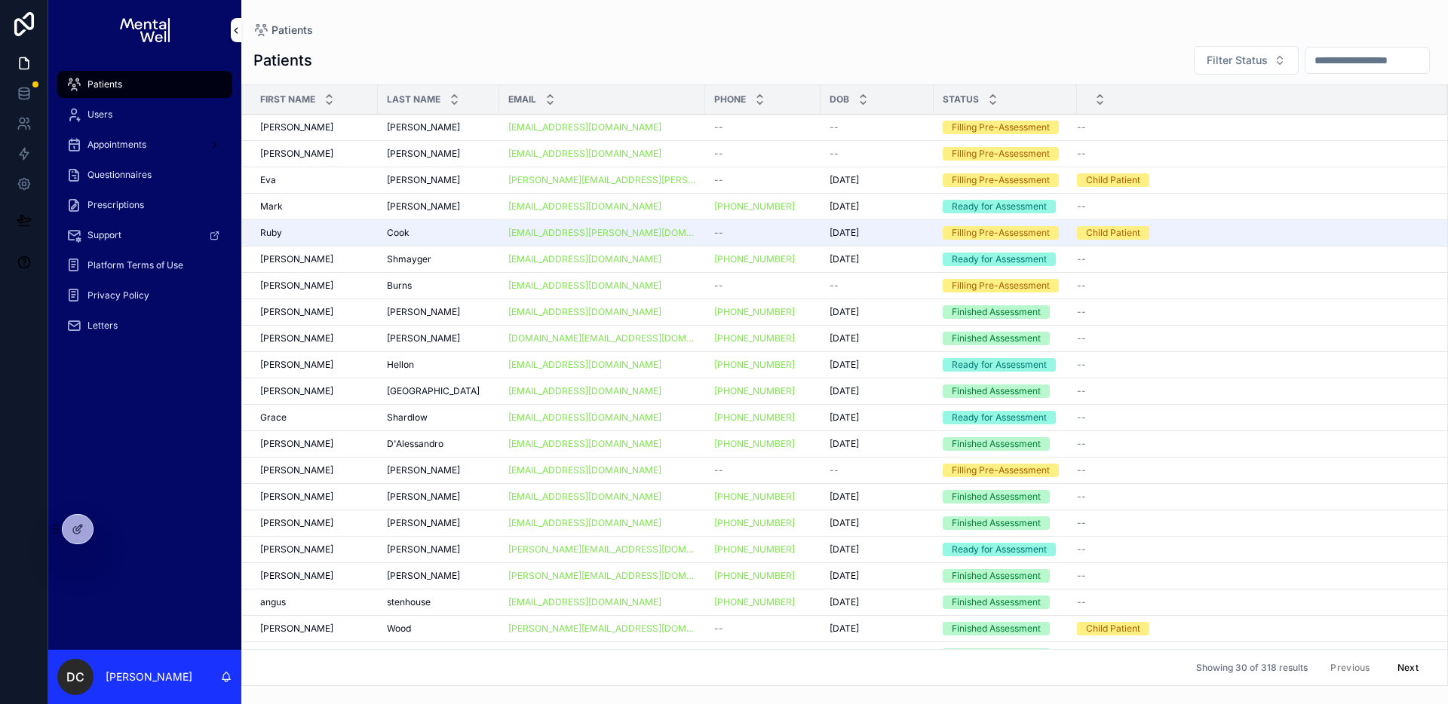
click at [1389, 66] on input "scrollable content" at bounding box center [1367, 60] width 124 height 21
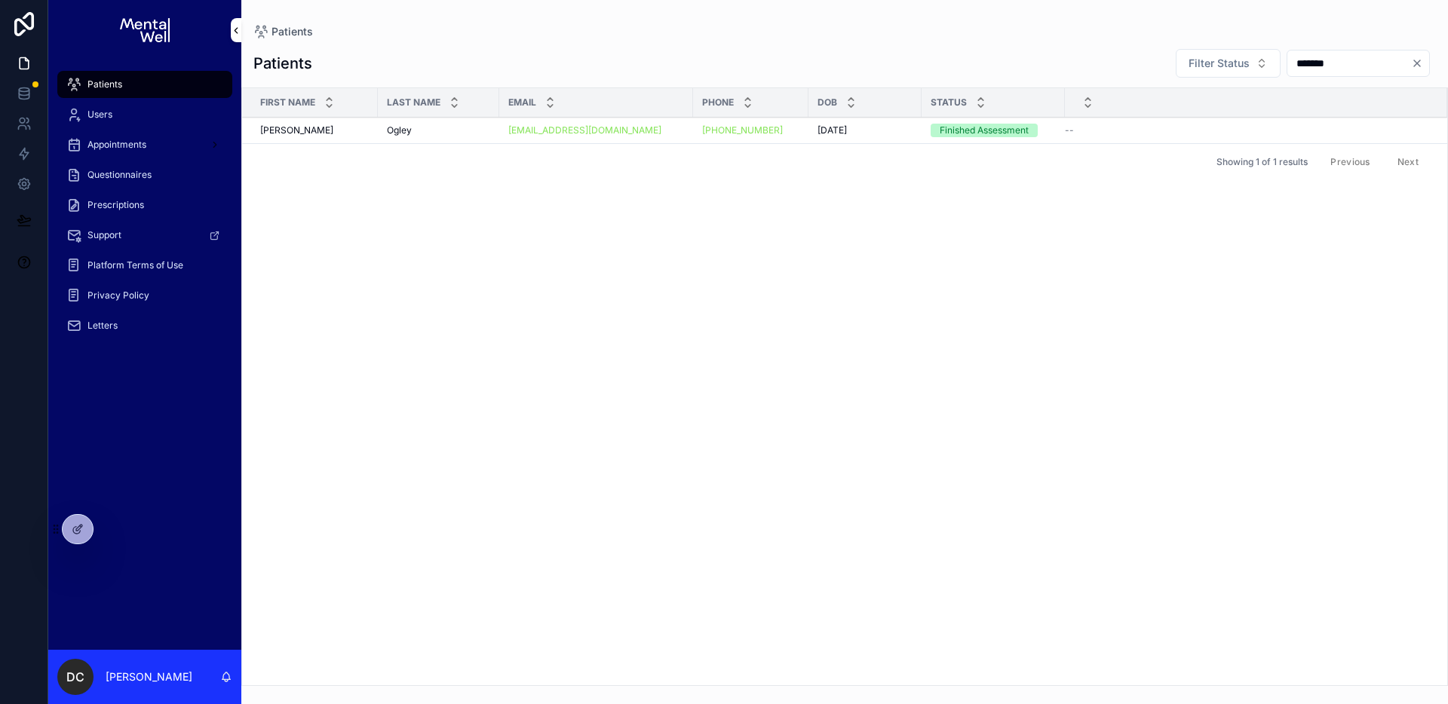
type input "*******"
click at [483, 133] on div "[PERSON_NAME] [PERSON_NAME]" at bounding box center [438, 130] width 103 height 12
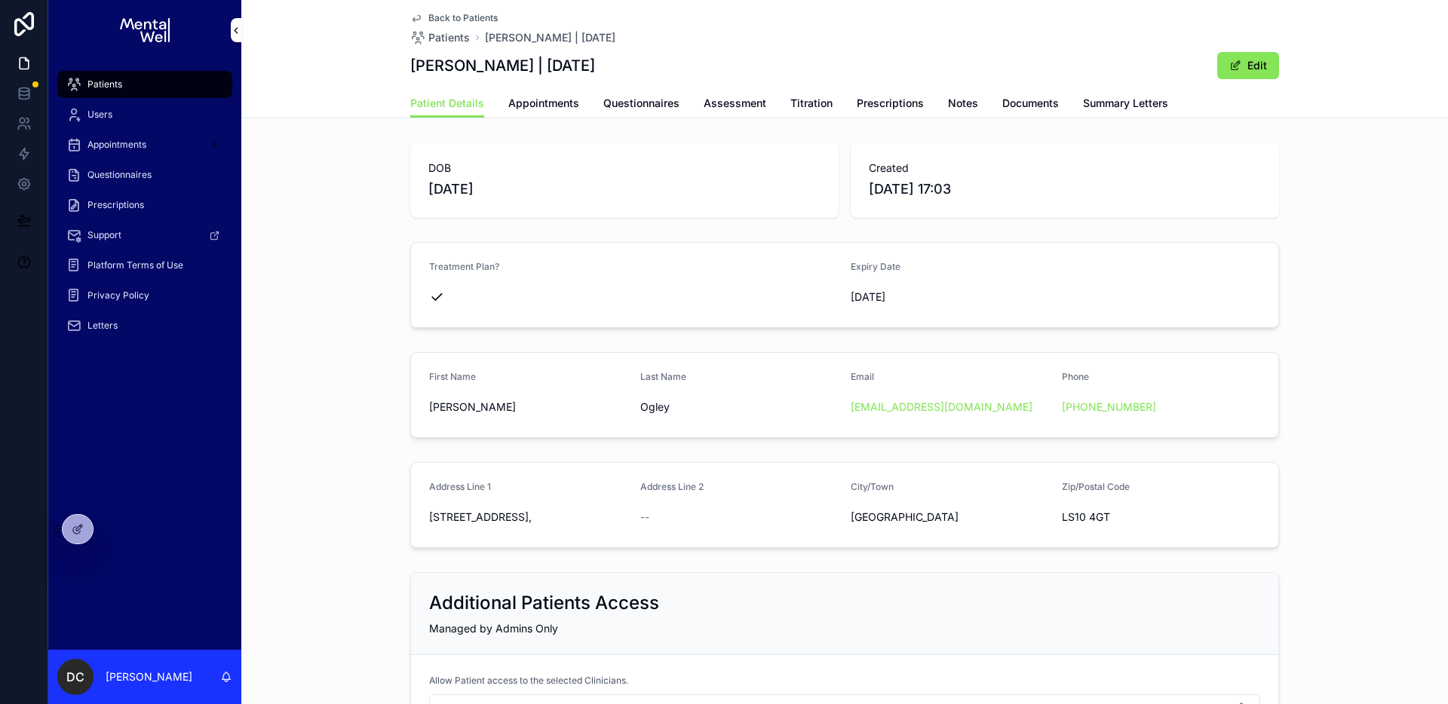
click at [1125, 104] on span "Summary Letters" at bounding box center [1125, 103] width 85 height 15
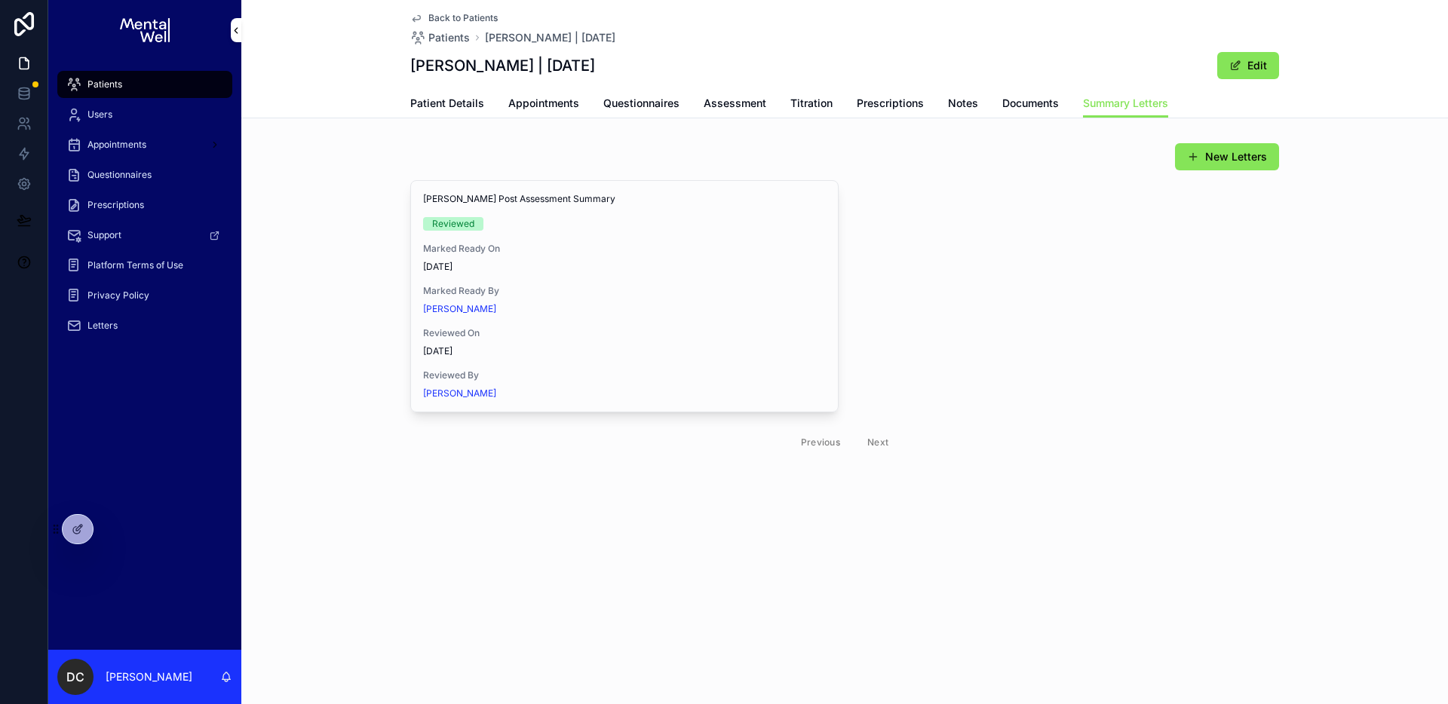
click at [517, 96] on span "Appointments" at bounding box center [543, 103] width 71 height 15
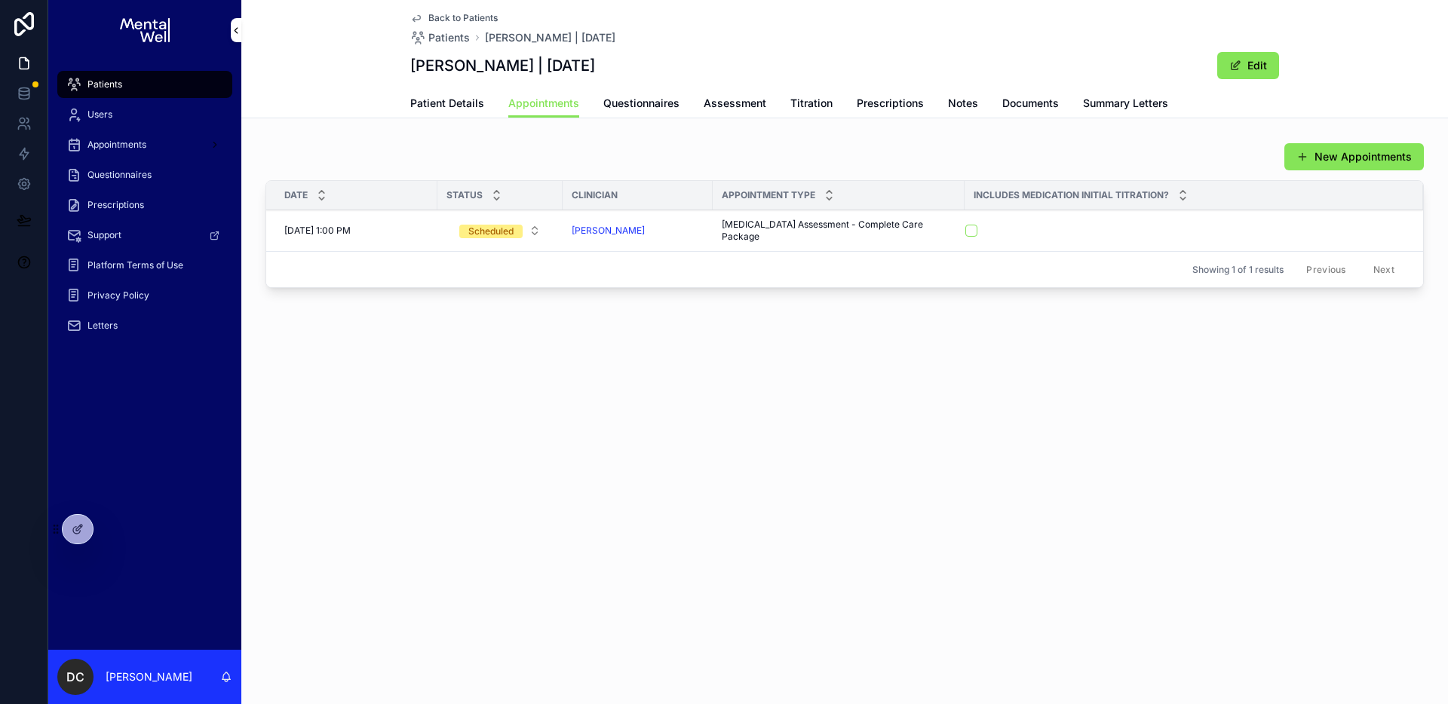
click at [1101, 103] on span "Summary Letters" at bounding box center [1125, 103] width 85 height 15
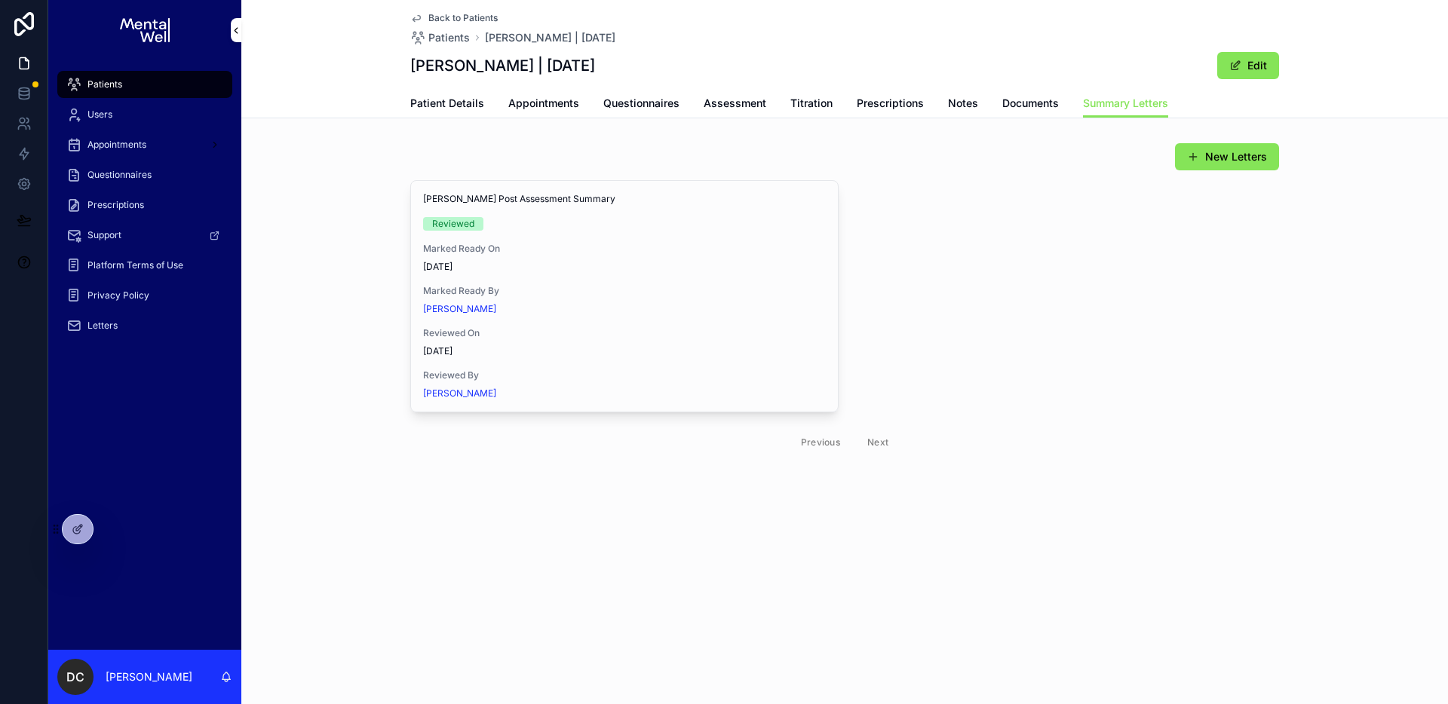
click at [0, 0] on span "View in Google Docs" at bounding box center [0, 0] width 0 height 0
click at [119, 83] on span "Patients" at bounding box center [104, 84] width 35 height 12
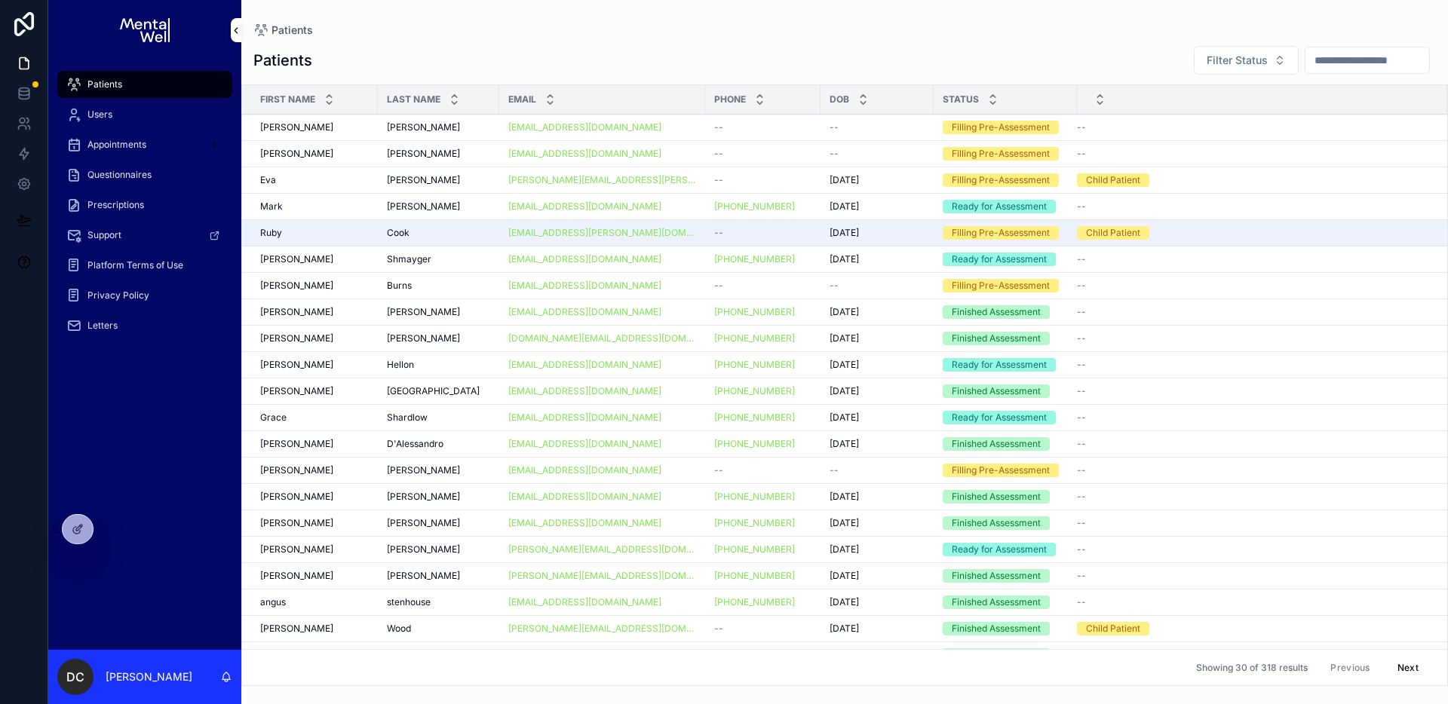
click at [1316, 63] on input "scrollable content" at bounding box center [1367, 60] width 124 height 21
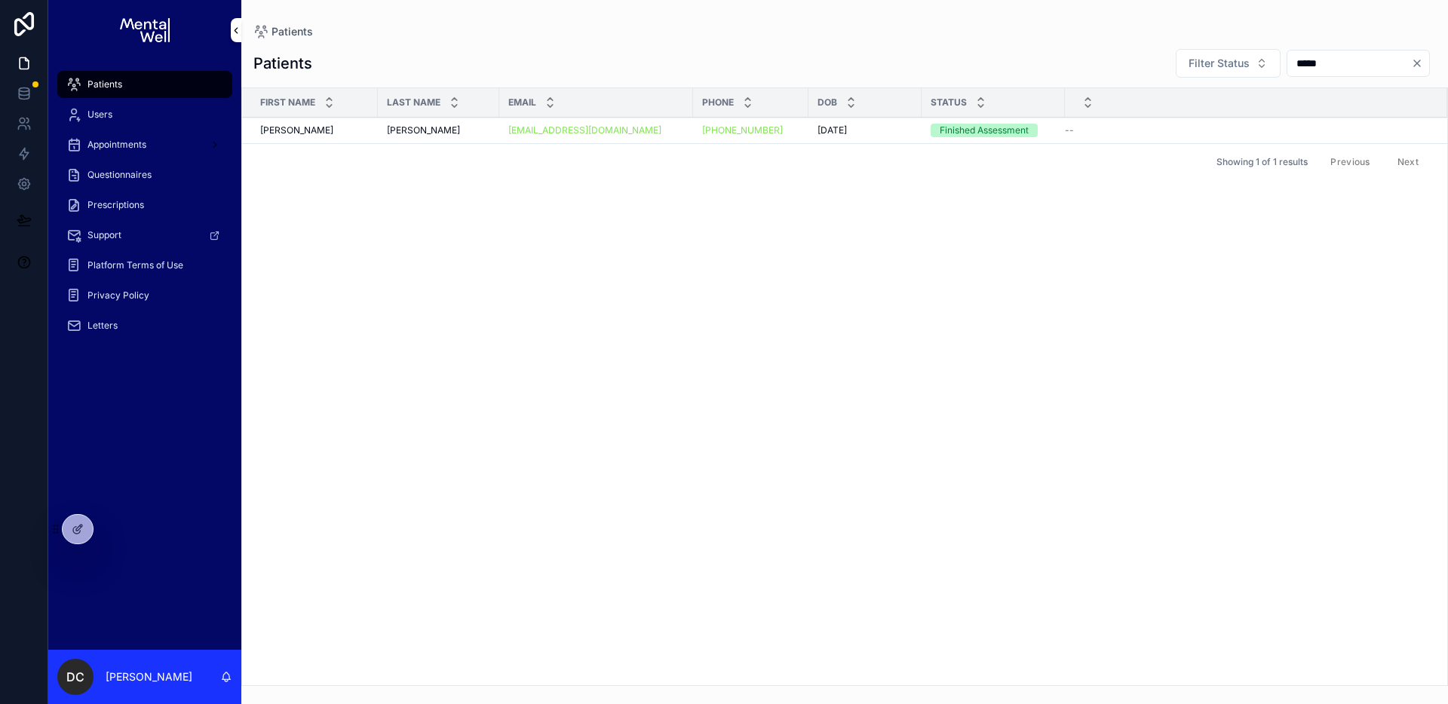
type input "*****"
click at [447, 140] on td "[PERSON_NAME] [PERSON_NAME]" at bounding box center [438, 131] width 121 height 26
click at [449, 135] on div "[PERSON_NAME] [PERSON_NAME]" at bounding box center [438, 130] width 103 height 12
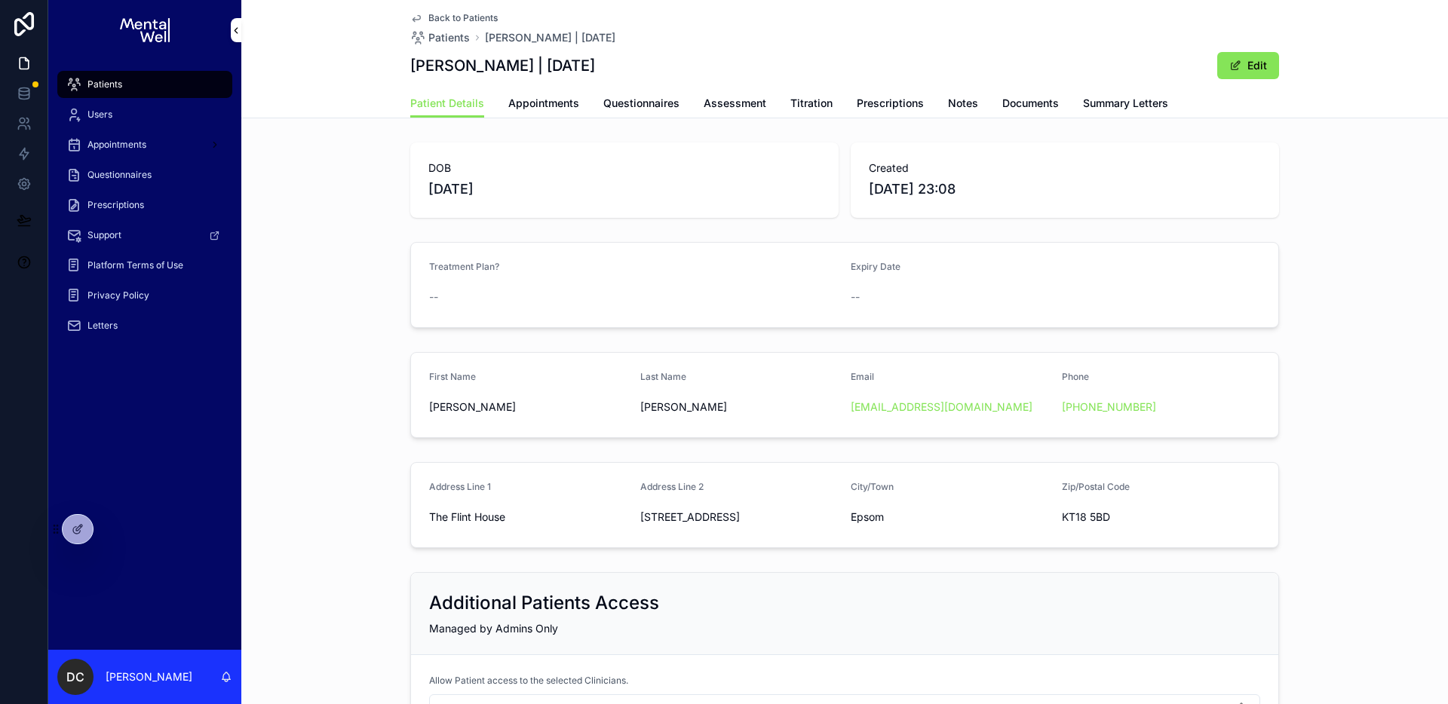
click at [544, 112] on link "Appointments" at bounding box center [543, 105] width 71 height 30
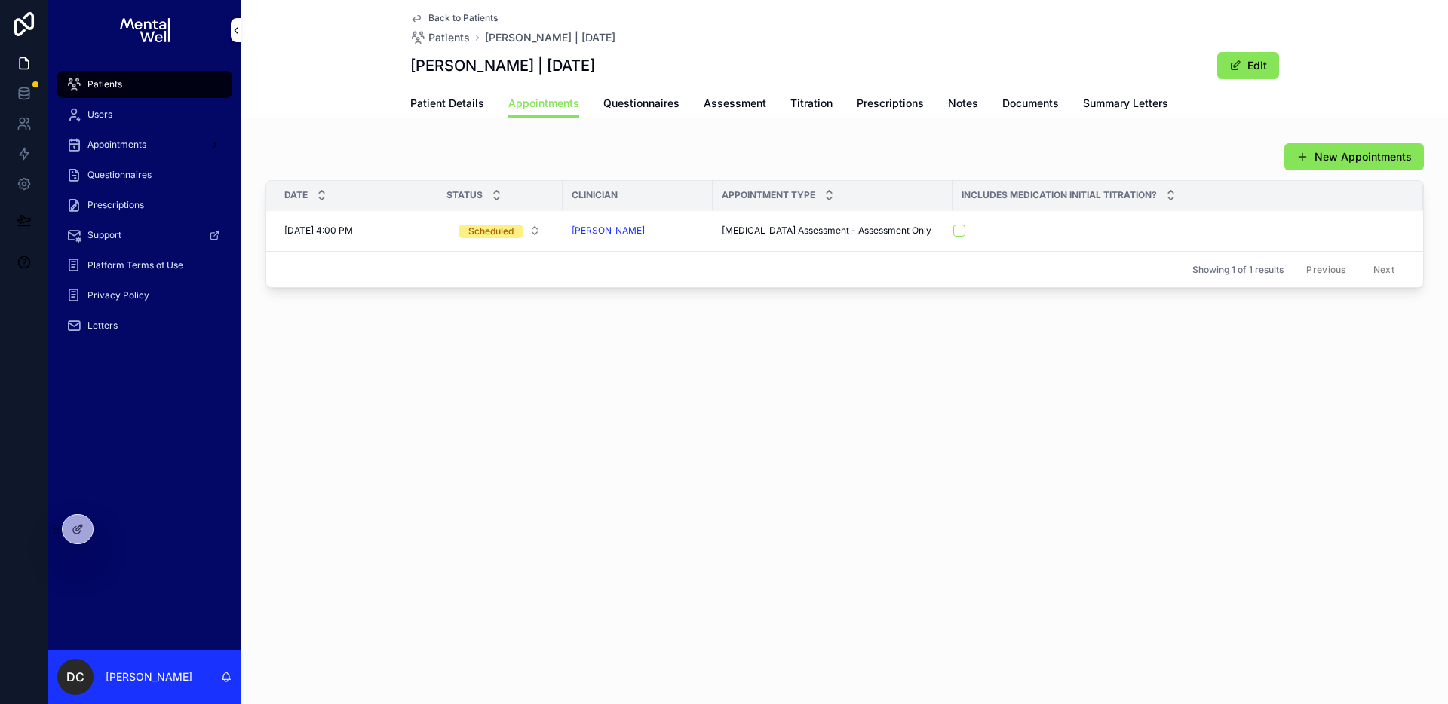
click at [458, 97] on span "Patient Details" at bounding box center [447, 103] width 74 height 15
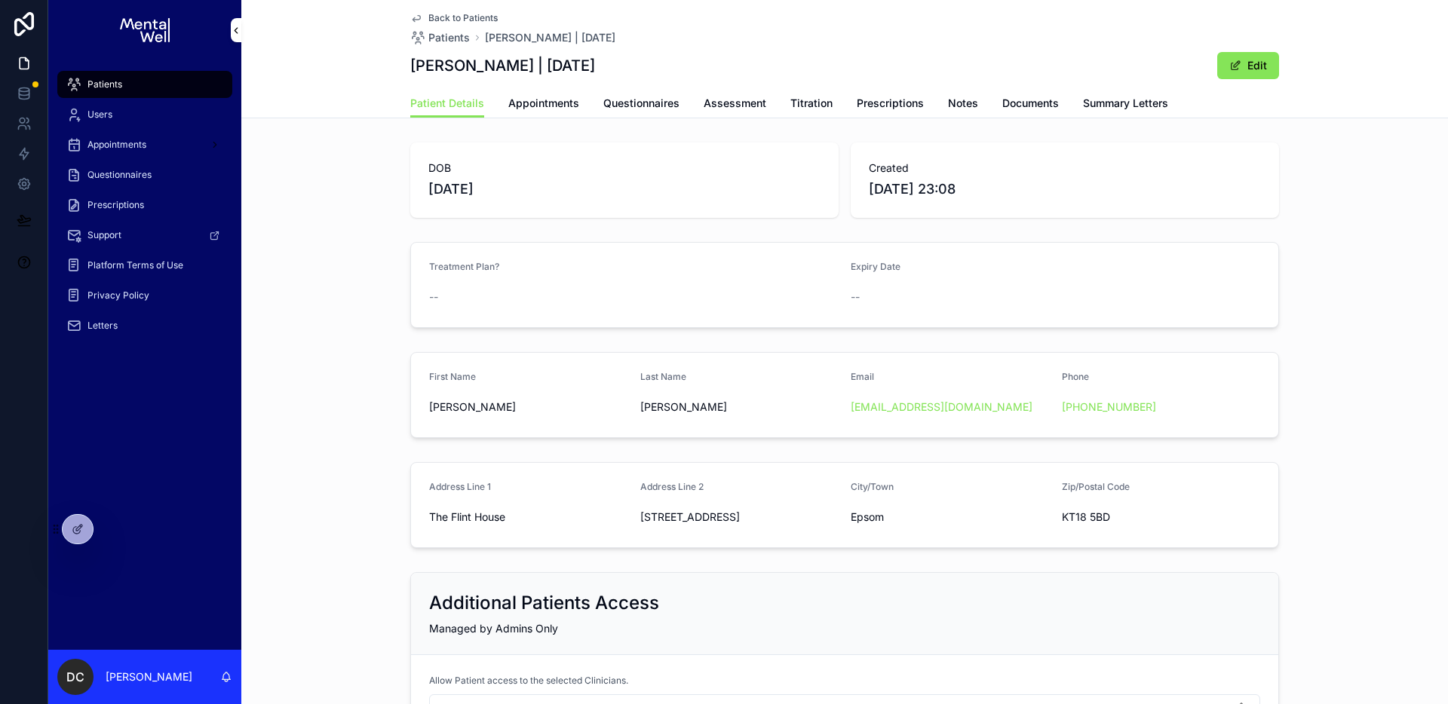
click at [222, 91] on div "Patients" at bounding box center [144, 84] width 157 height 24
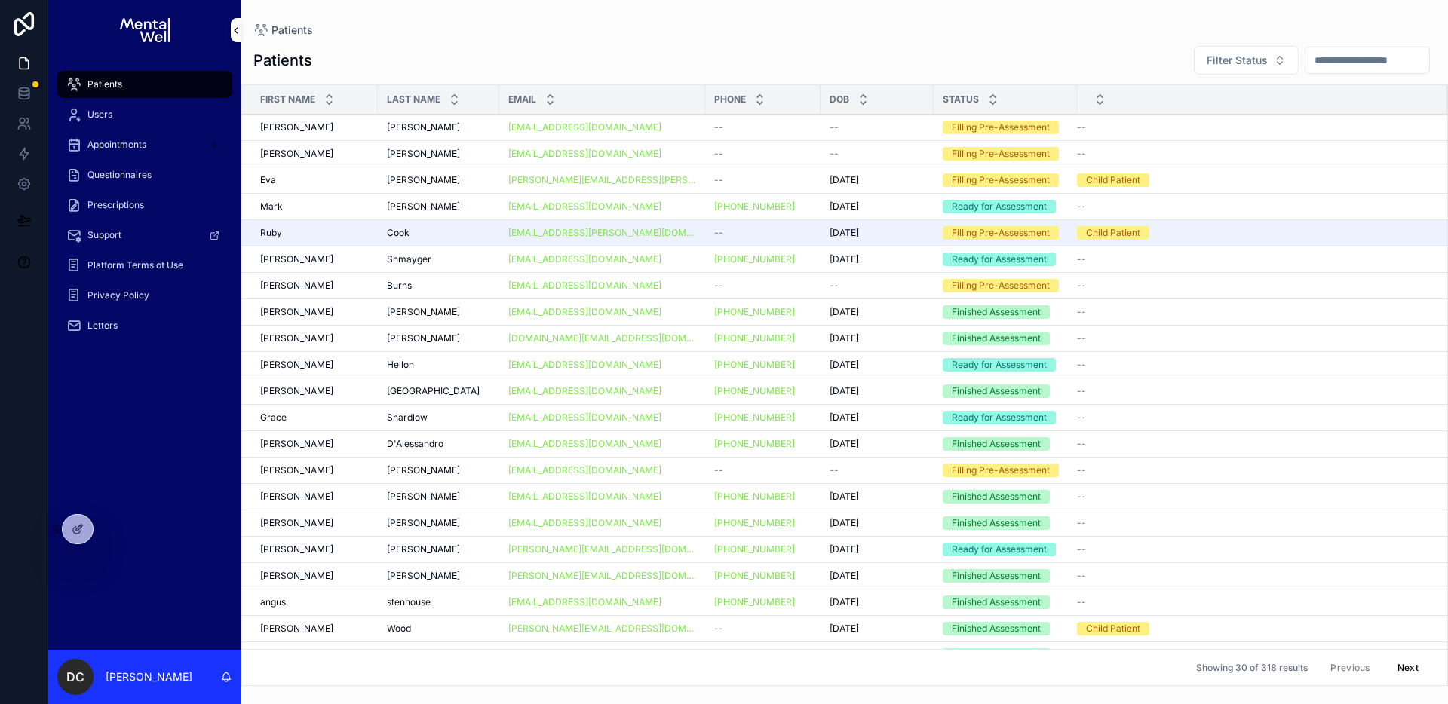
click at [1334, 54] on input "scrollable content" at bounding box center [1367, 60] width 124 height 21
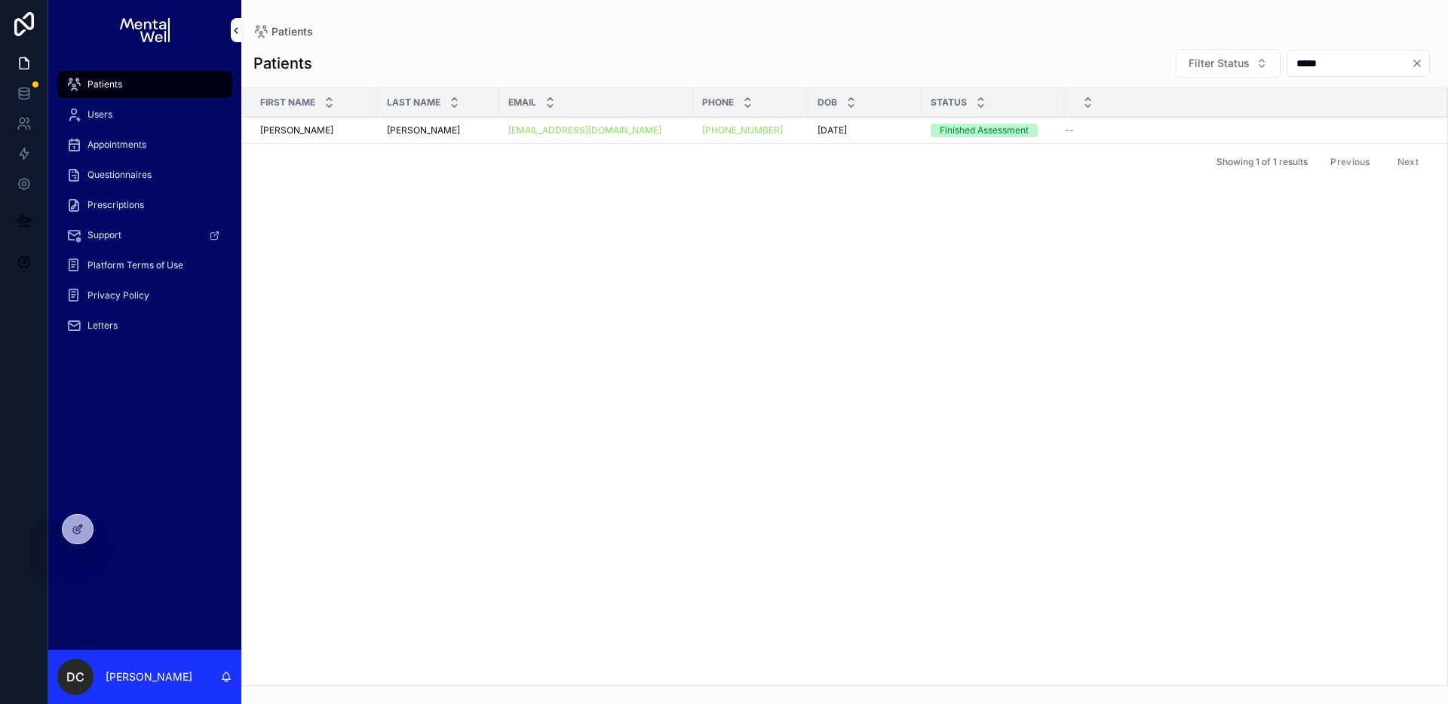
type input "*****"
click at [467, 130] on div "[PERSON_NAME] [PERSON_NAME]" at bounding box center [438, 130] width 103 height 12
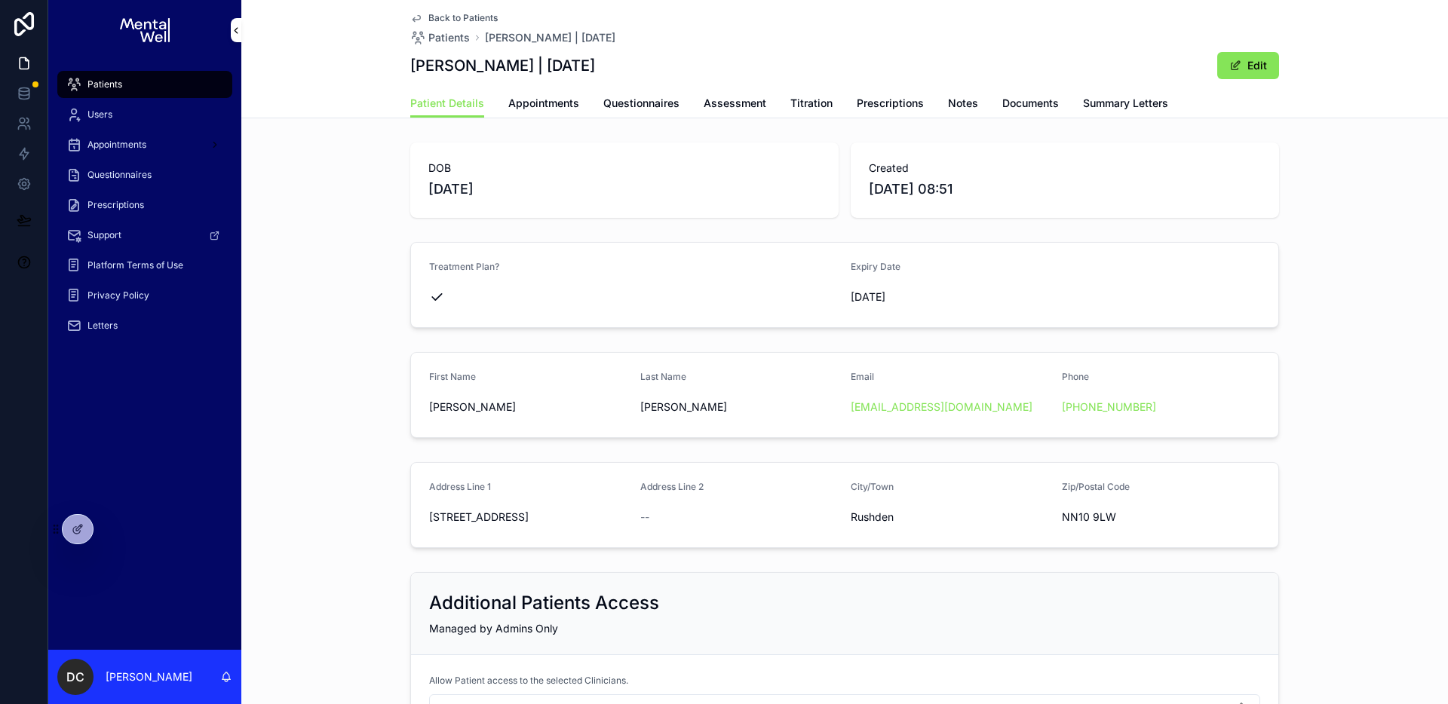
click at [522, 101] on span "Appointments" at bounding box center [543, 103] width 71 height 15
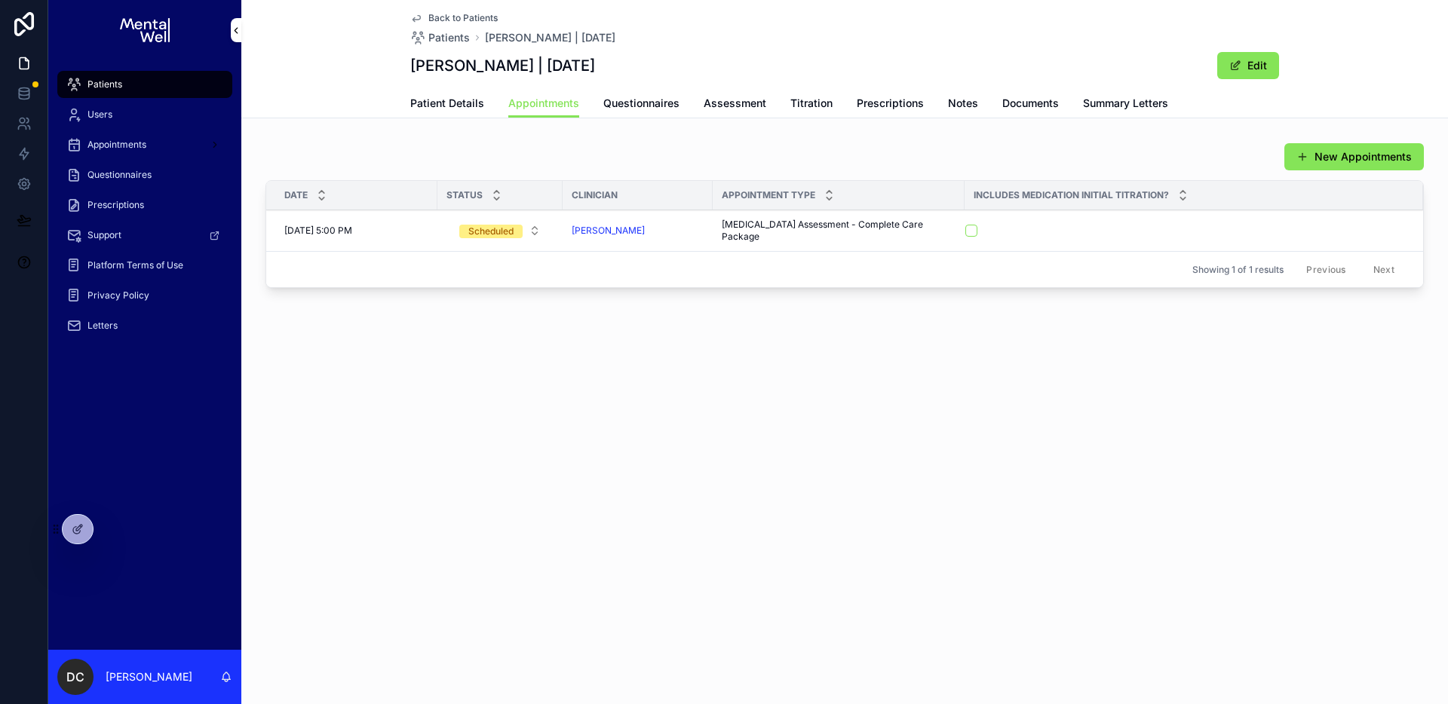
click at [1038, 113] on link "Documents" at bounding box center [1030, 105] width 57 height 30
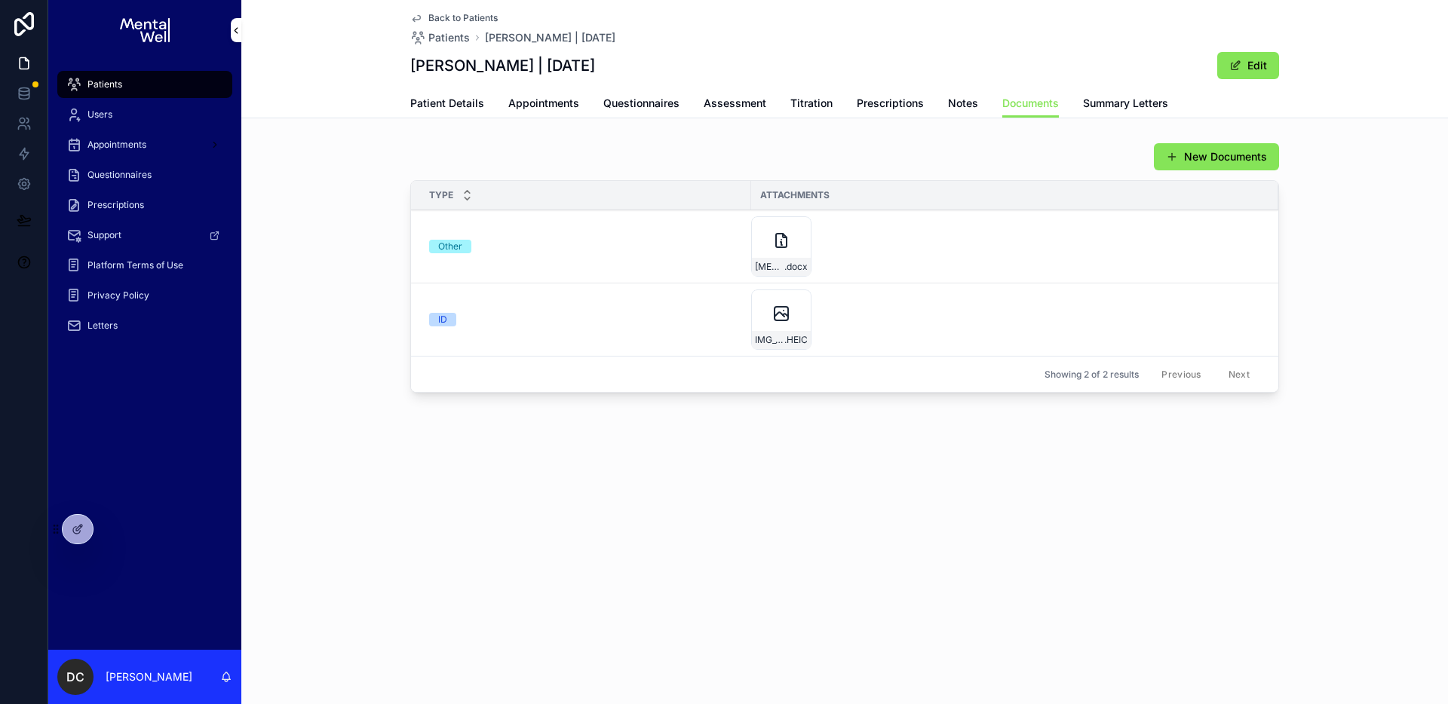
click at [750, 250] on td "Other" at bounding box center [581, 246] width 340 height 73
click at [759, 249] on div "[MEDICAL_DATA]-Log .docx" at bounding box center [781, 246] width 60 height 60
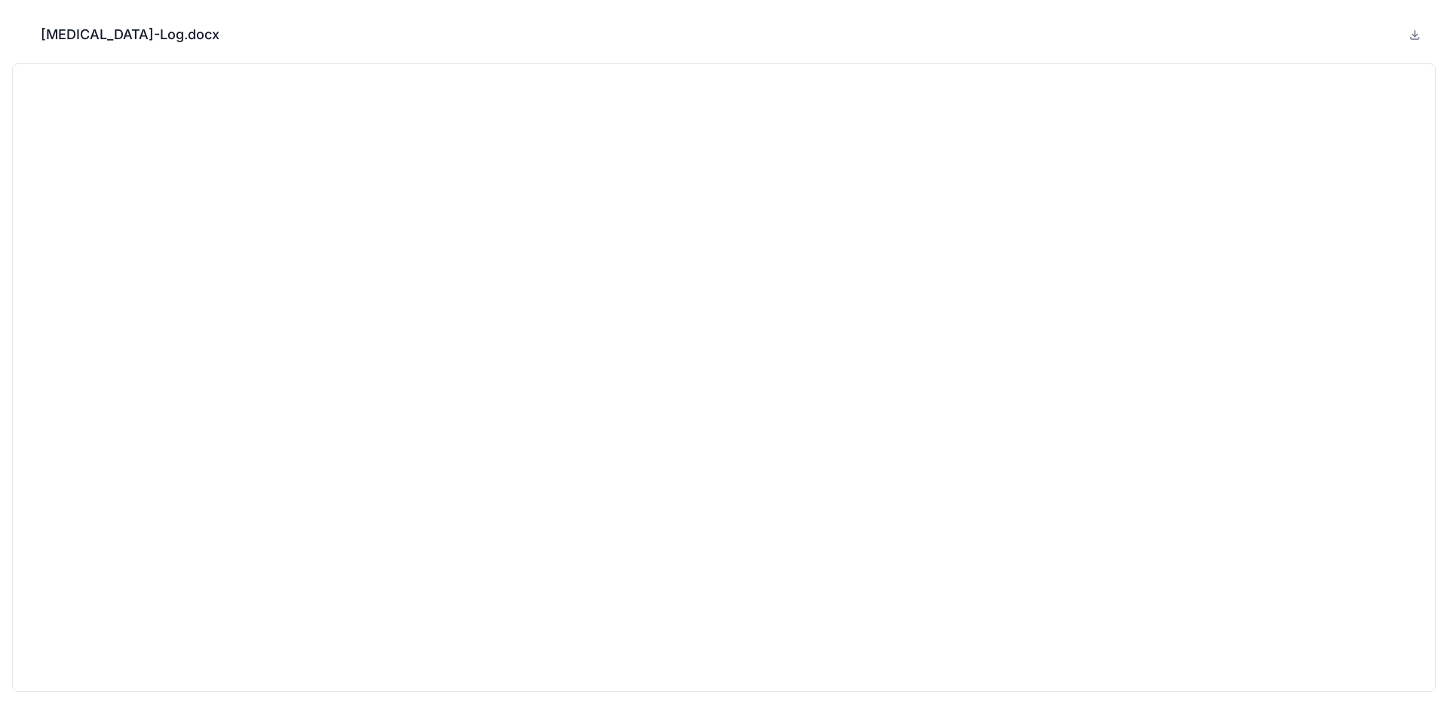
click at [25, 39] on icon "Close modal" at bounding box center [20, 34] width 11 height 11
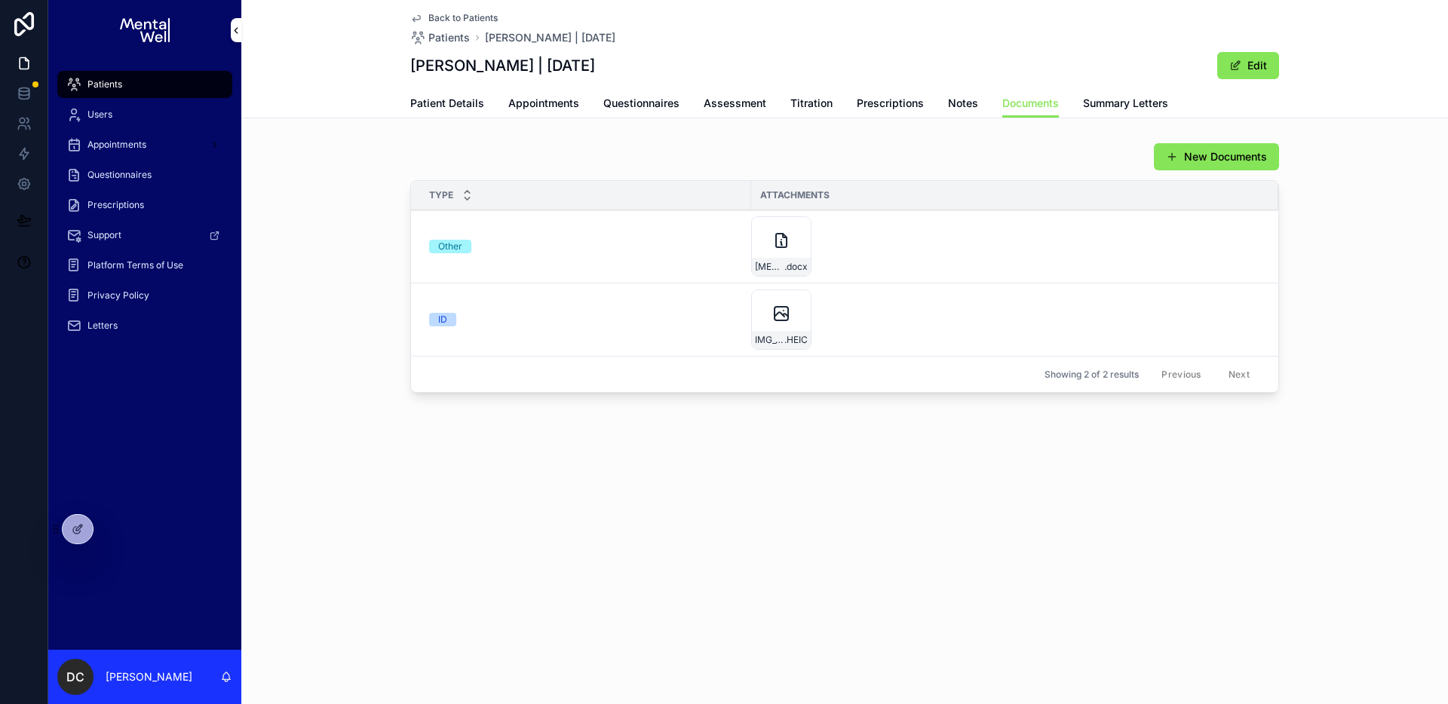
click at [526, 108] on span "Appointments" at bounding box center [543, 103] width 71 height 15
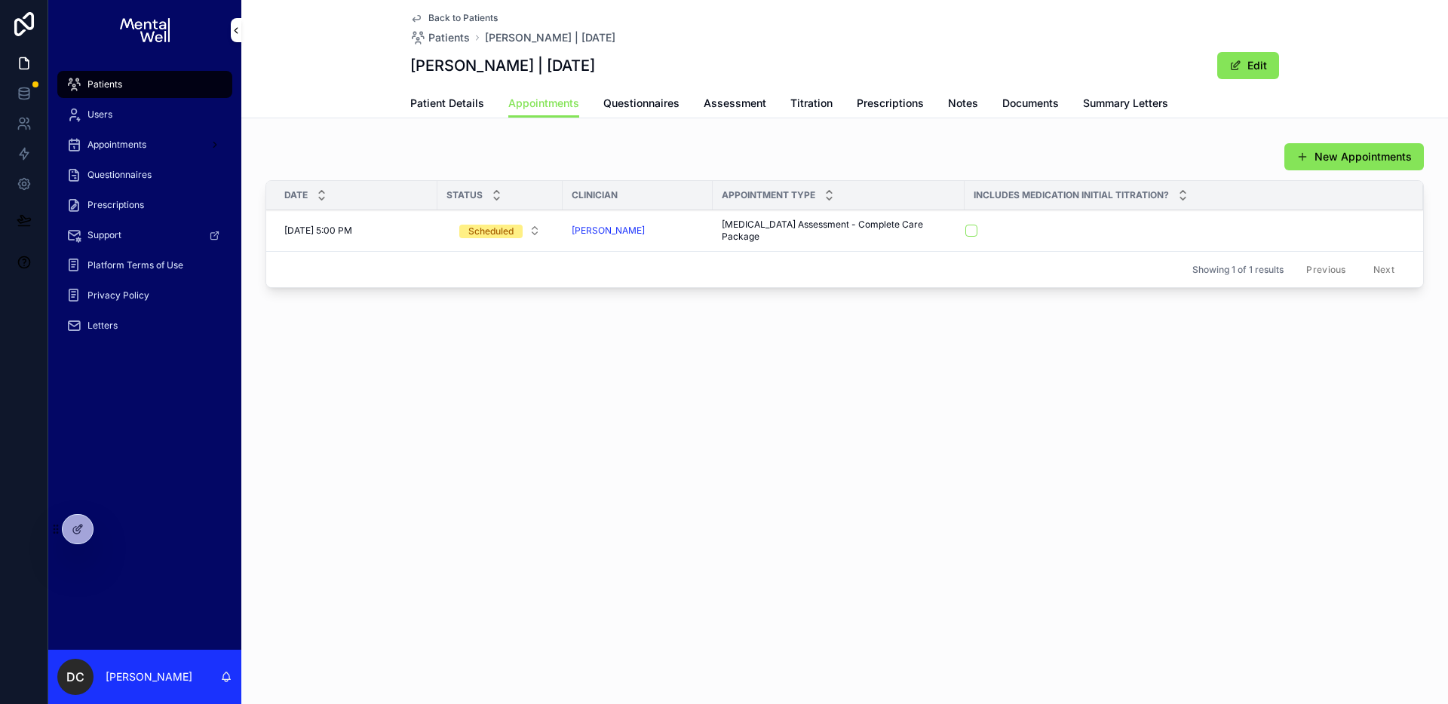
click at [1118, 111] on link "Summary Letters" at bounding box center [1125, 105] width 85 height 30
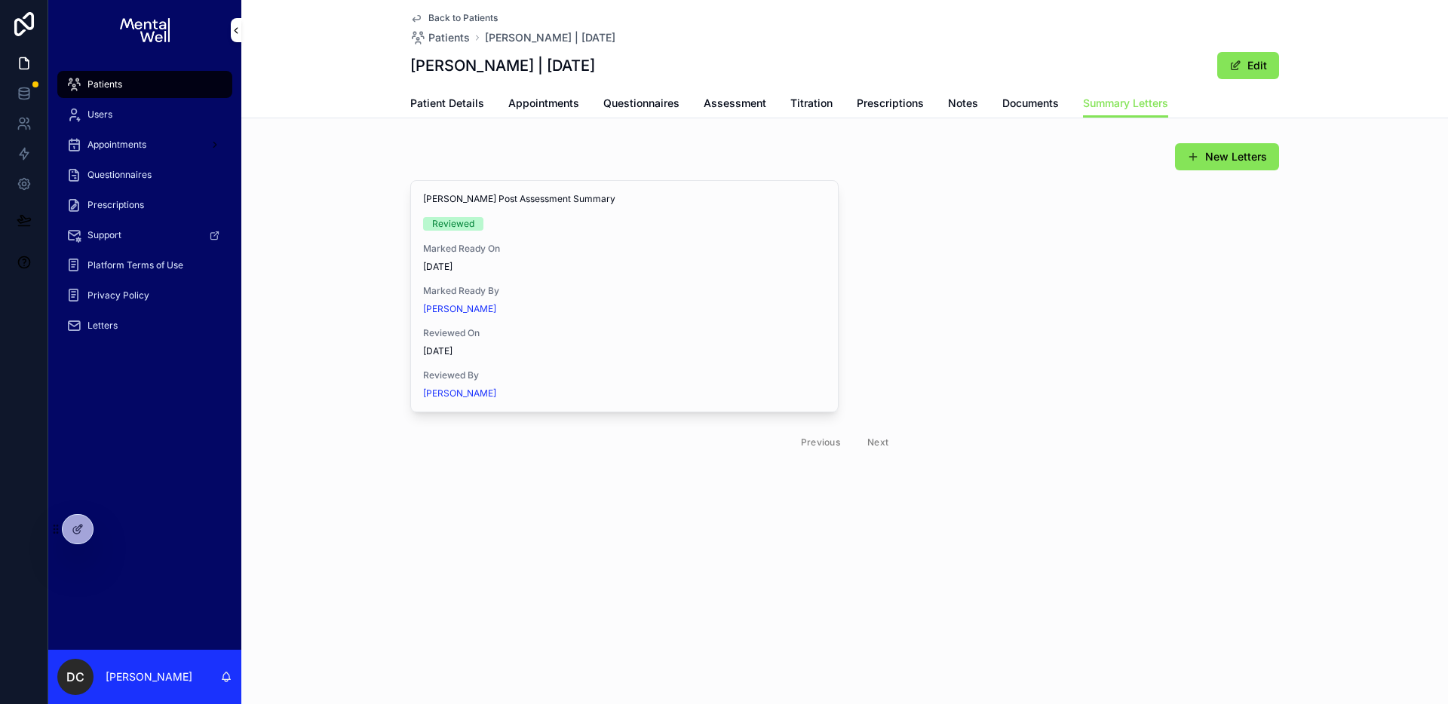
click at [0, 0] on button "View in Google Docs" at bounding box center [0, 0] width 0 height 0
click at [643, 108] on span "Questionnaires" at bounding box center [641, 103] width 76 height 15
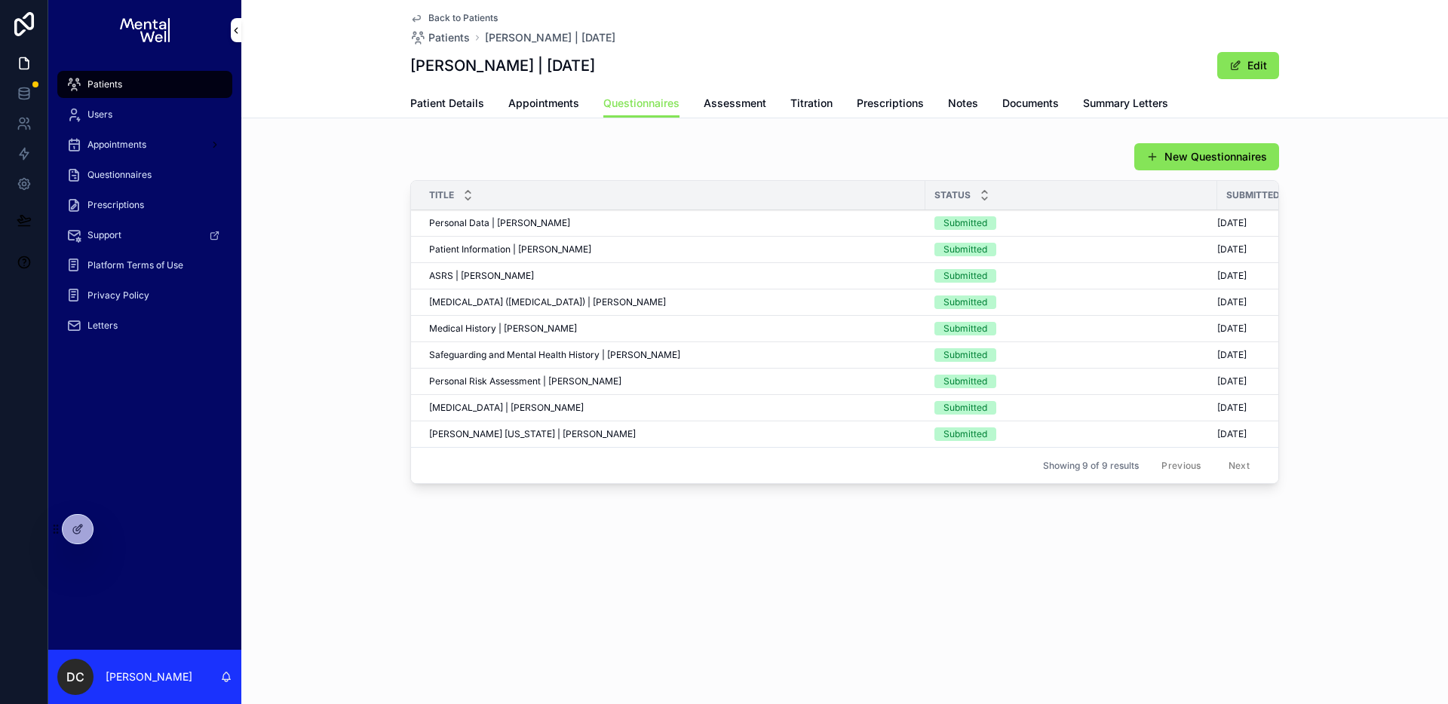
click at [154, 90] on div "Patients" at bounding box center [144, 84] width 157 height 24
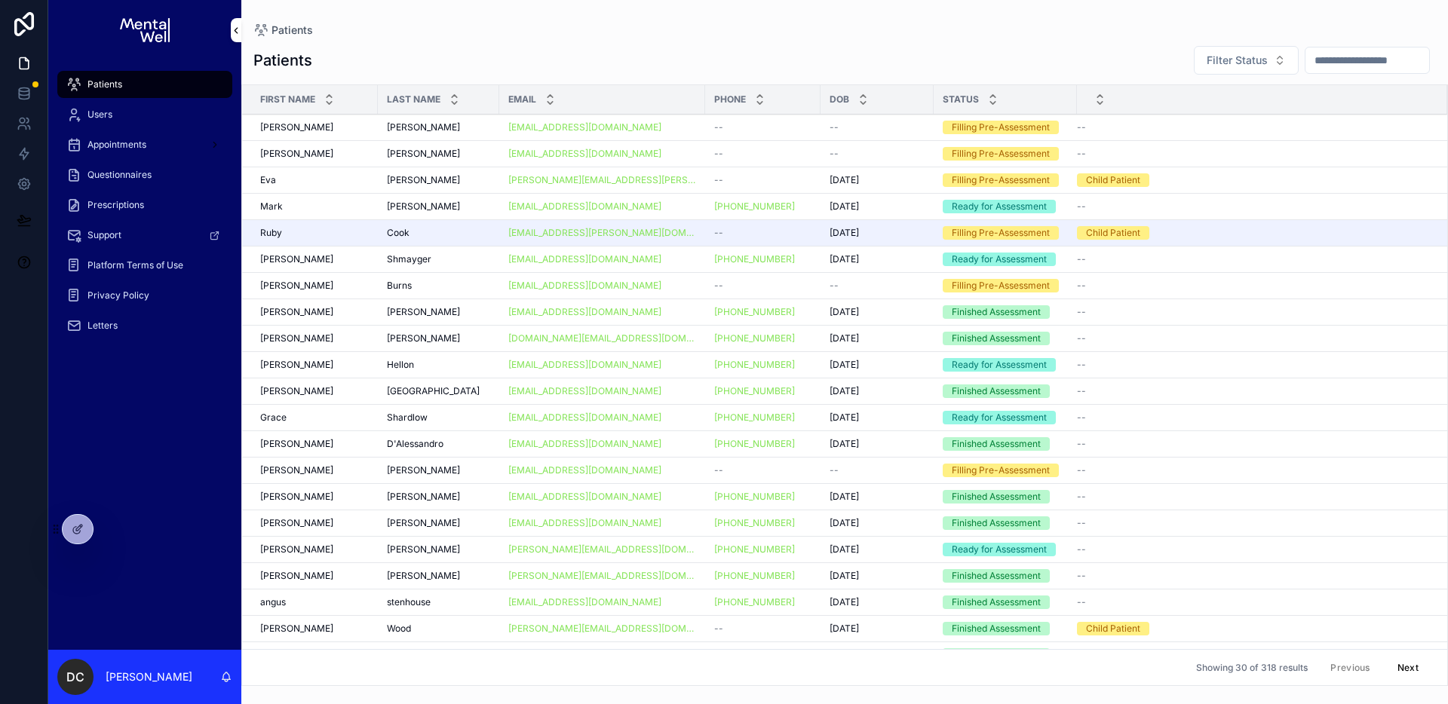
click at [1337, 52] on input "scrollable content" at bounding box center [1367, 60] width 124 height 21
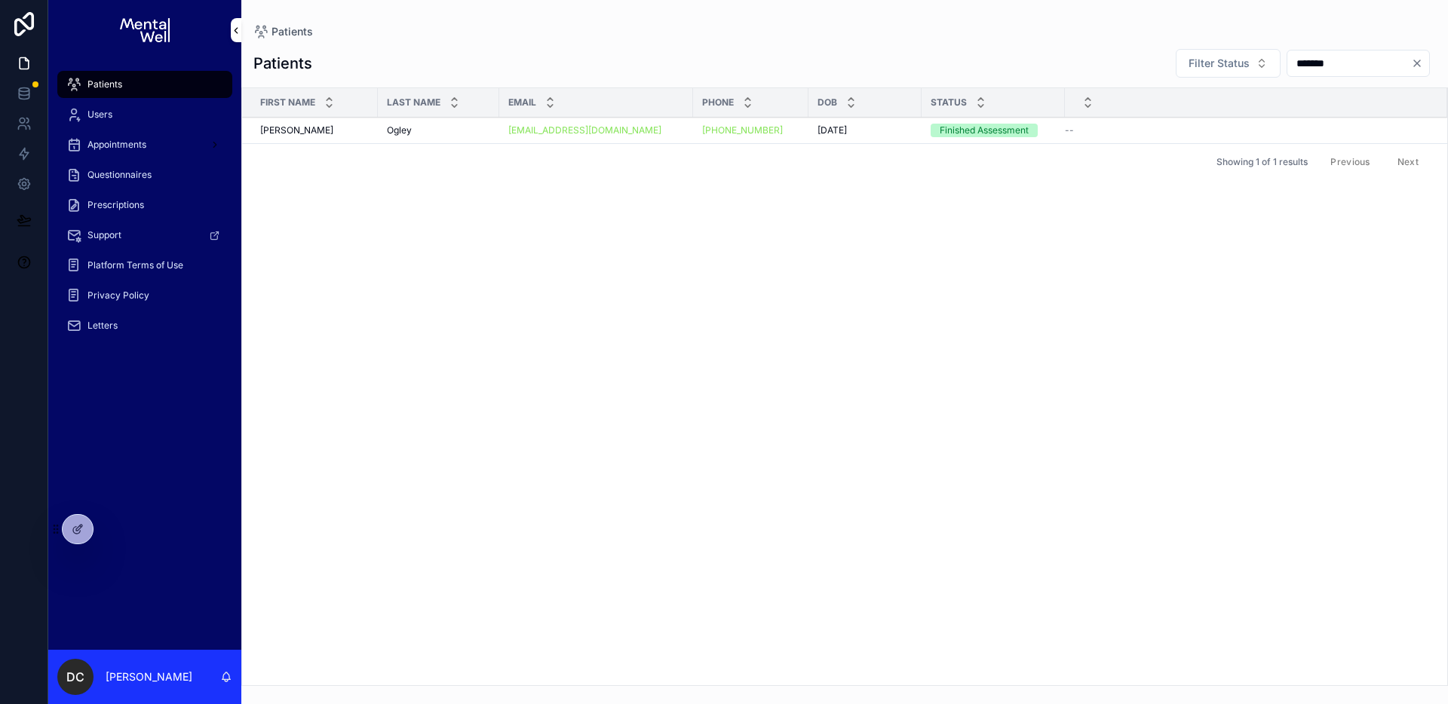
type input "*******"
click at [649, 131] on div "[EMAIL_ADDRESS][DOMAIN_NAME]" at bounding box center [596, 130] width 176 height 12
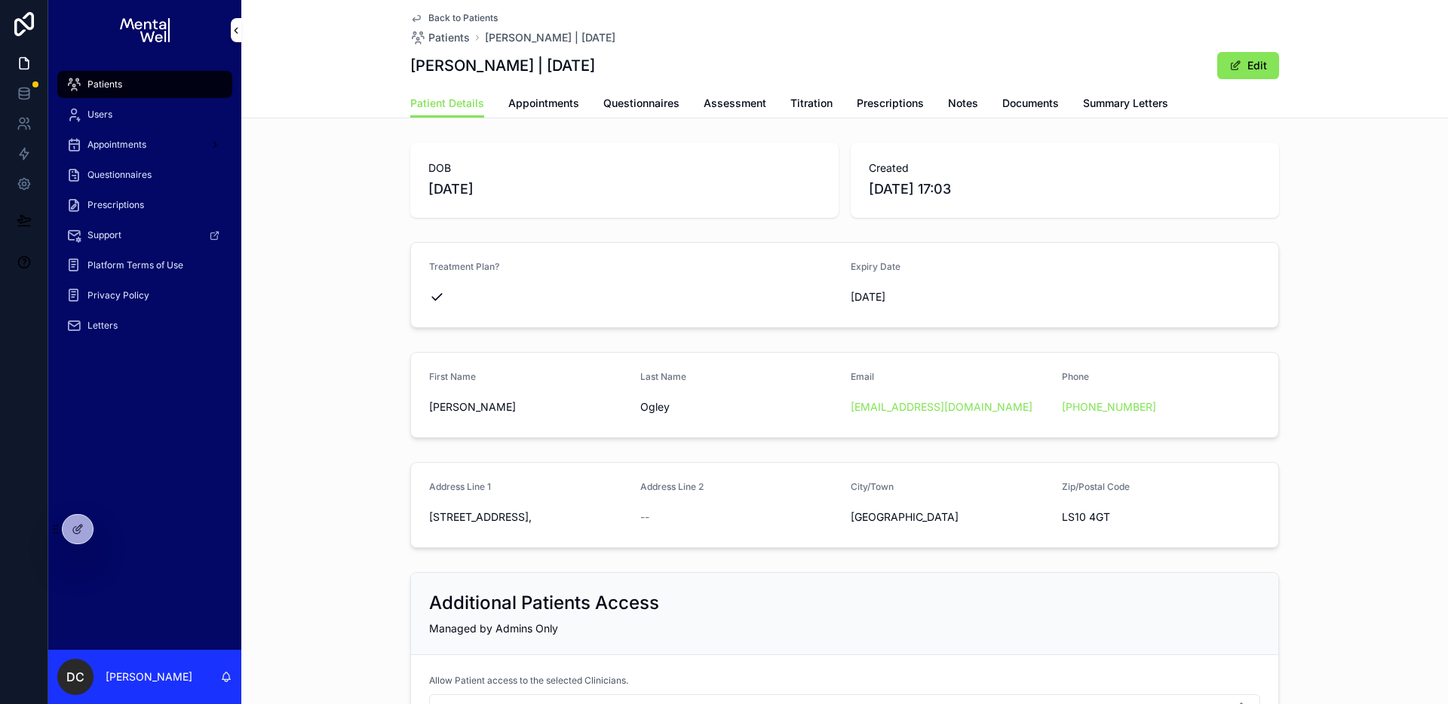
click at [710, 105] on span "Assessment" at bounding box center [735, 103] width 63 height 15
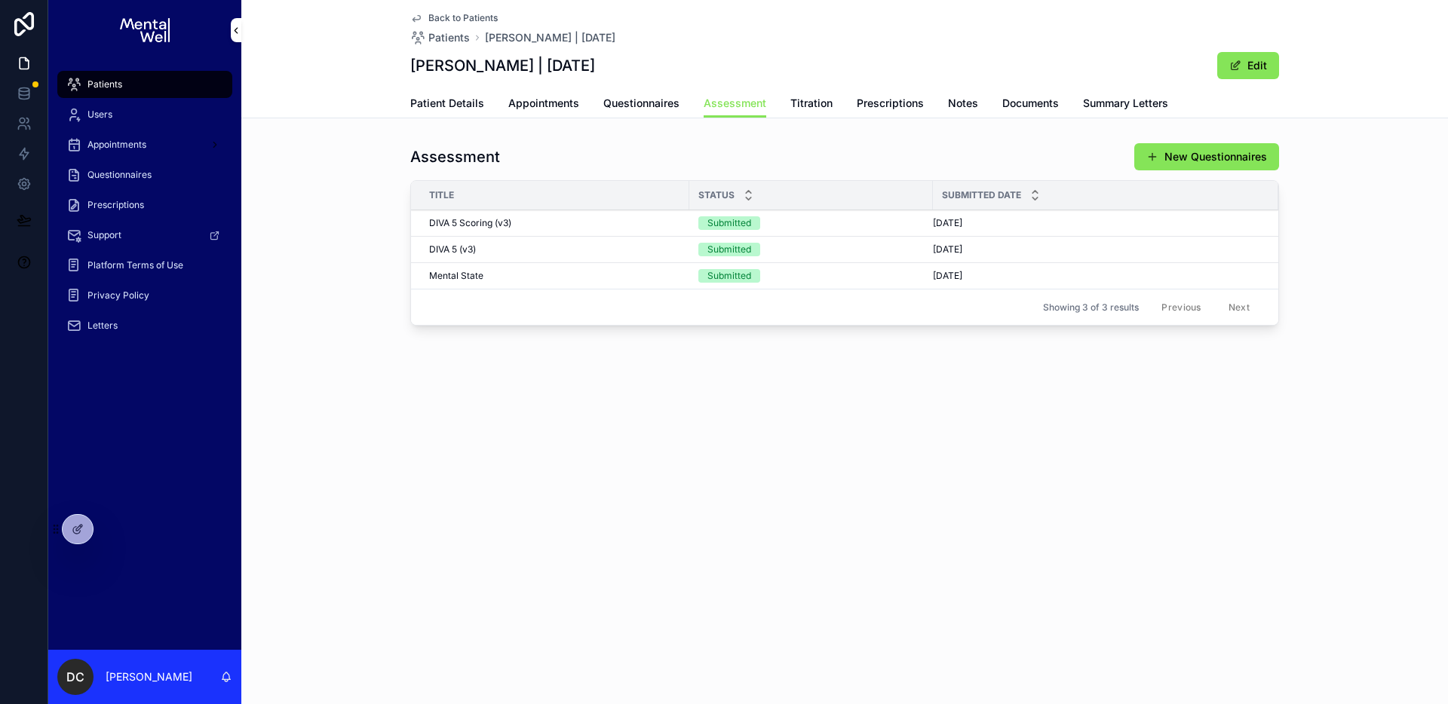
click at [517, 225] on div "DIVA 5 Scoring (v3) DIVA 5 Scoring (v3)" at bounding box center [554, 223] width 251 height 12
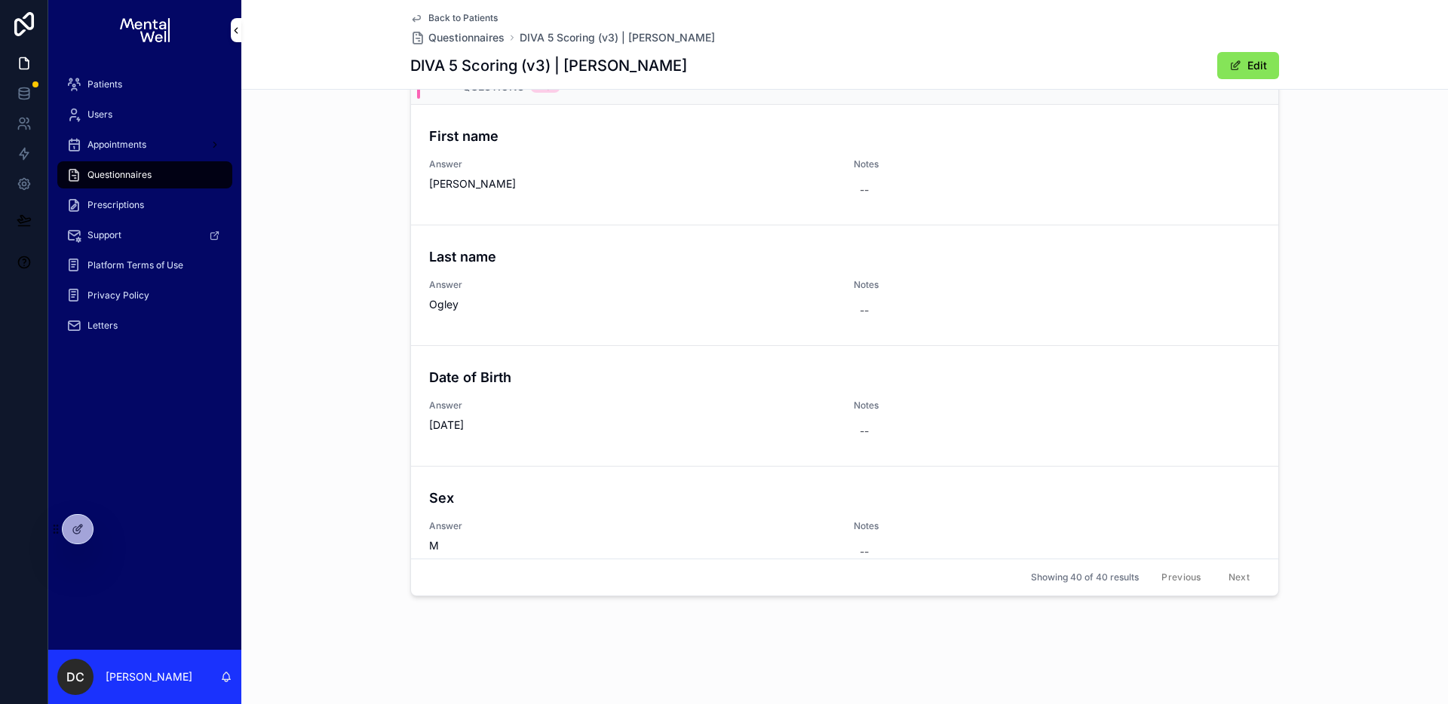
scroll to position [4489, 0]
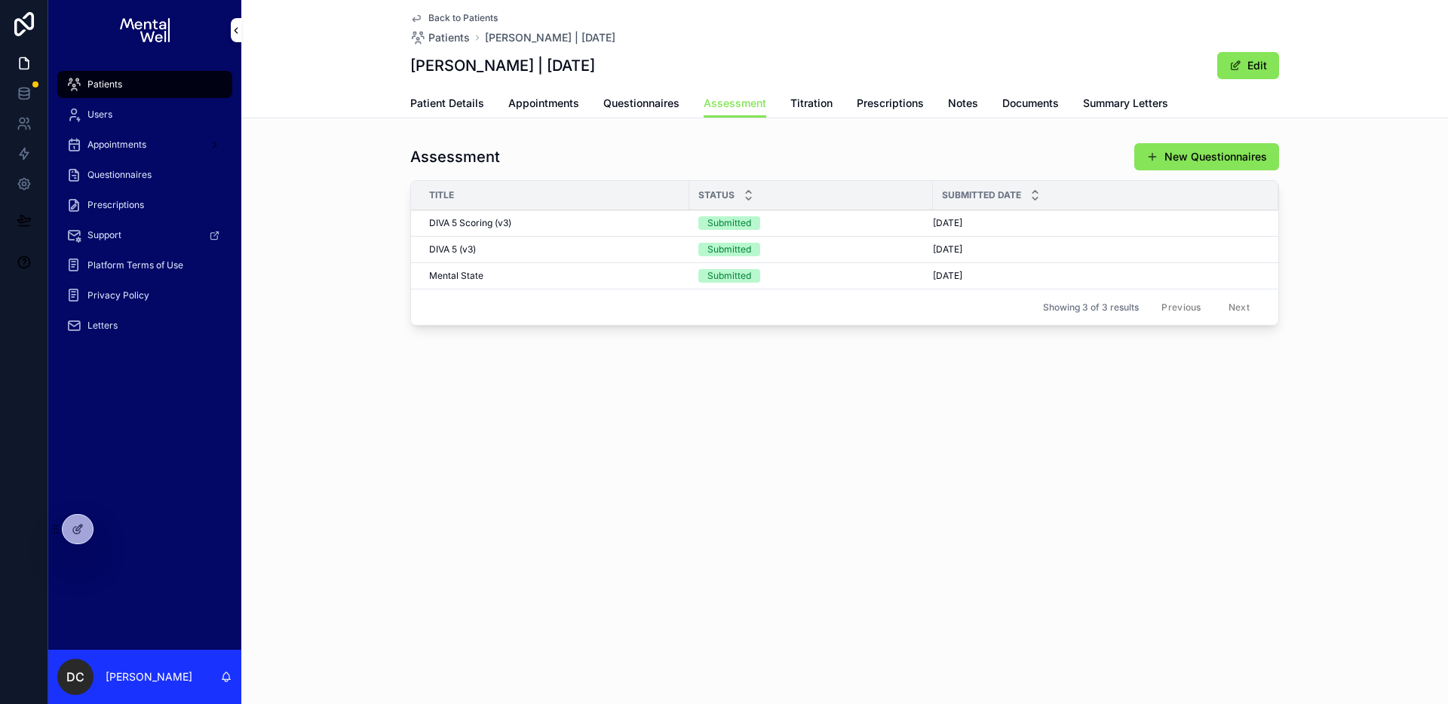
click at [161, 77] on div "Patients" at bounding box center [144, 84] width 157 height 24
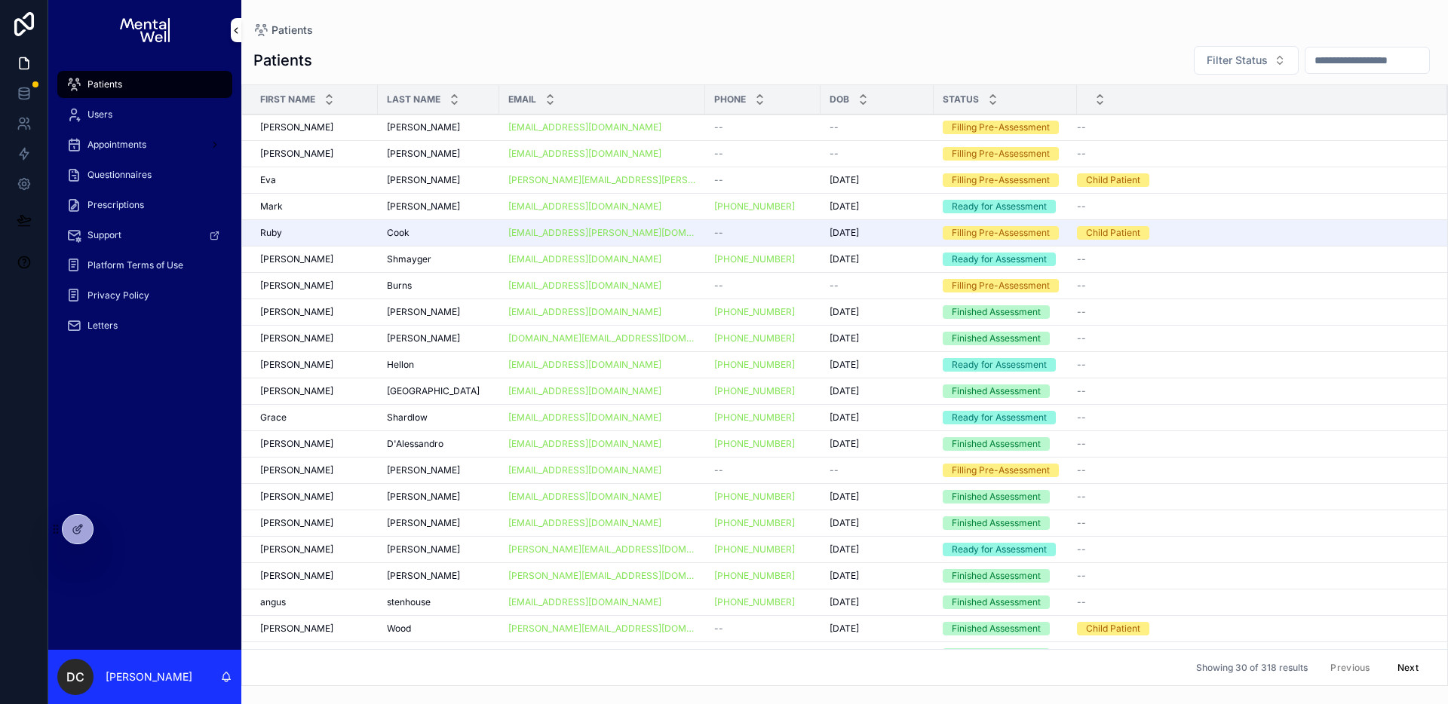
click at [1314, 62] on input "scrollable content" at bounding box center [1367, 60] width 124 height 21
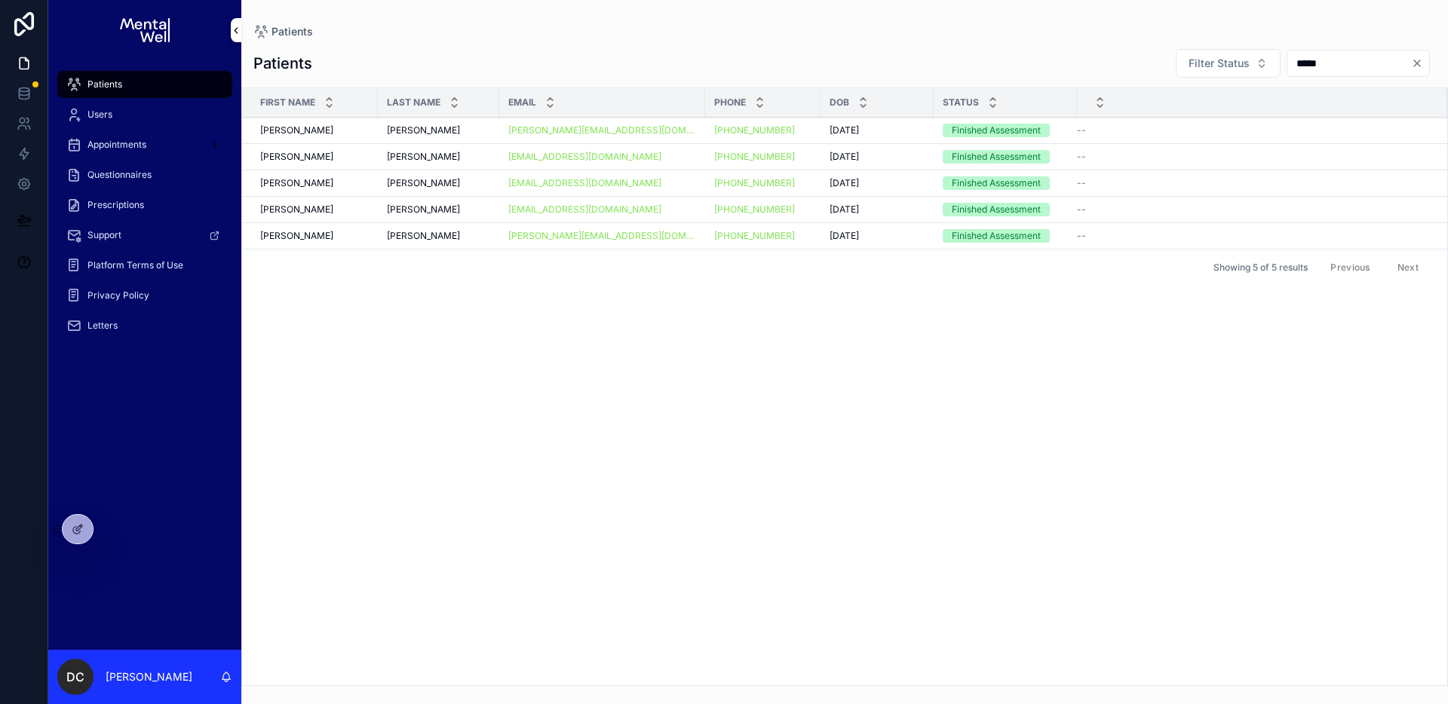
type input "*****"
click at [419, 122] on td "[PERSON_NAME] [PERSON_NAME]" at bounding box center [438, 131] width 121 height 26
click at [422, 124] on div "[PERSON_NAME] [PERSON_NAME]" at bounding box center [438, 130] width 103 height 12
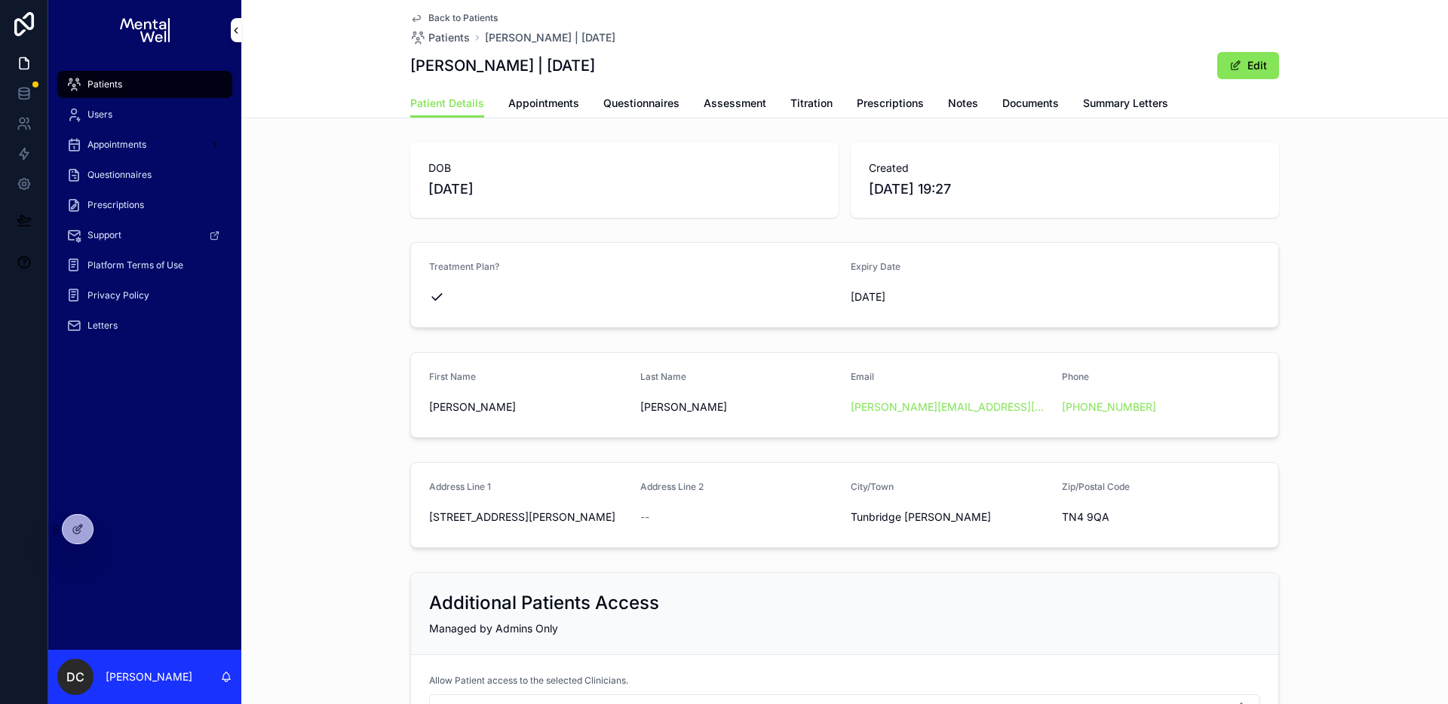
click at [874, 106] on span "Prescriptions" at bounding box center [890, 103] width 67 height 15
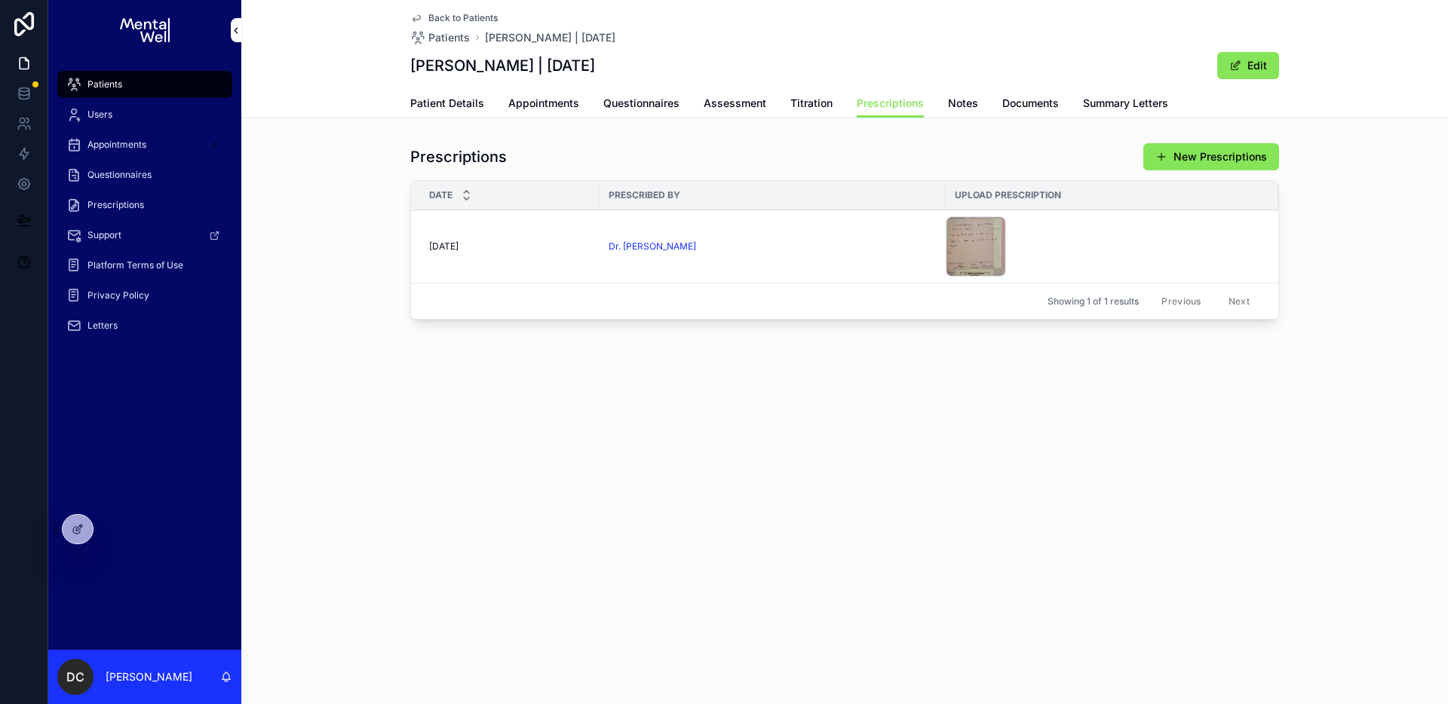
click at [1095, 108] on span "Summary Letters" at bounding box center [1125, 103] width 85 height 15
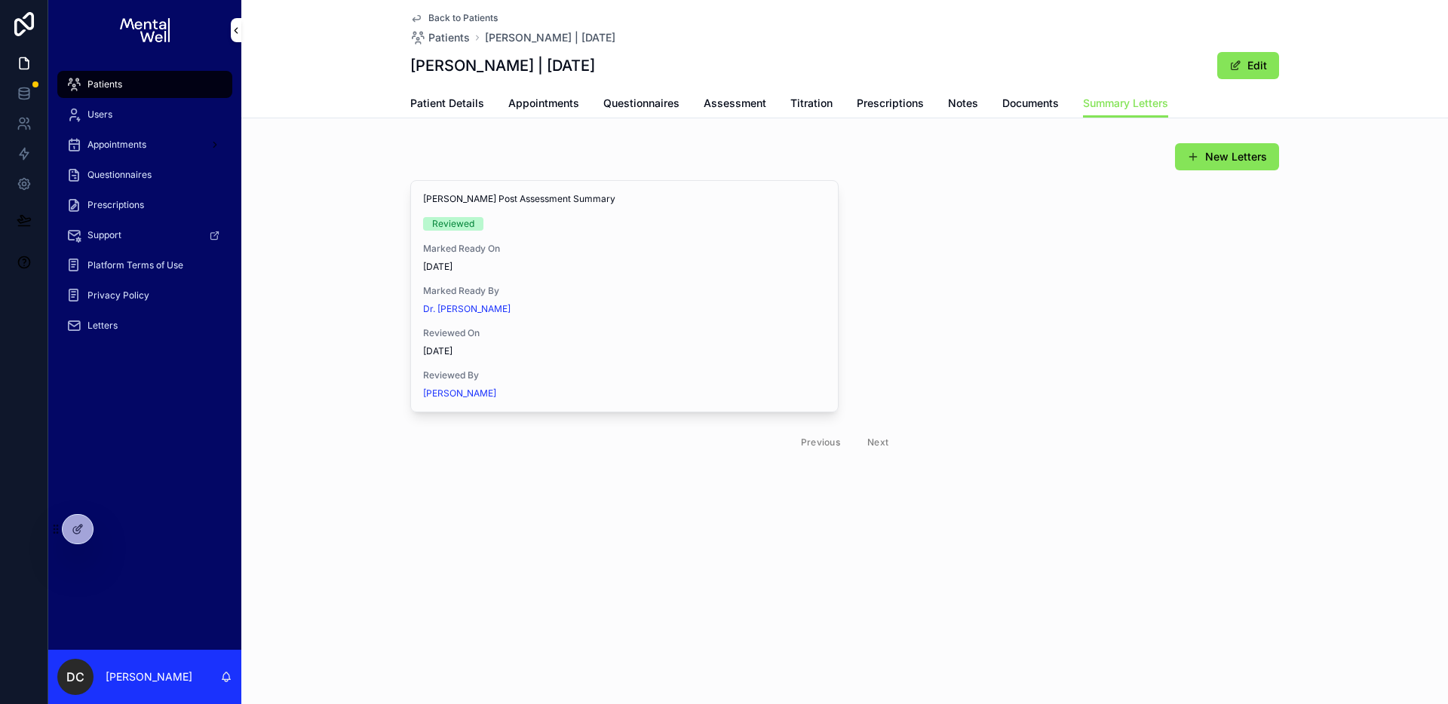
click at [0, 0] on span "View in Google Docs" at bounding box center [0, 0] width 0 height 0
click at [923, 109] on div "Patient Details Appointments Questionnaires Assessment Titration Prescriptions …" at bounding box center [844, 103] width 869 height 29
click at [879, 102] on span "Prescriptions" at bounding box center [890, 103] width 67 height 15
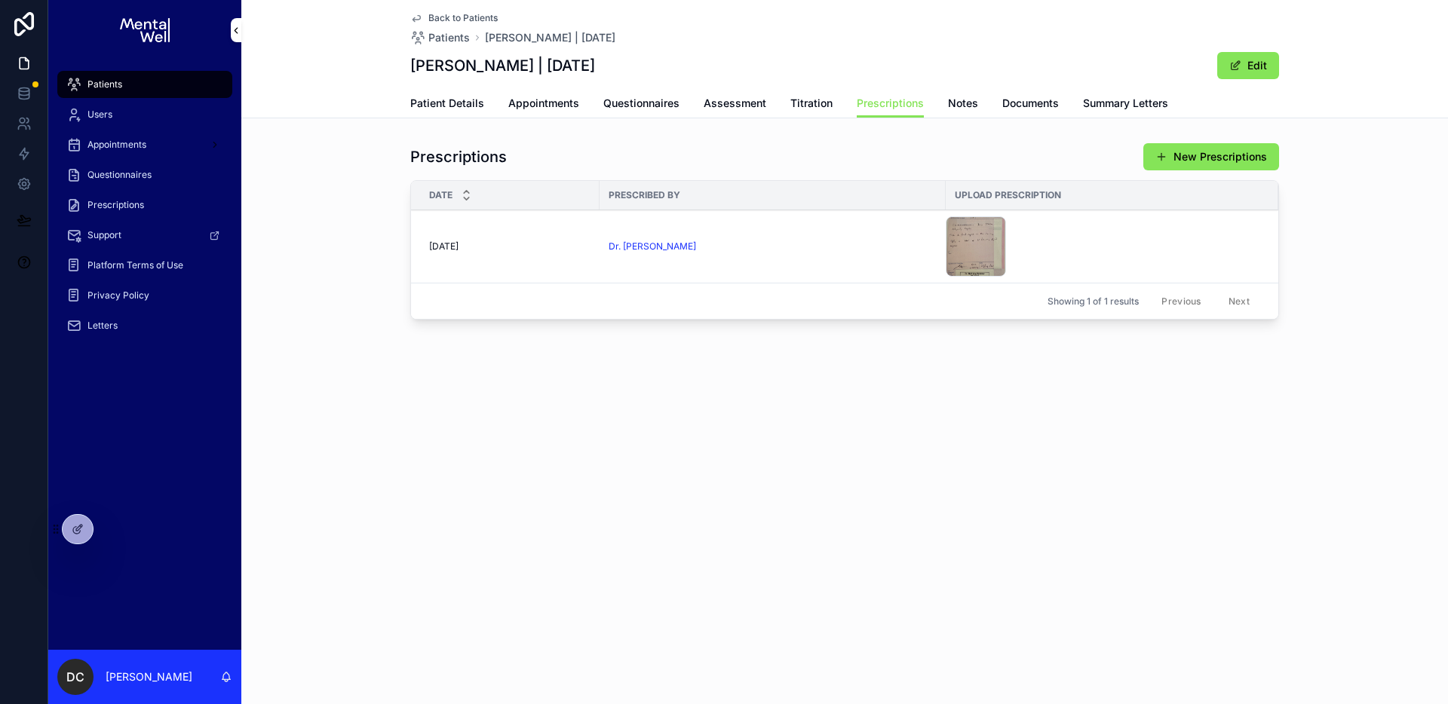
click at [891, 252] on div "Dr. [PERSON_NAME]" at bounding box center [773, 247] width 328 height 12
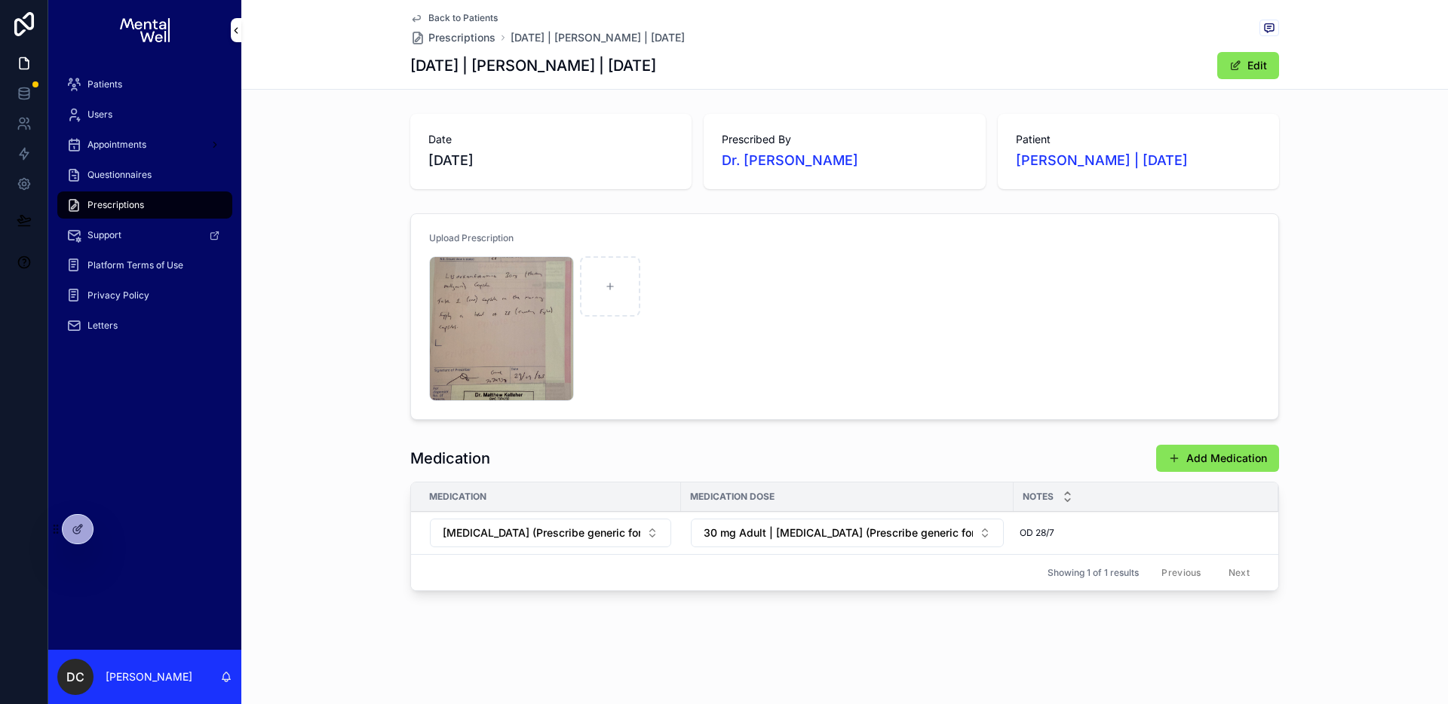
click at [508, 355] on div "IMG_2430 .jpg" at bounding box center [501, 328] width 145 height 145
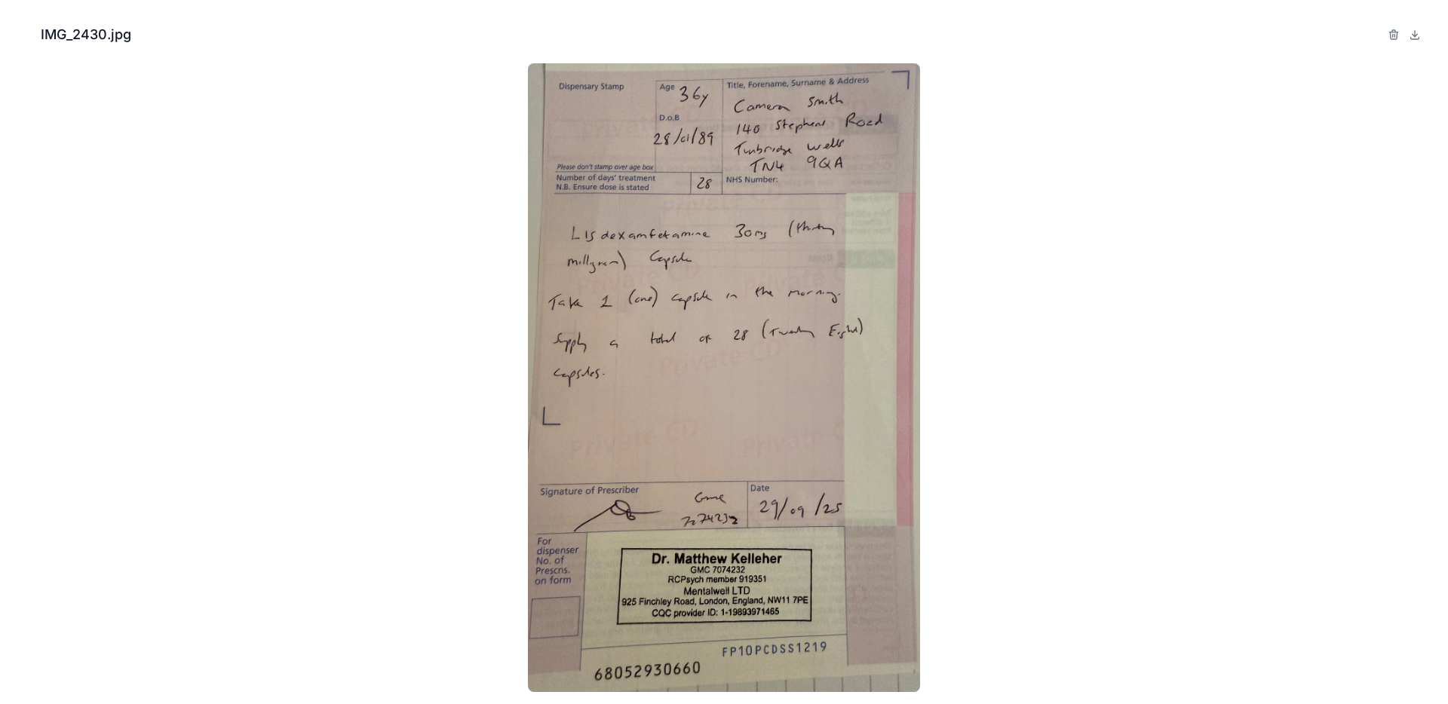
click at [24, 36] on icon "Close modal" at bounding box center [20, 34] width 11 height 11
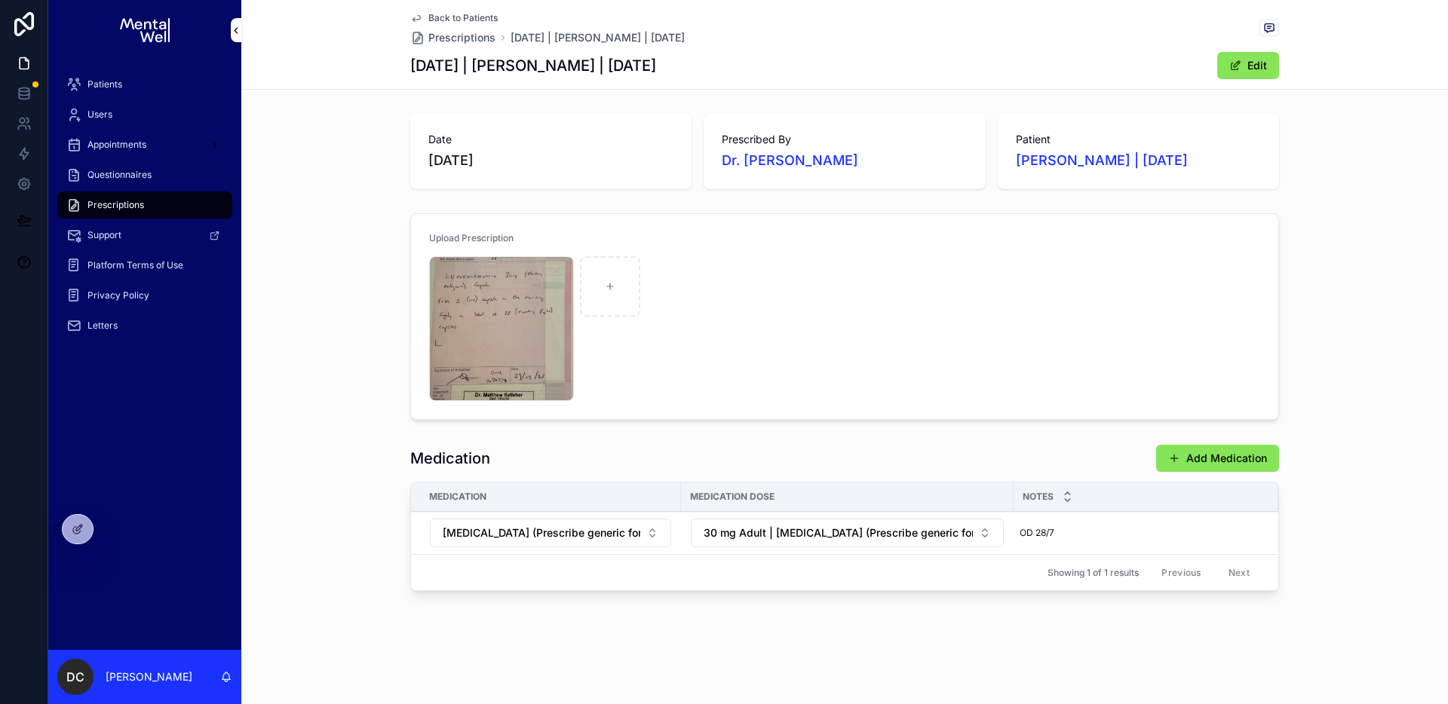
click at [369, 118] on div "Date [DATE] Prescribed By Dr. [PERSON_NAME] Patient [PERSON_NAME] | [DATE]" at bounding box center [844, 151] width 1207 height 87
click at [776, 300] on div "IMG_2430 .jpg" at bounding box center [844, 328] width 831 height 145
click at [932, 284] on div "IMG_2430 .jpg" at bounding box center [844, 328] width 831 height 145
click at [162, 88] on div "Patients" at bounding box center [144, 84] width 157 height 24
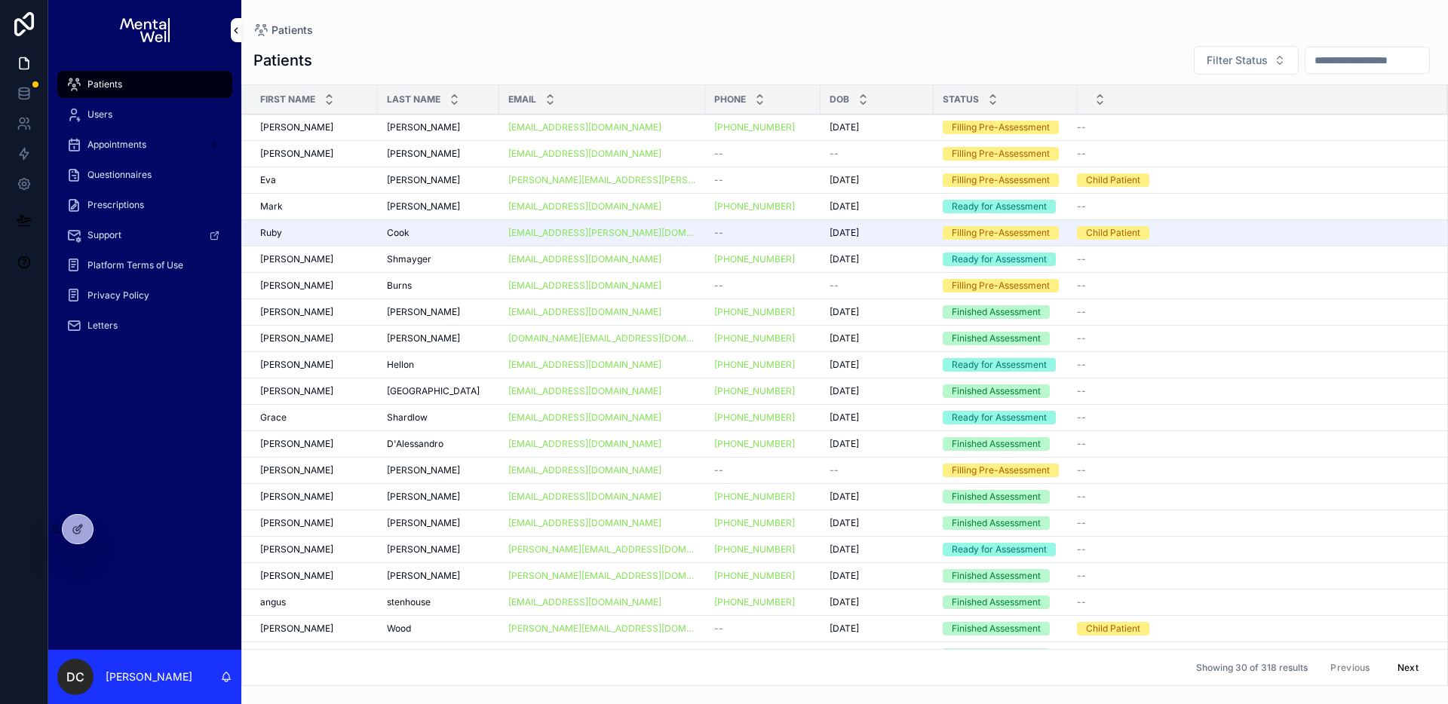
click at [1369, 55] on input "scrollable content" at bounding box center [1367, 60] width 124 height 21
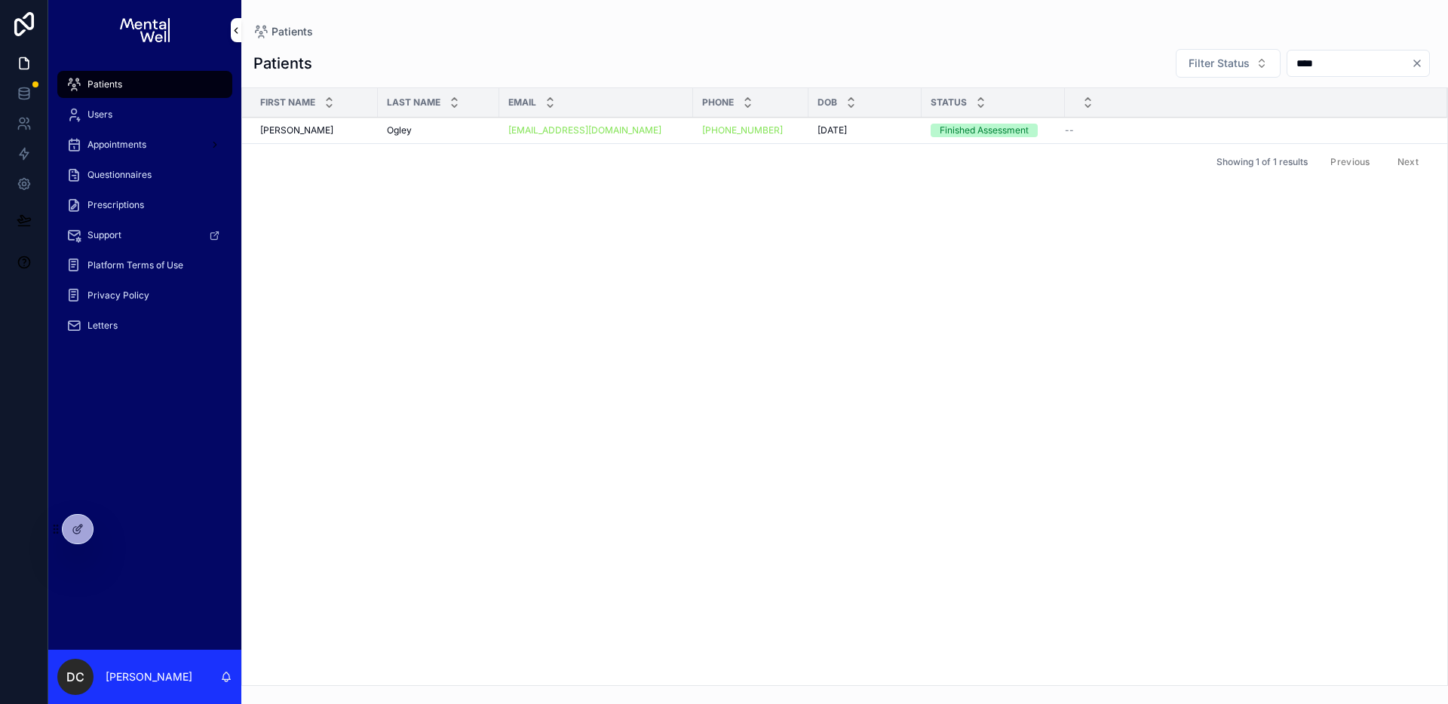
type input "****"
click at [440, 132] on div "[PERSON_NAME] [PERSON_NAME]" at bounding box center [438, 130] width 103 height 12
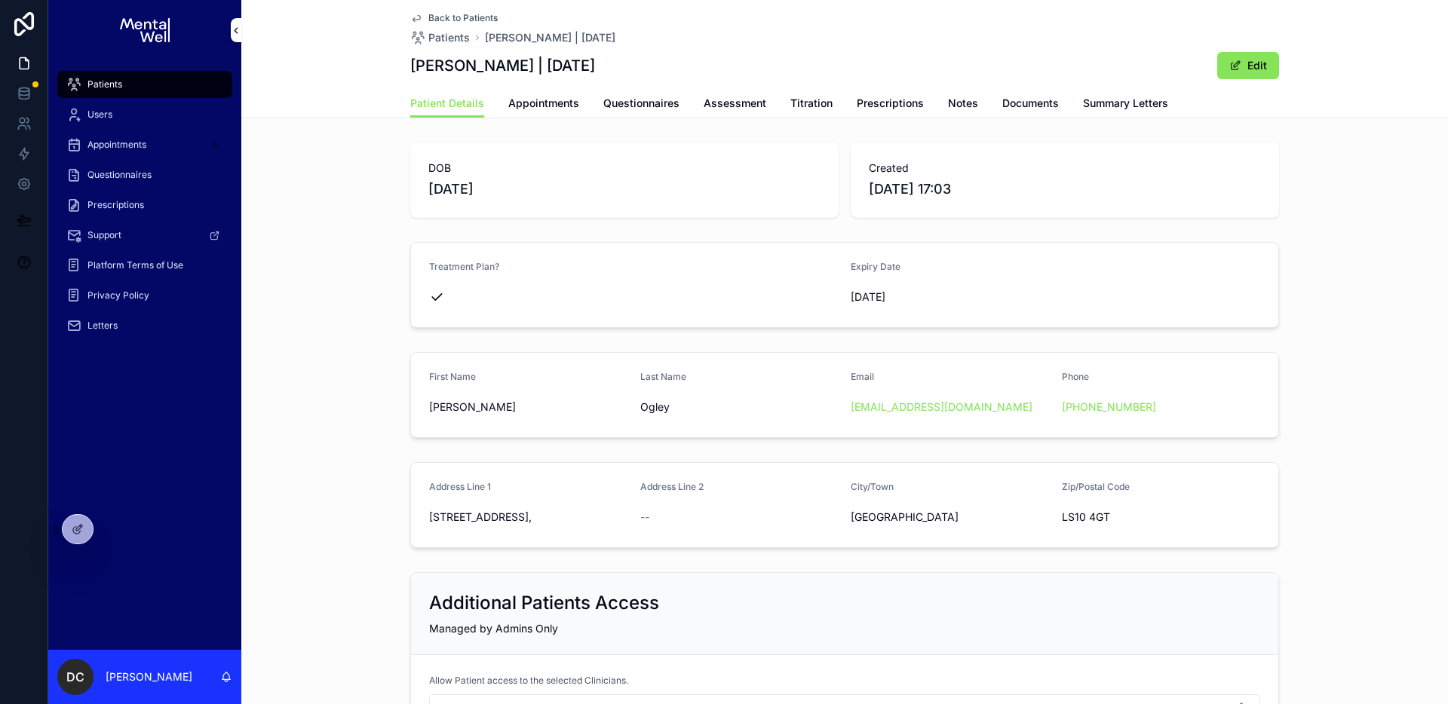
click at [554, 99] on span "Appointments" at bounding box center [543, 103] width 71 height 15
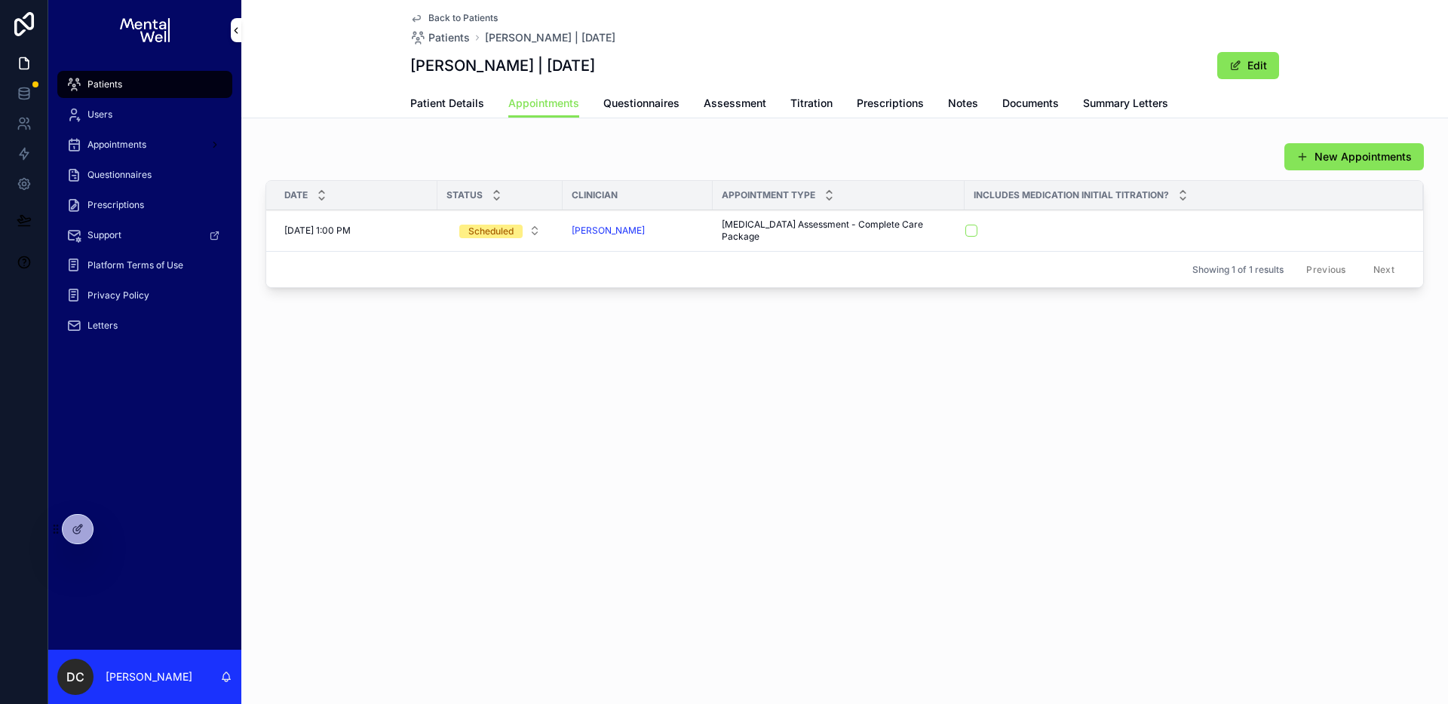
click at [465, 106] on span "Patient Details" at bounding box center [447, 103] width 74 height 15
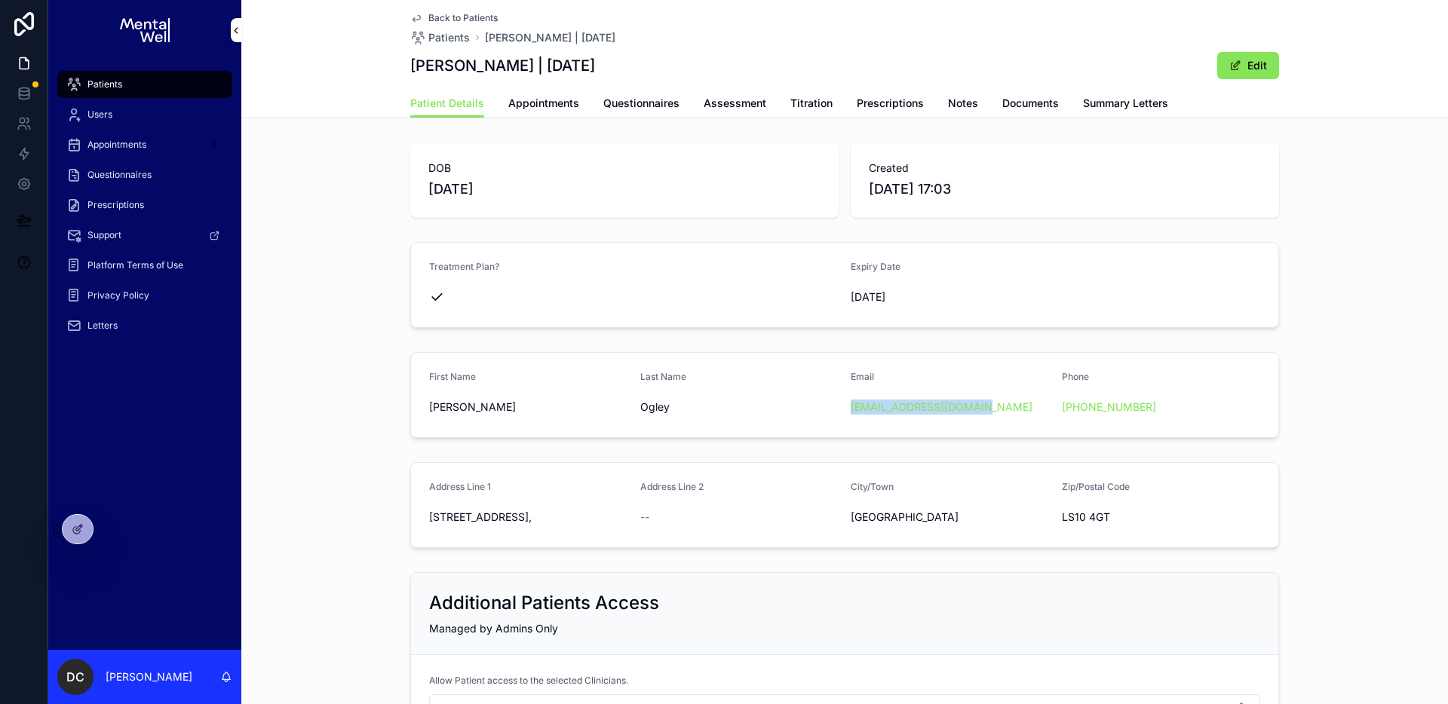
click at [563, 105] on span "Appointments" at bounding box center [543, 103] width 71 height 15
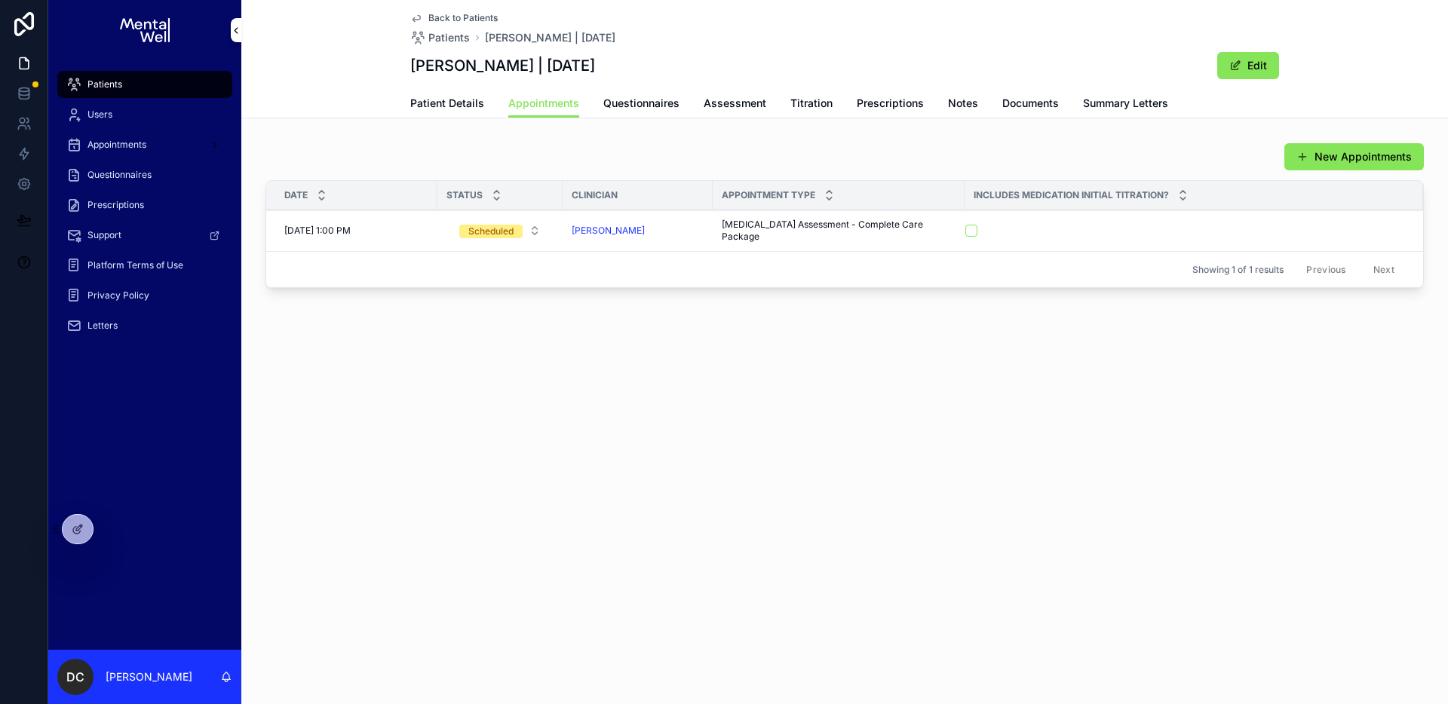
click at [158, 88] on div "Patients" at bounding box center [144, 84] width 157 height 24
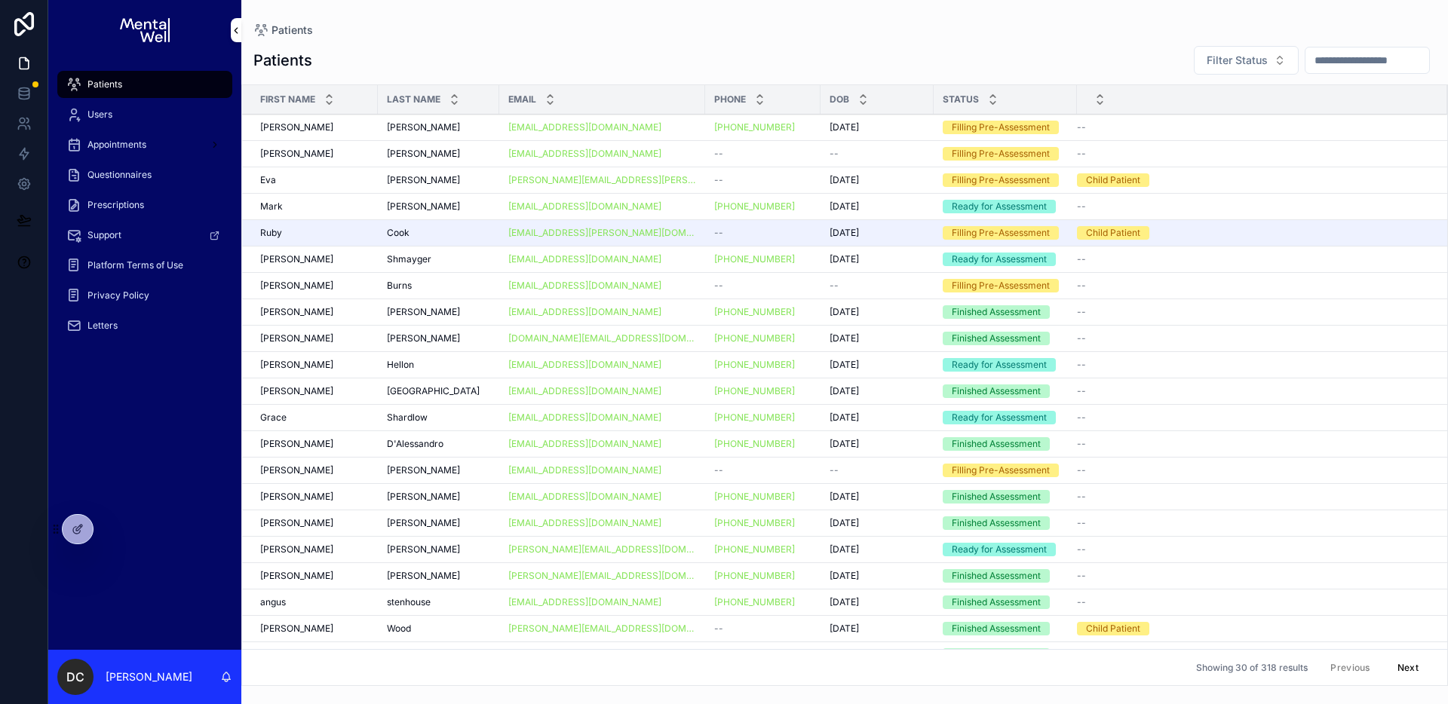
click at [1327, 44] on div "Patients Filter Status First Name Last Name Email Phone DOB Status [PERSON_NAME…" at bounding box center [844, 361] width 1207 height 650
click at [1329, 52] on input "scrollable content" at bounding box center [1367, 60] width 124 height 21
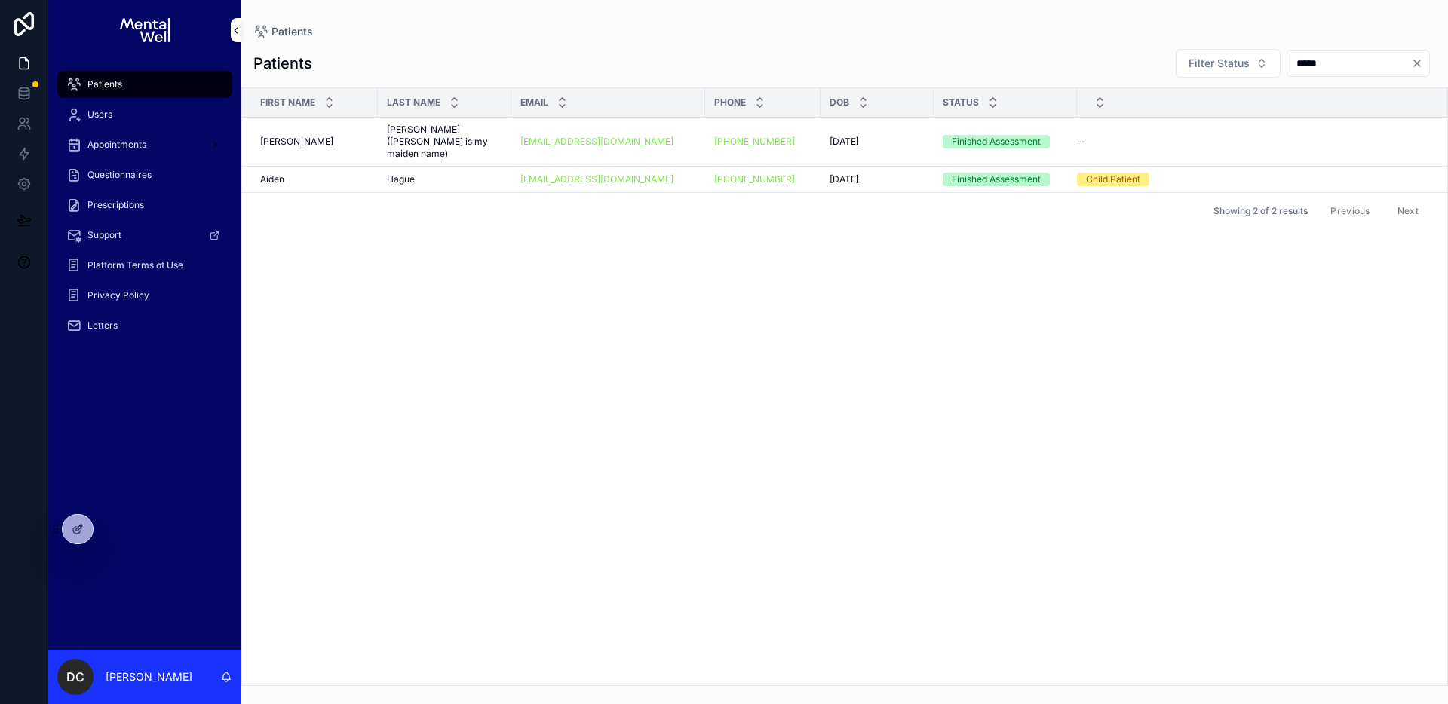
type input "*****"
click at [440, 173] on div "Hague Hague" at bounding box center [444, 179] width 115 height 12
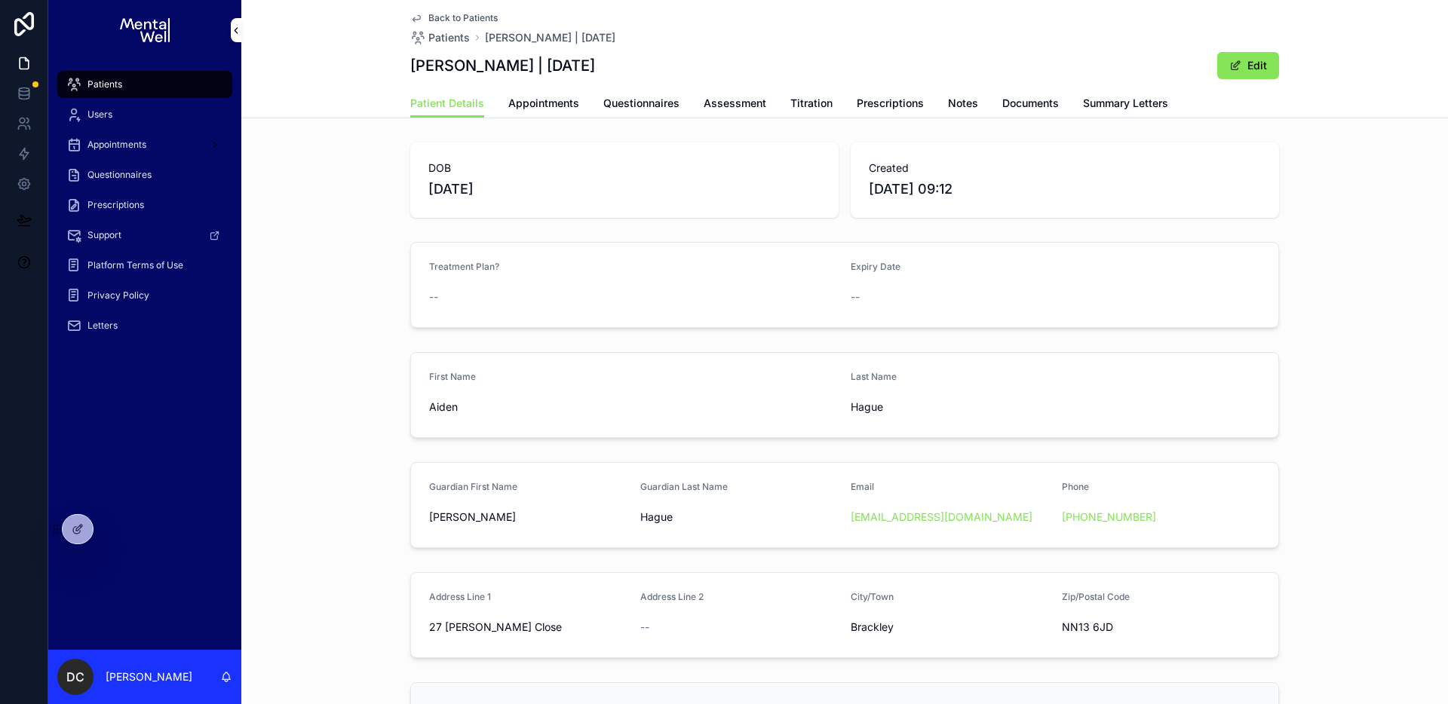
click at [620, 114] on link "Questionnaires" at bounding box center [641, 105] width 76 height 30
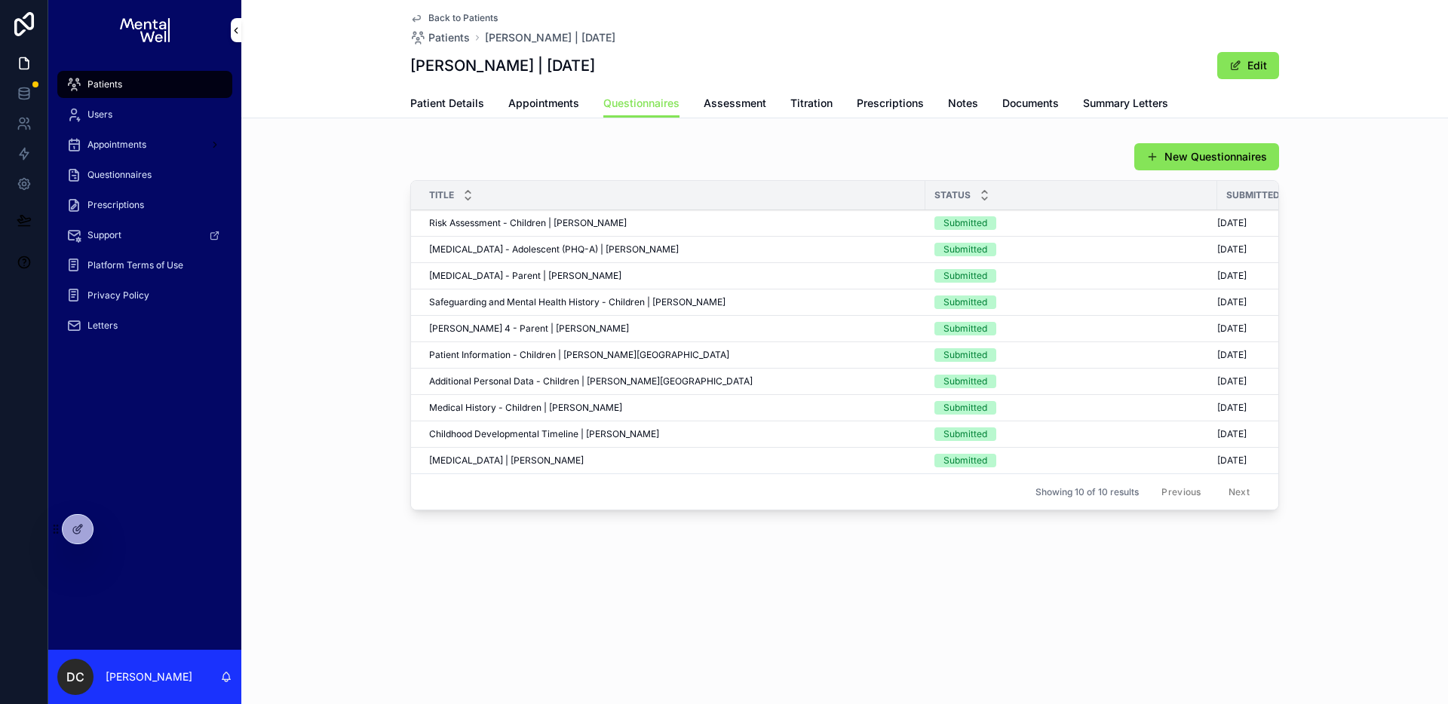
click at [1238, 458] on span "[DATE]" at bounding box center [1231, 461] width 29 height 12
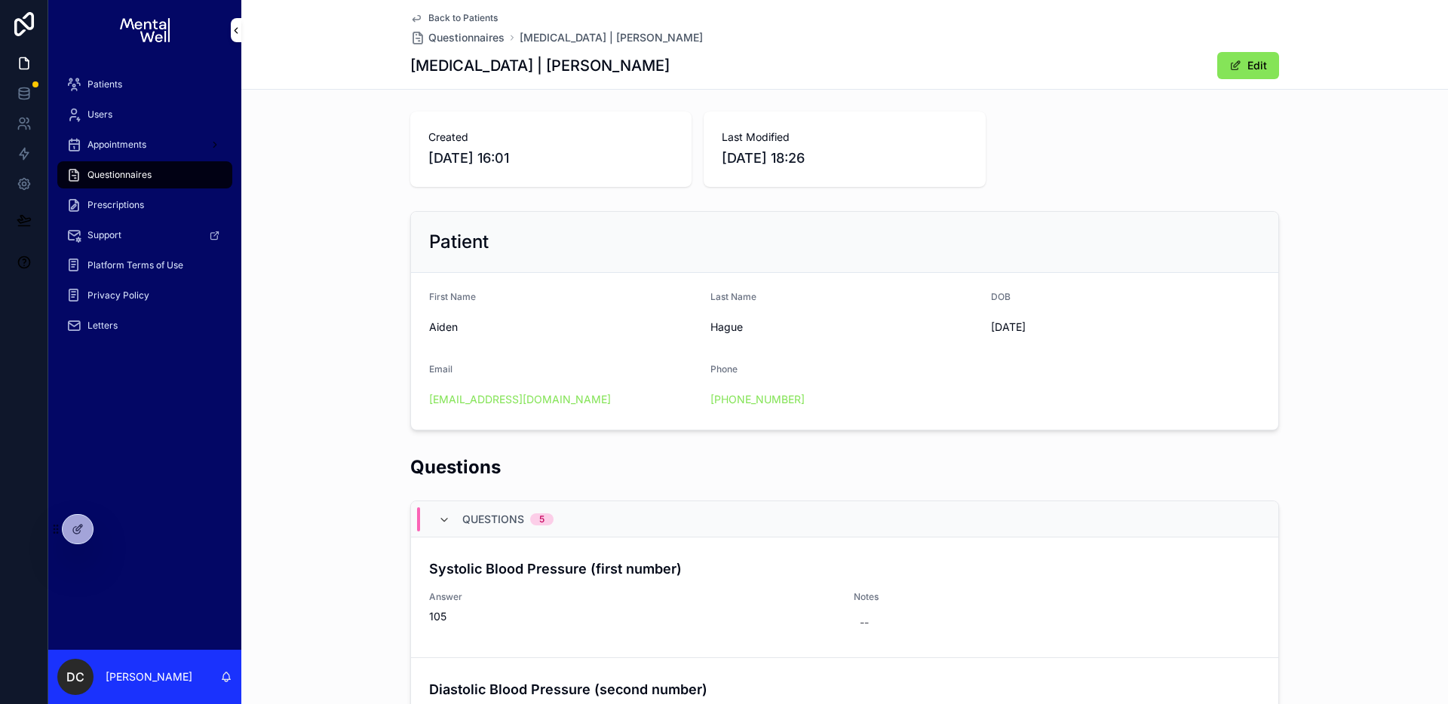
scroll to position [3, 0]
click at [357, 223] on div "Patient First Name Aiden Last Name [PERSON_NAME] DOB [DEMOGRAPHIC_DATA] Email […" at bounding box center [844, 320] width 1207 height 232
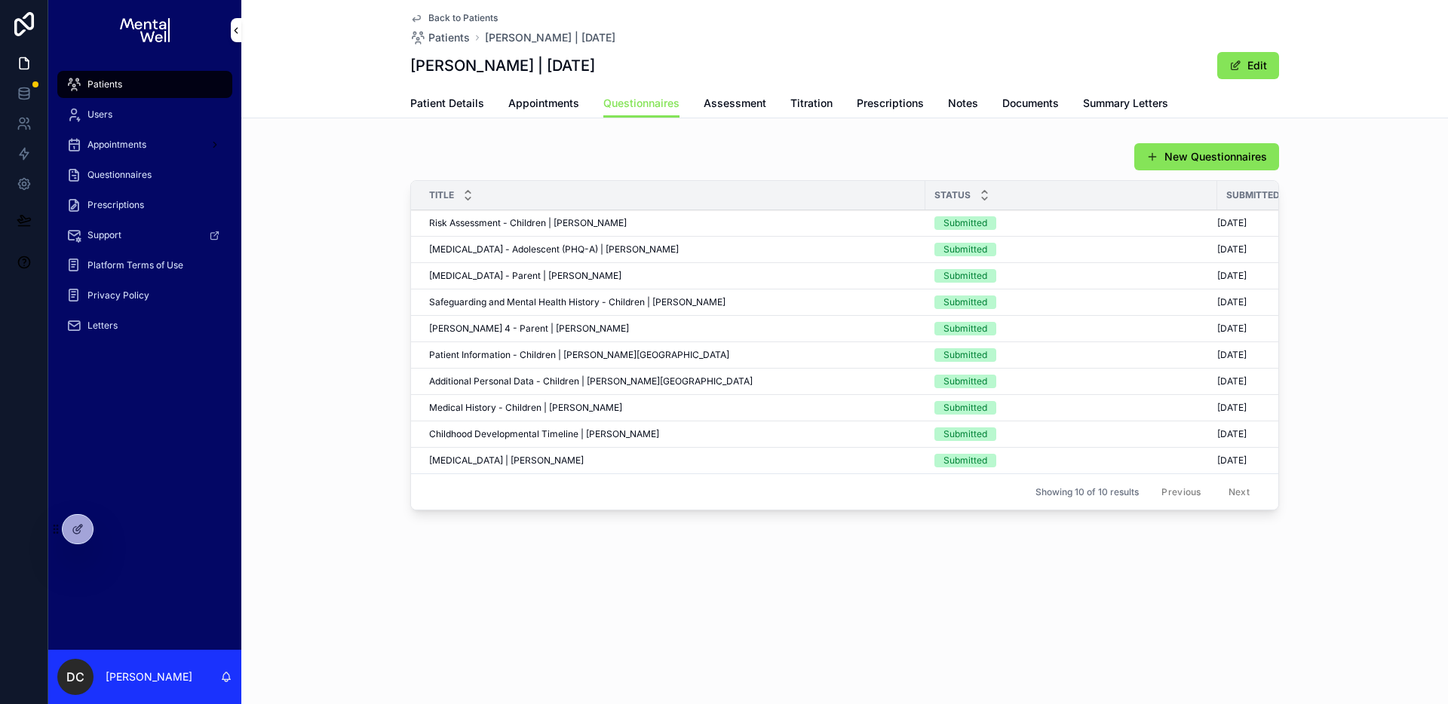
click at [538, 113] on link "Appointments" at bounding box center [543, 105] width 71 height 30
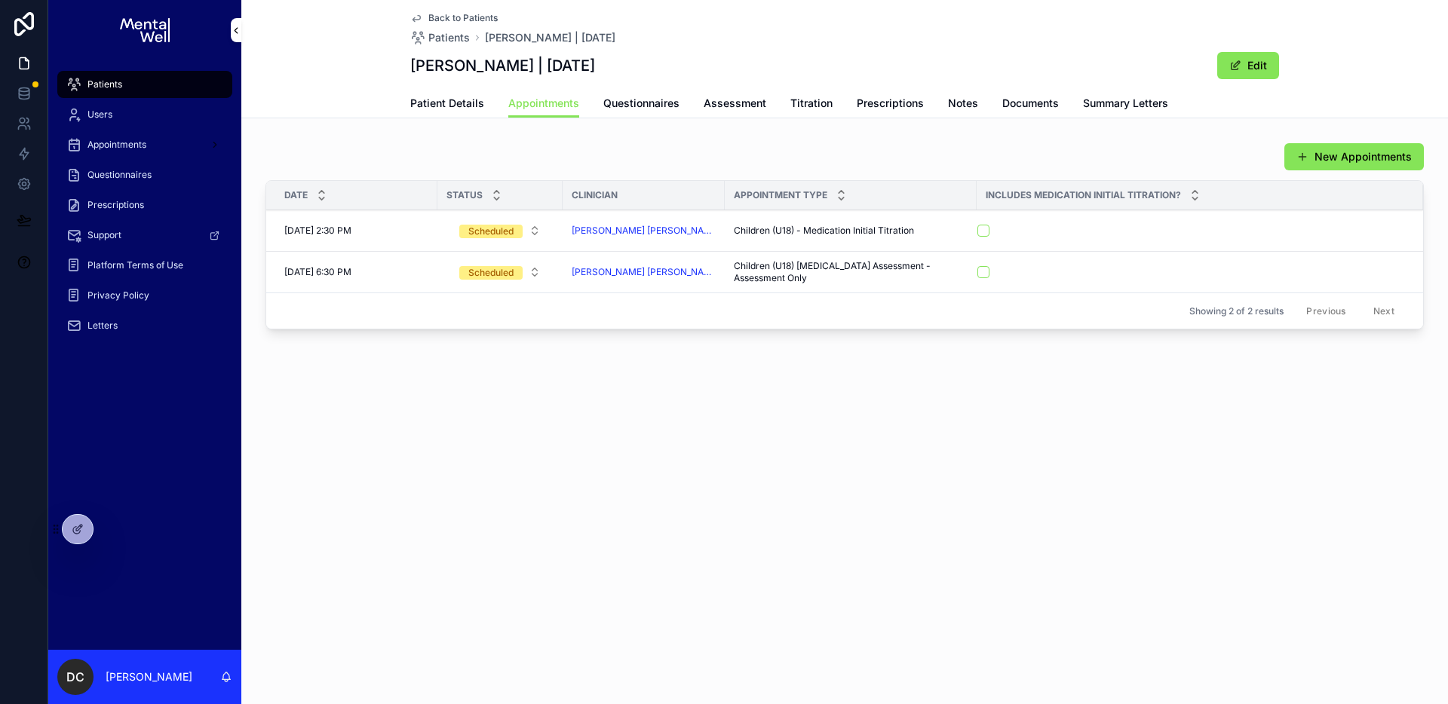
click at [613, 107] on span "Questionnaires" at bounding box center [641, 103] width 76 height 15
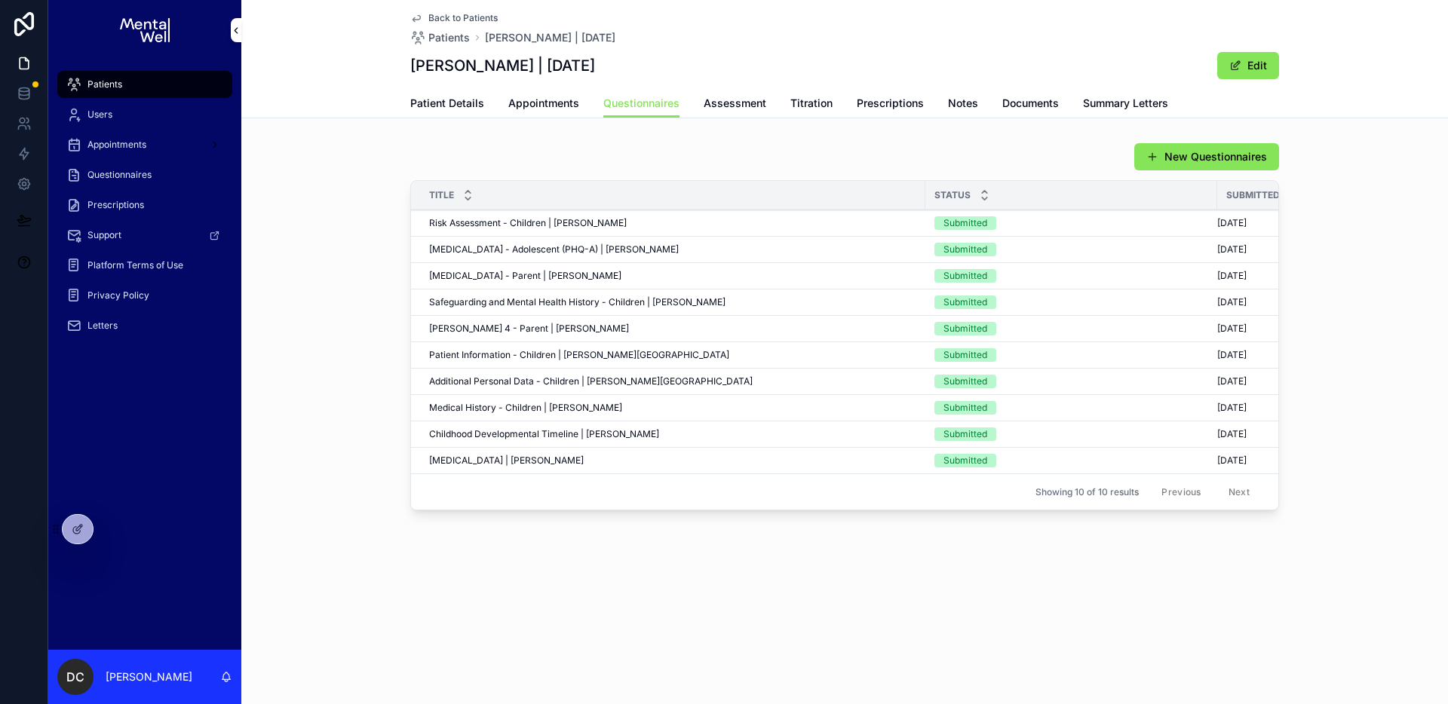
click at [553, 144] on div "New Questionnaires" at bounding box center [844, 157] width 869 height 29
click at [978, 163] on div "New Questionnaires" at bounding box center [844, 157] width 869 height 29
click at [543, 109] on span "Appointments" at bounding box center [543, 103] width 71 height 15
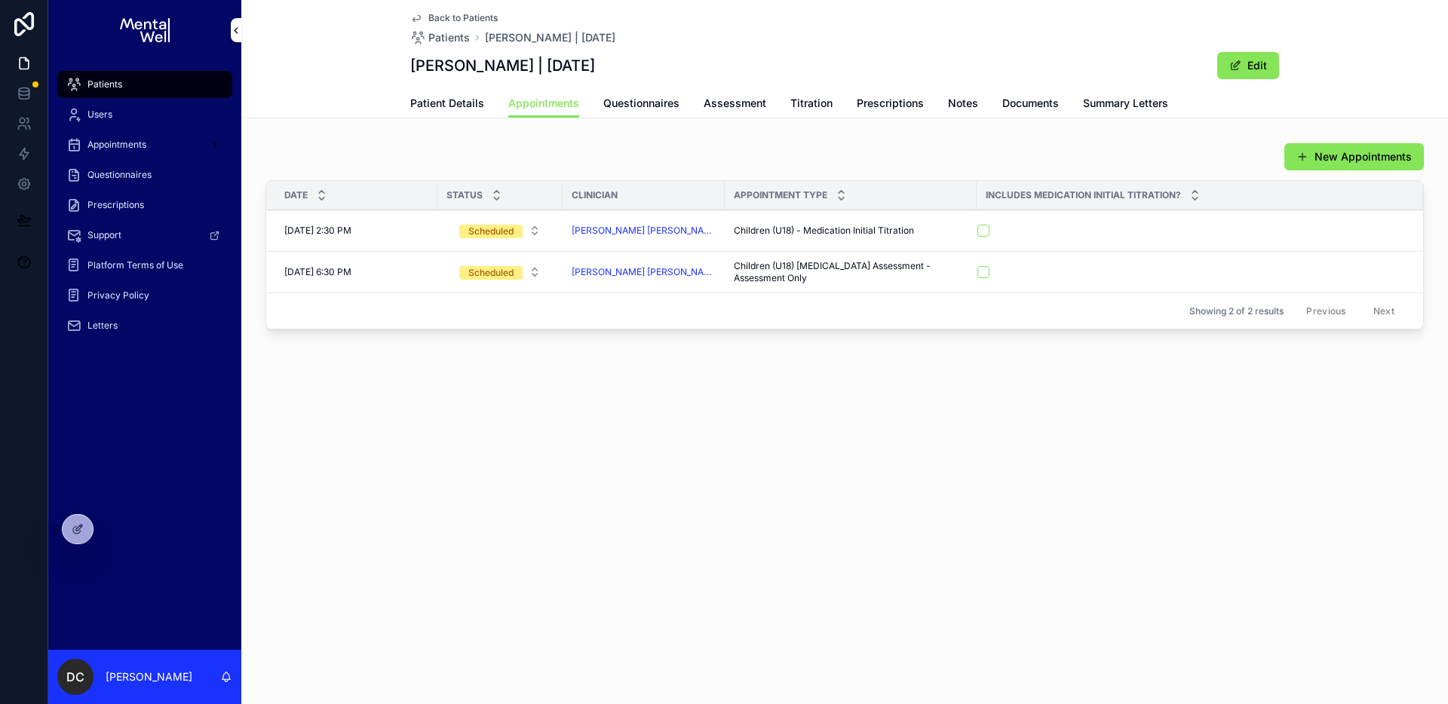
click at [604, 110] on span "Questionnaires" at bounding box center [641, 103] width 76 height 15
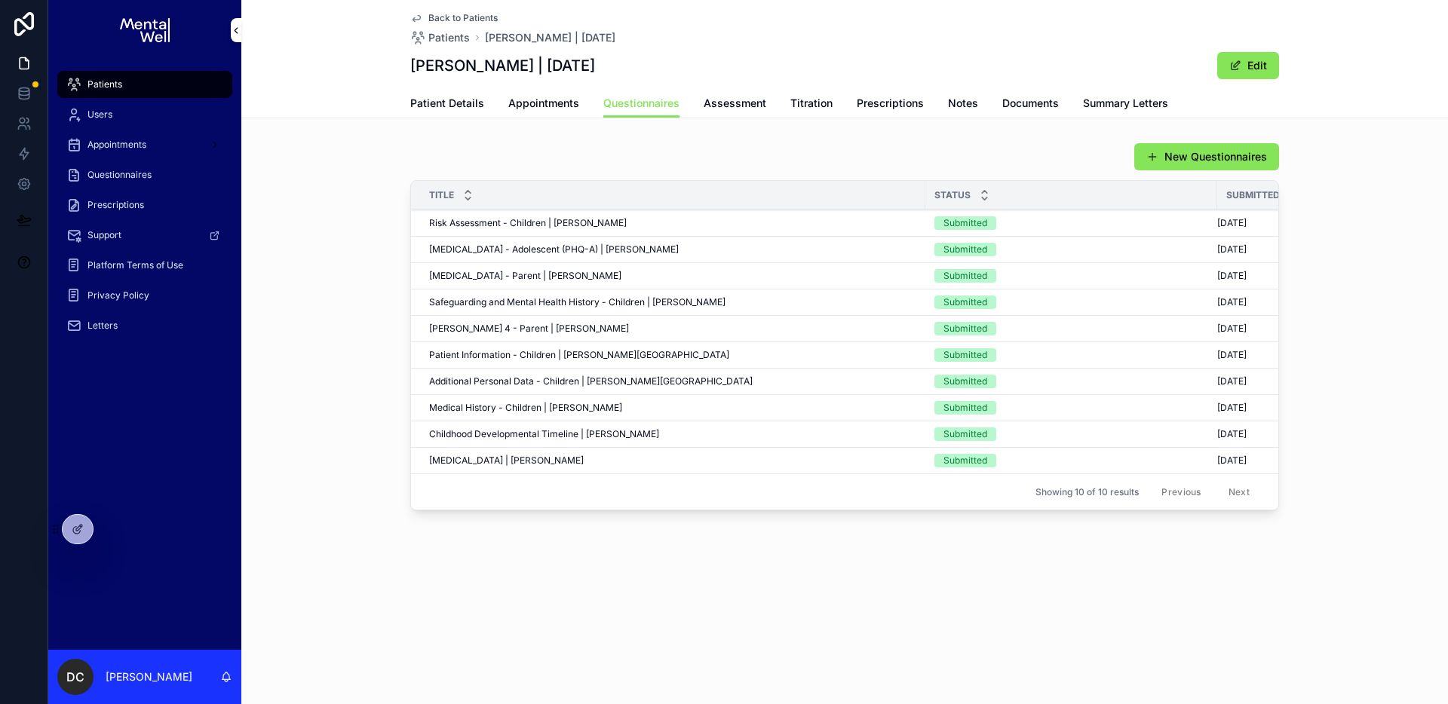
click at [760, 464] on div "[MEDICAL_DATA] | [PERSON_NAME] [MEDICAL_DATA] | [PERSON_NAME]" at bounding box center [672, 461] width 487 height 12
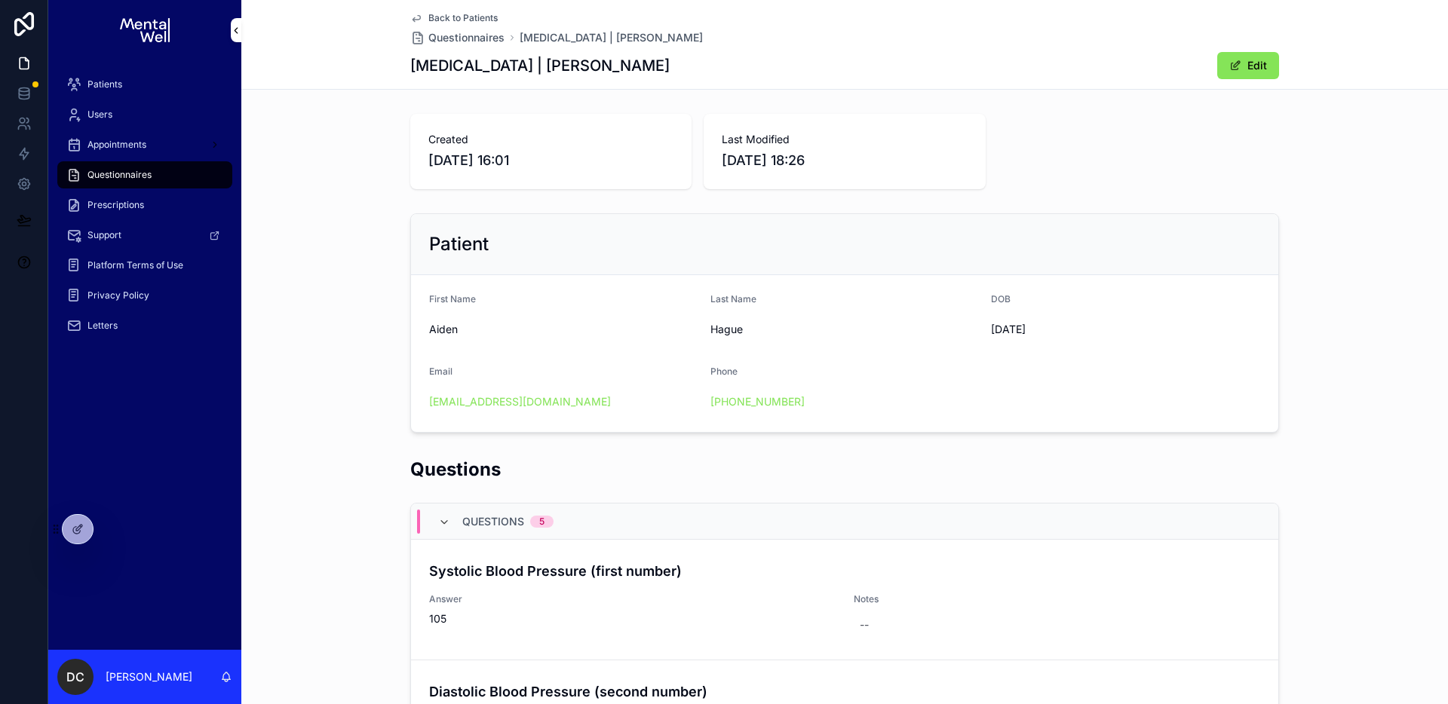
drag, startPoint x: 413, startPoint y: 157, endPoint x: 570, endPoint y: 164, distance: 157.0
click at [570, 164] on div "Created [DATE] 16:01" at bounding box center [550, 151] width 281 height 75
click at [570, 164] on span "[DATE] 16:01" at bounding box center [550, 160] width 245 height 21
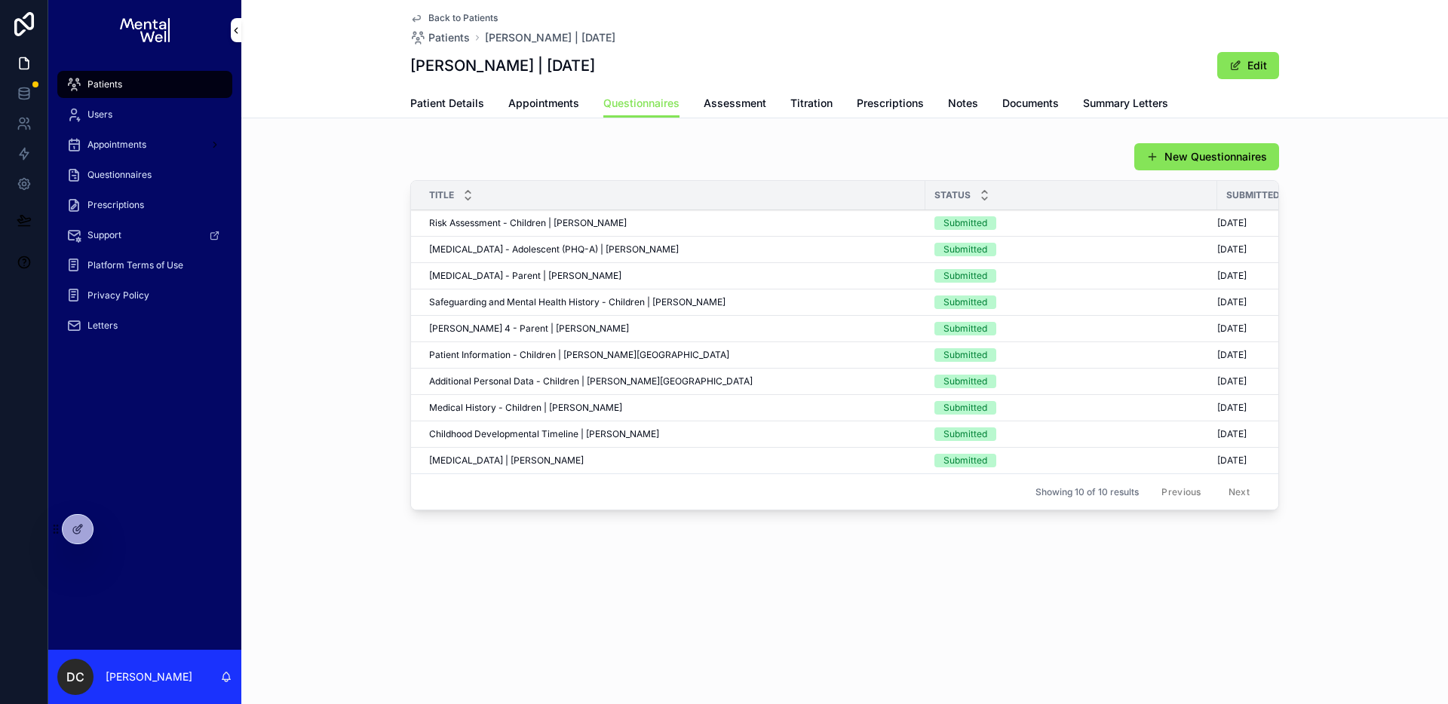
click at [520, 109] on span "Appointments" at bounding box center [543, 103] width 71 height 15
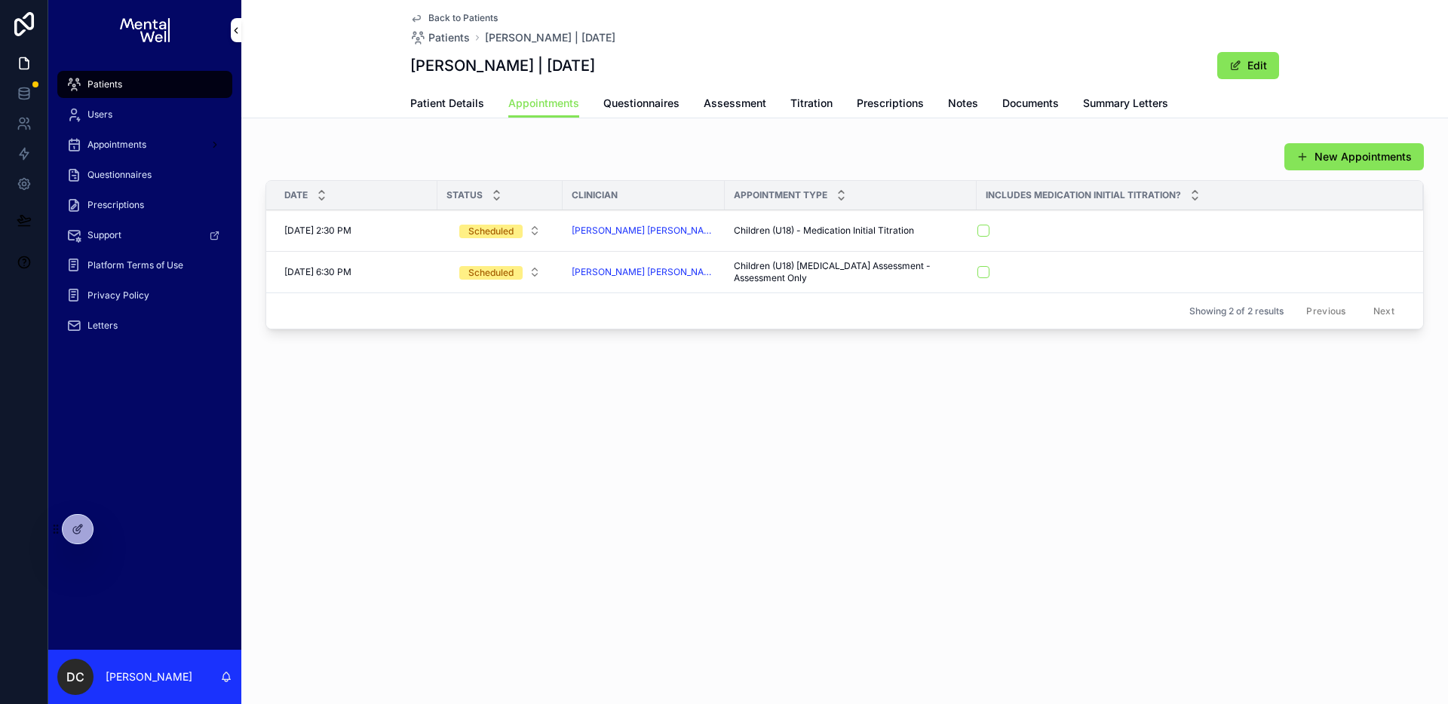
click at [624, 108] on span "Questionnaires" at bounding box center [641, 103] width 76 height 15
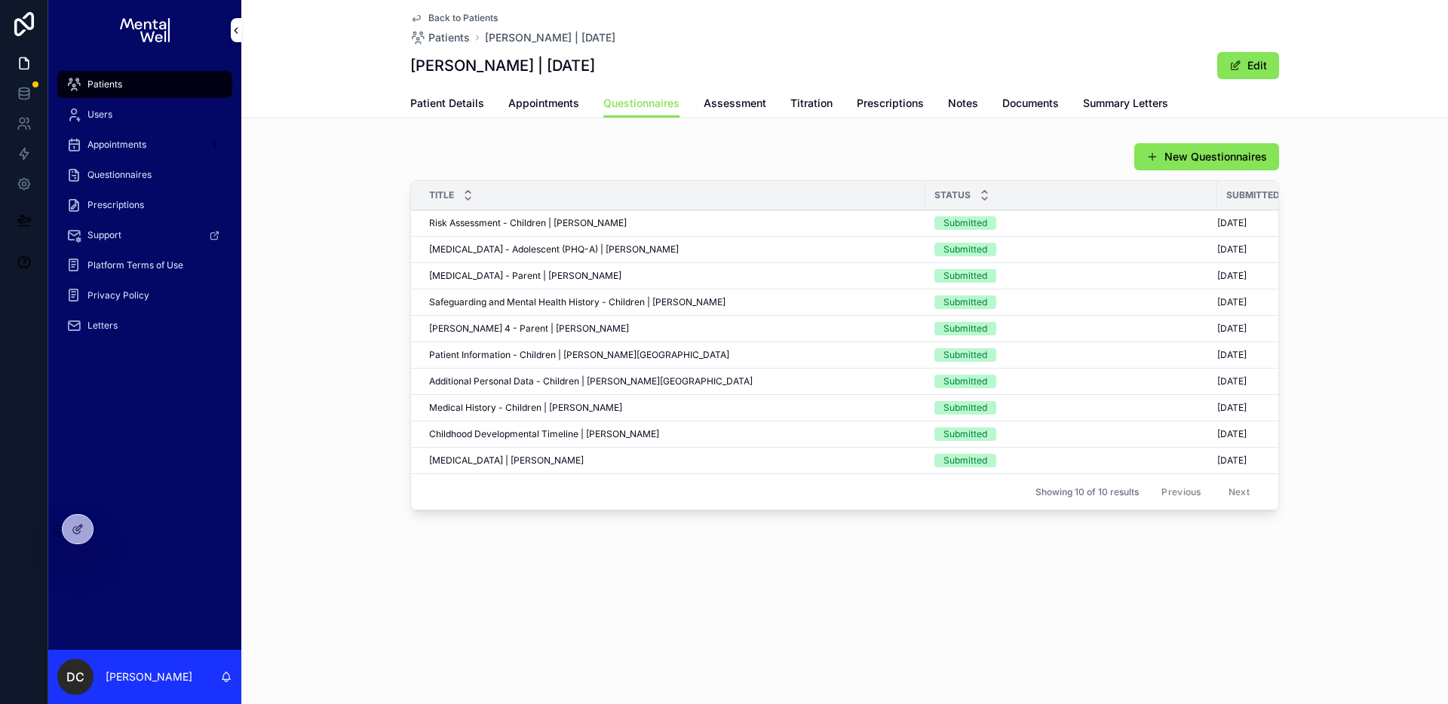
click at [532, 108] on span "Appointments" at bounding box center [543, 103] width 71 height 15
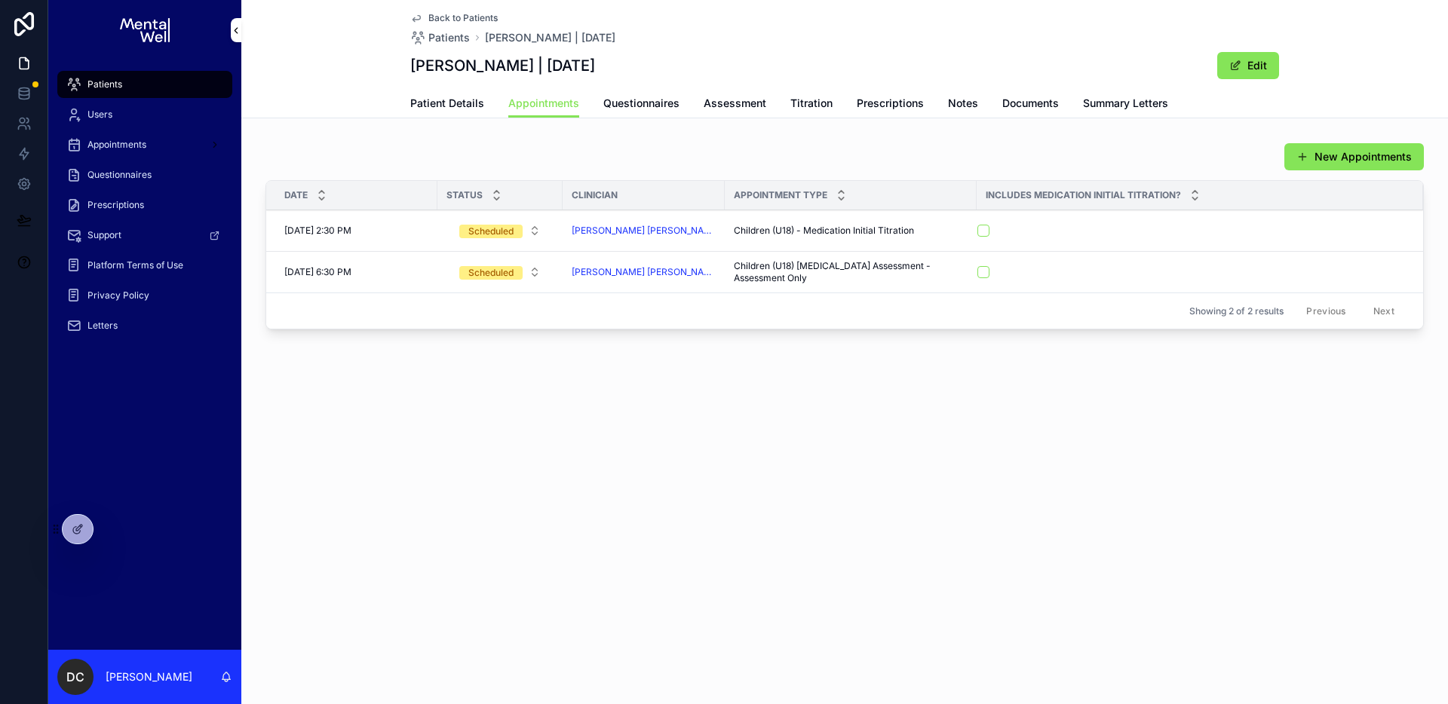
click at [639, 106] on span "Questionnaires" at bounding box center [641, 103] width 76 height 15
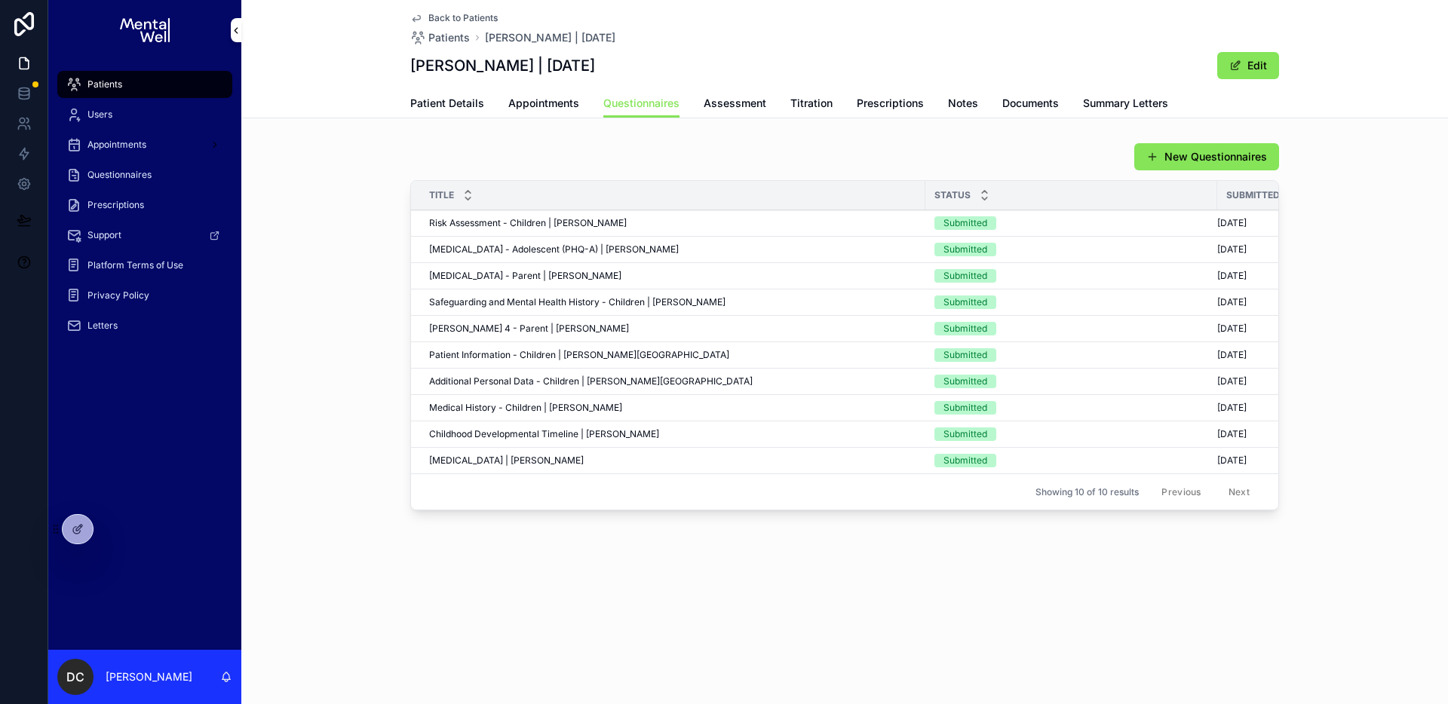
click at [596, 467] on td "[MEDICAL_DATA] | [PERSON_NAME] [MEDICAL_DATA] | [PERSON_NAME]" at bounding box center [668, 461] width 514 height 26
click at [597, 462] on div "[MEDICAL_DATA] | [PERSON_NAME] [MEDICAL_DATA] | [PERSON_NAME]" at bounding box center [672, 461] width 487 height 12
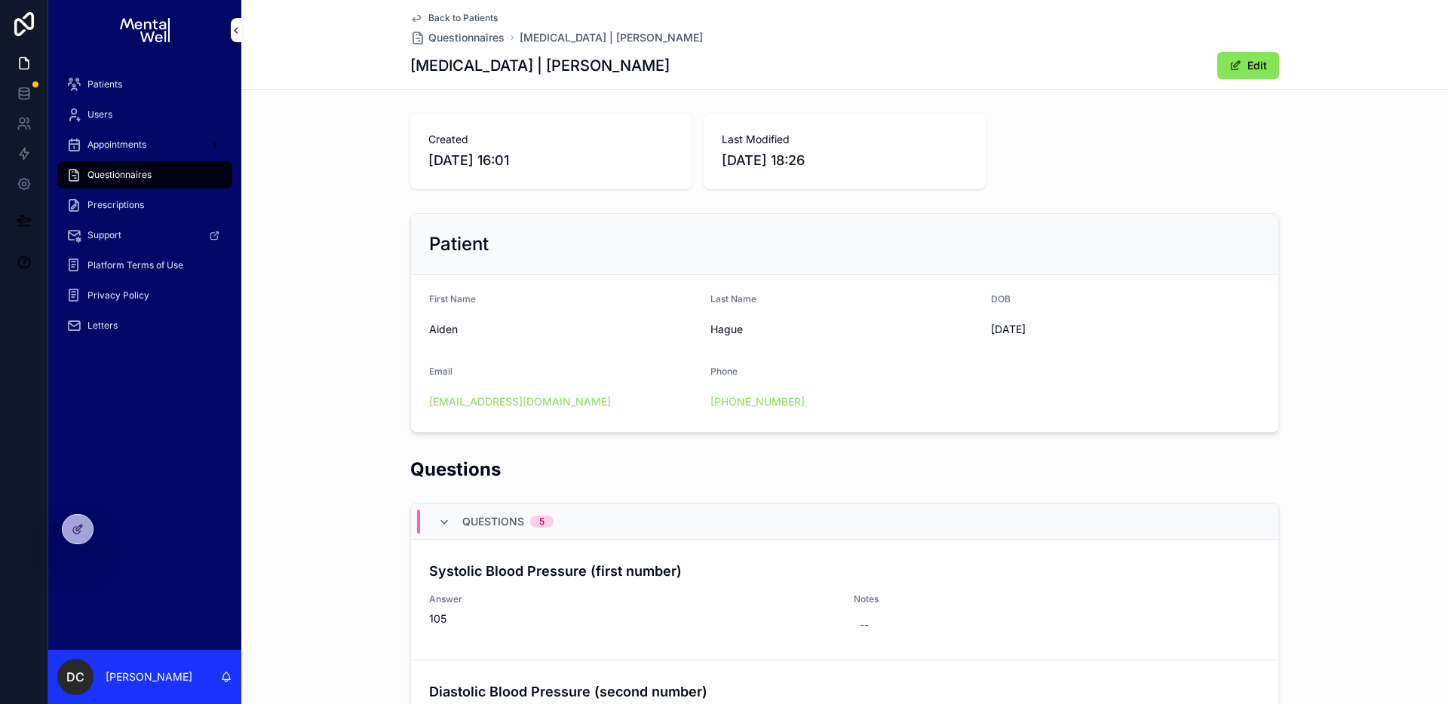
drag, startPoint x: 521, startPoint y: 199, endPoint x: 606, endPoint y: 196, distance: 84.5
click at [606, 196] on div "Created [DATE] 16:01 Last Modified [DATE] 18:26 Patient First Name Aiden Last N…" at bounding box center [844, 576] width 1207 height 936
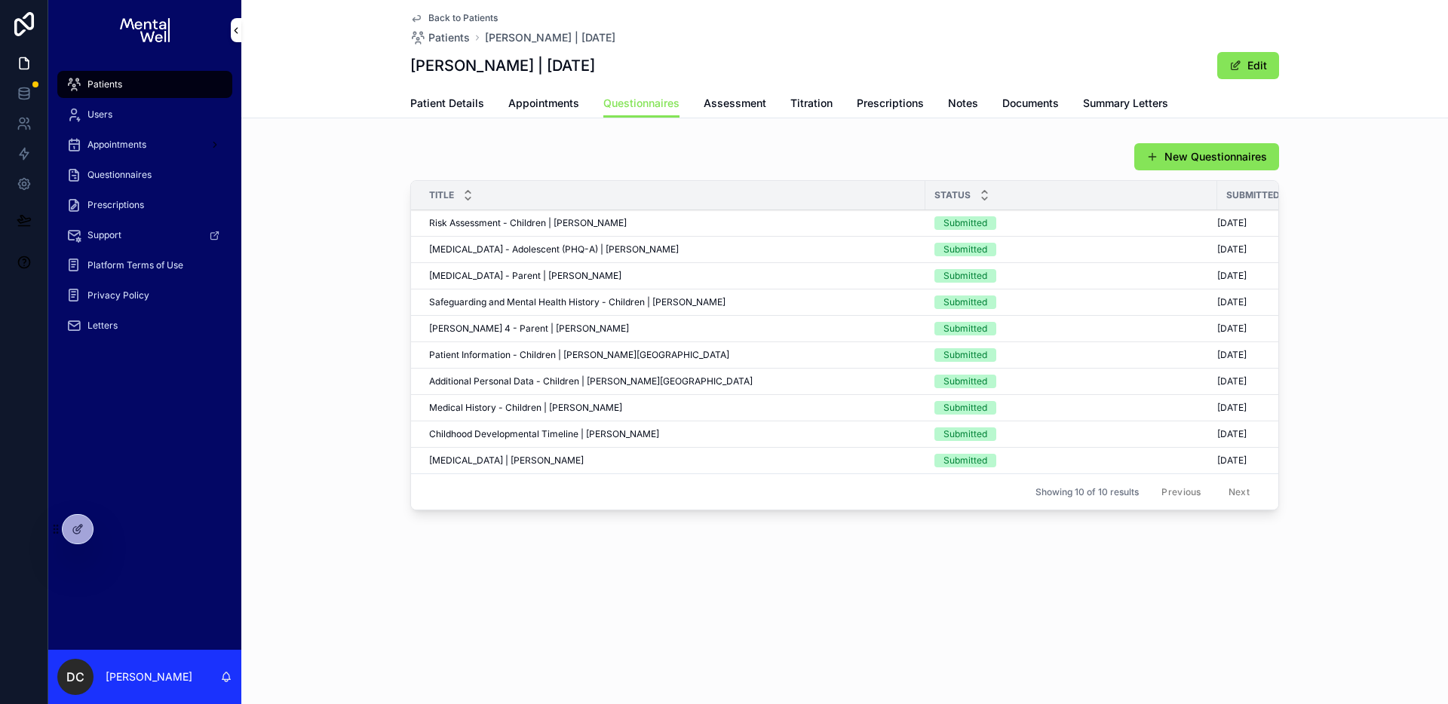
click at [132, 78] on div "Patients" at bounding box center [144, 84] width 157 height 24
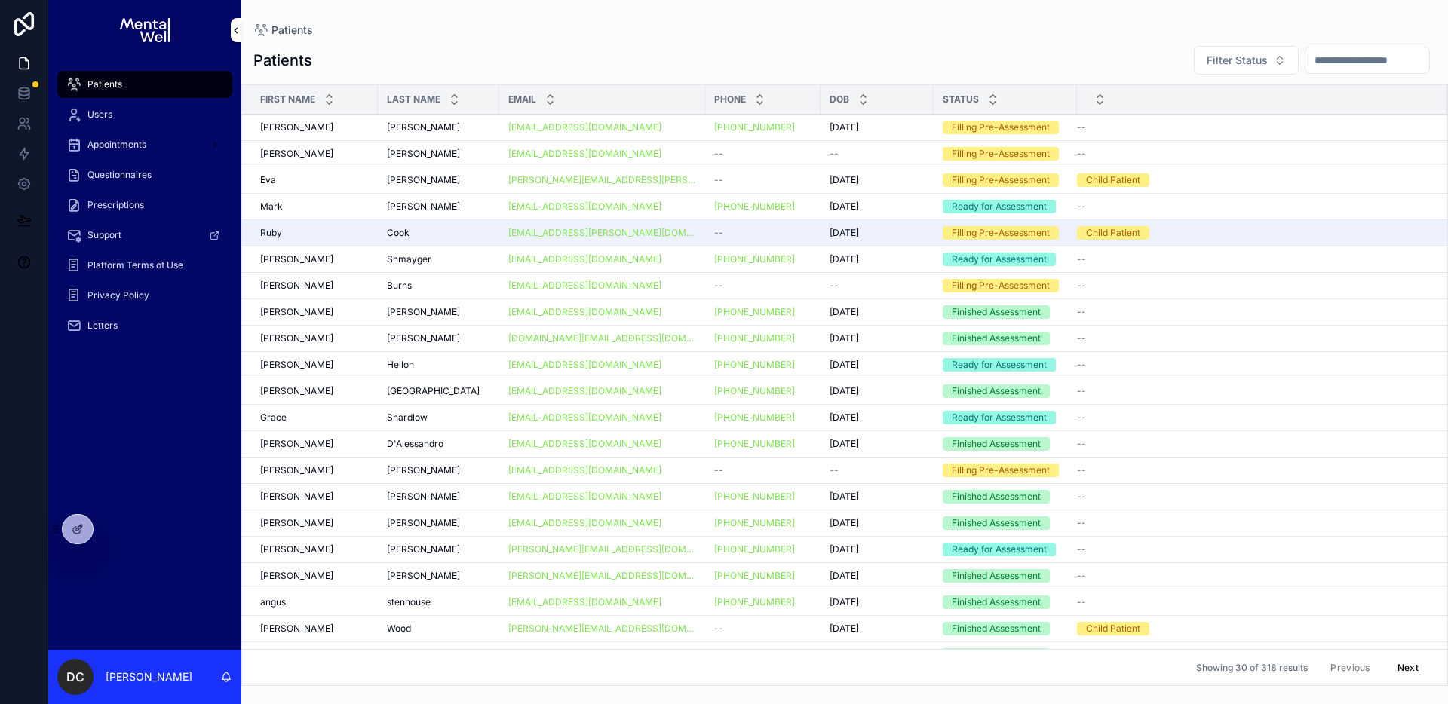
click at [1307, 58] on input "scrollable content" at bounding box center [1367, 60] width 124 height 21
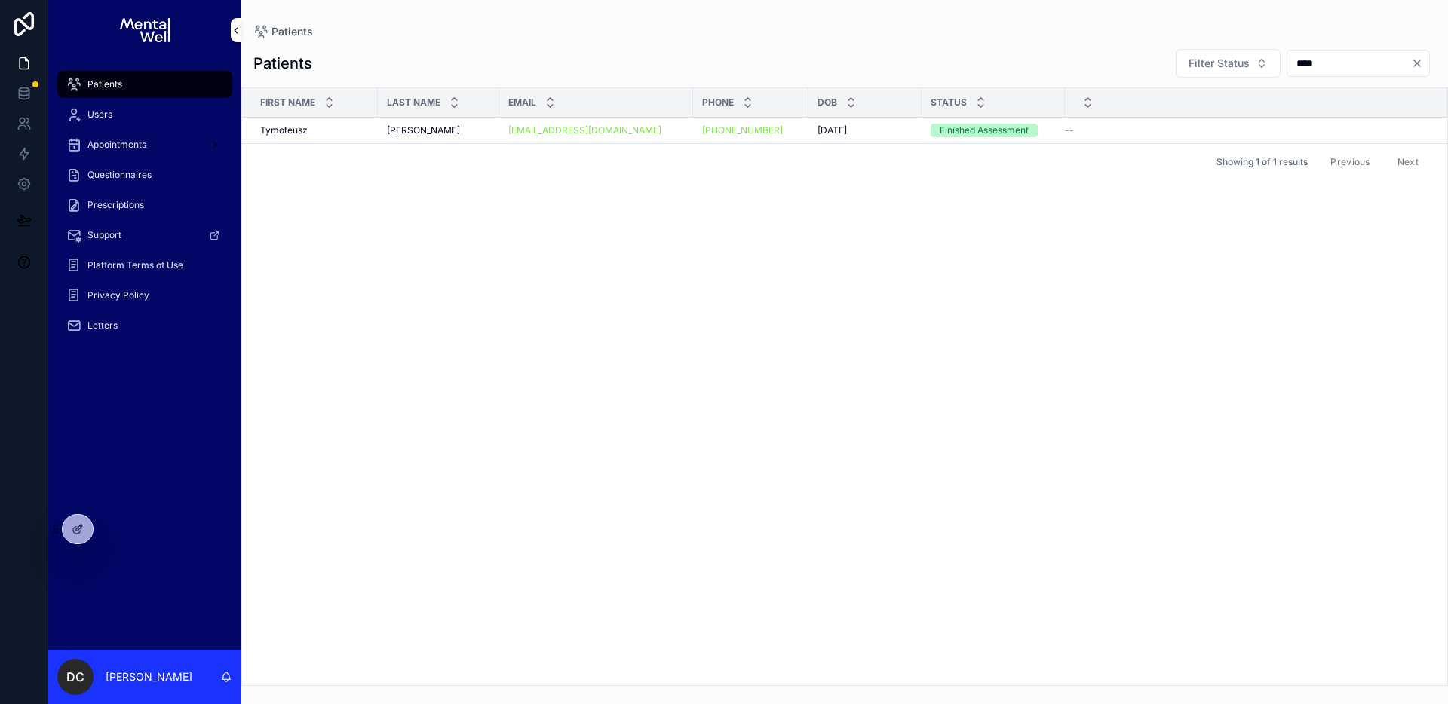
type input "****"
click at [441, 129] on div "[PERSON_NAME] [PERSON_NAME]" at bounding box center [438, 130] width 103 height 12
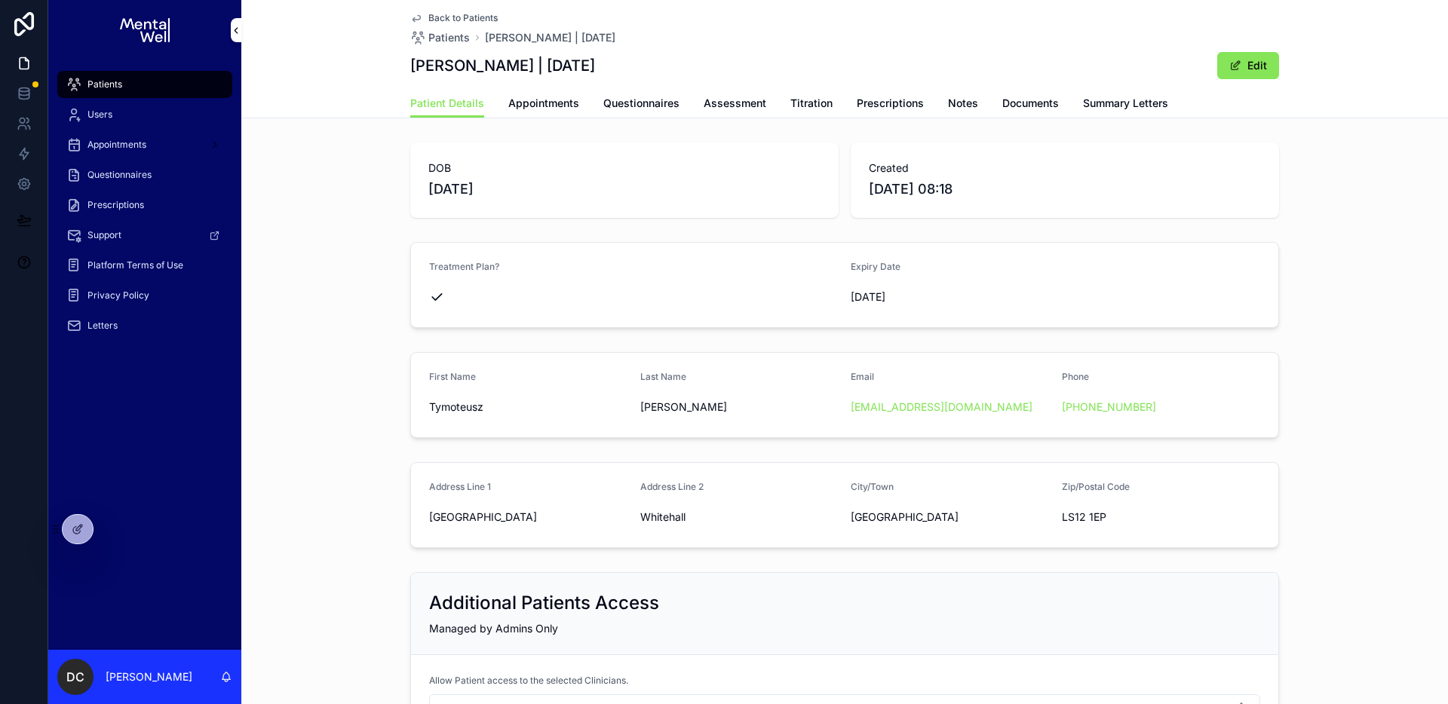
click at [1131, 96] on span "Summary Letters" at bounding box center [1125, 103] width 85 height 15
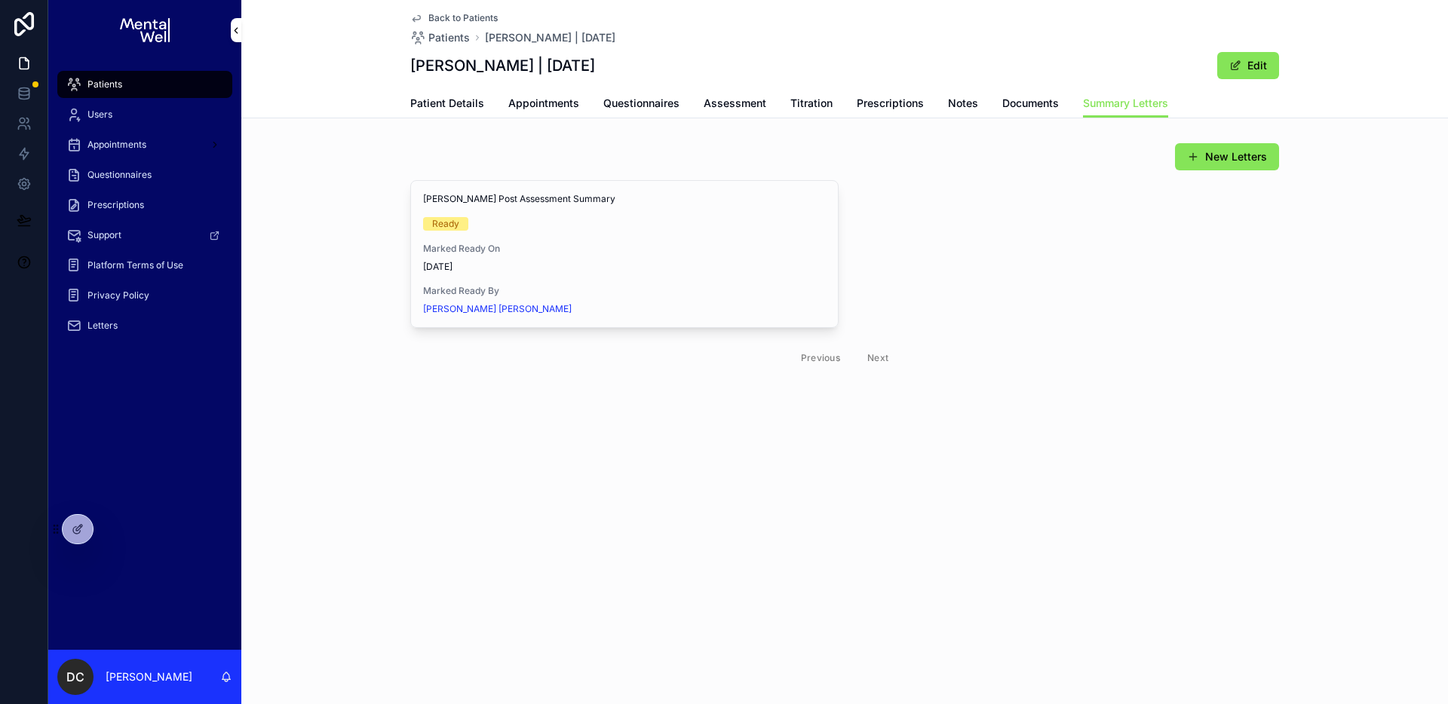
click at [0, 0] on span "View in Google Docs" at bounding box center [0, 0] width 0 height 0
click at [633, 106] on span "Questionnaires" at bounding box center [641, 103] width 76 height 15
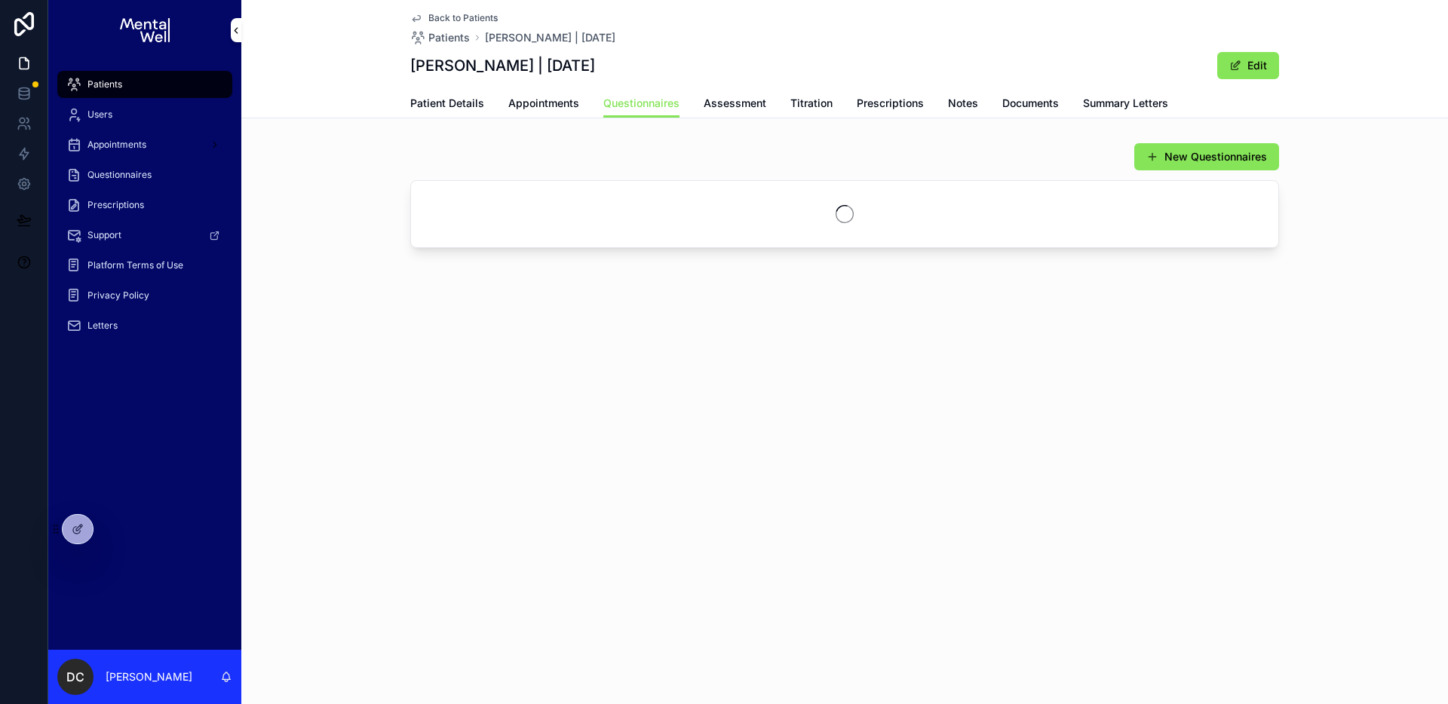
click at [742, 109] on span "Assessment" at bounding box center [735, 103] width 63 height 15
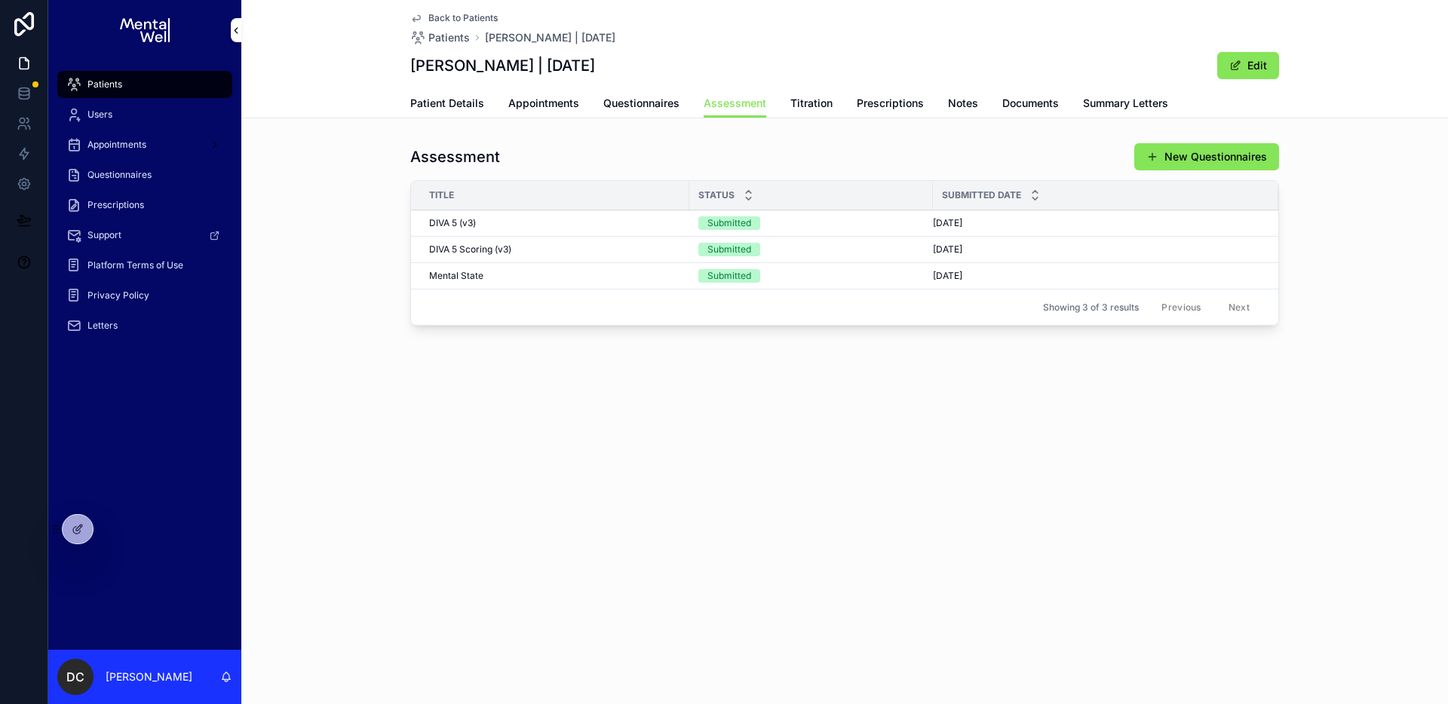
click at [558, 245] on div "DIVA 5 Scoring (v3) DIVA 5 Scoring (v3)" at bounding box center [554, 250] width 251 height 12
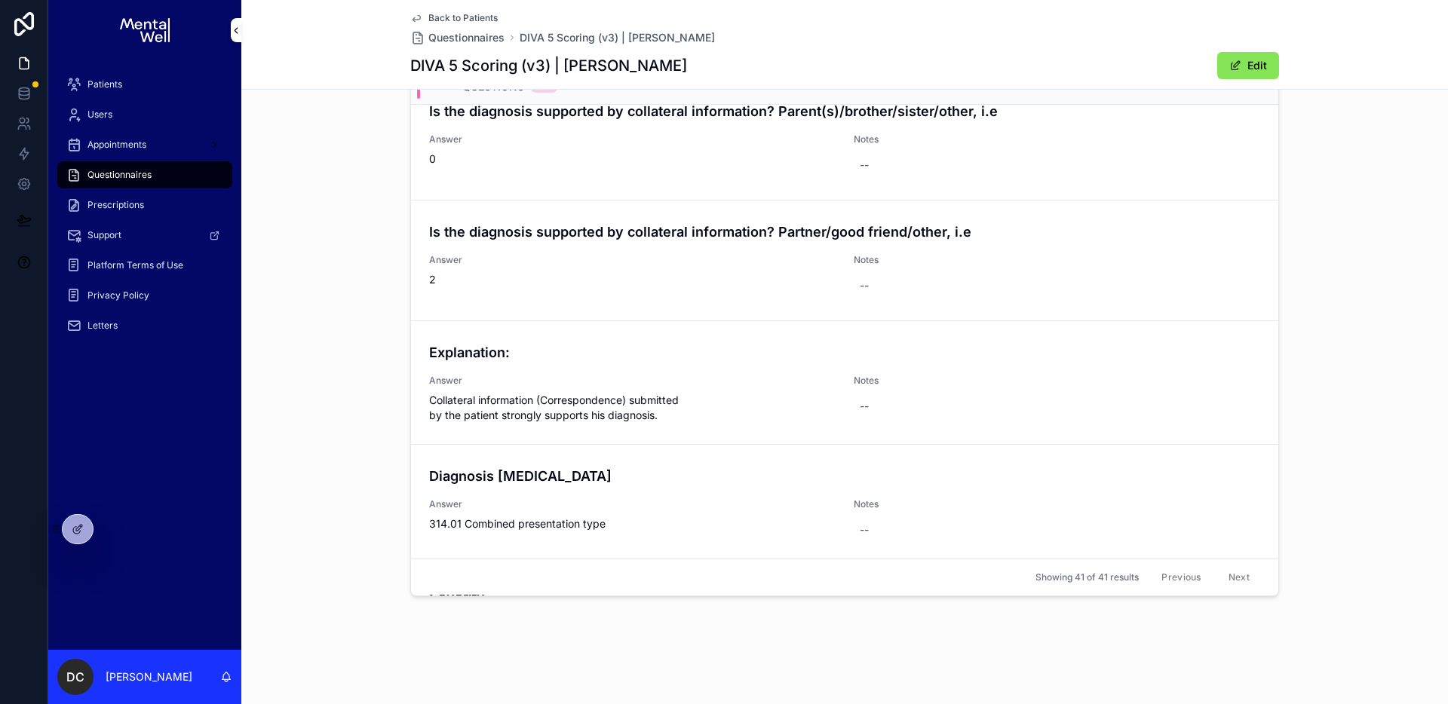
scroll to position [4613, 0]
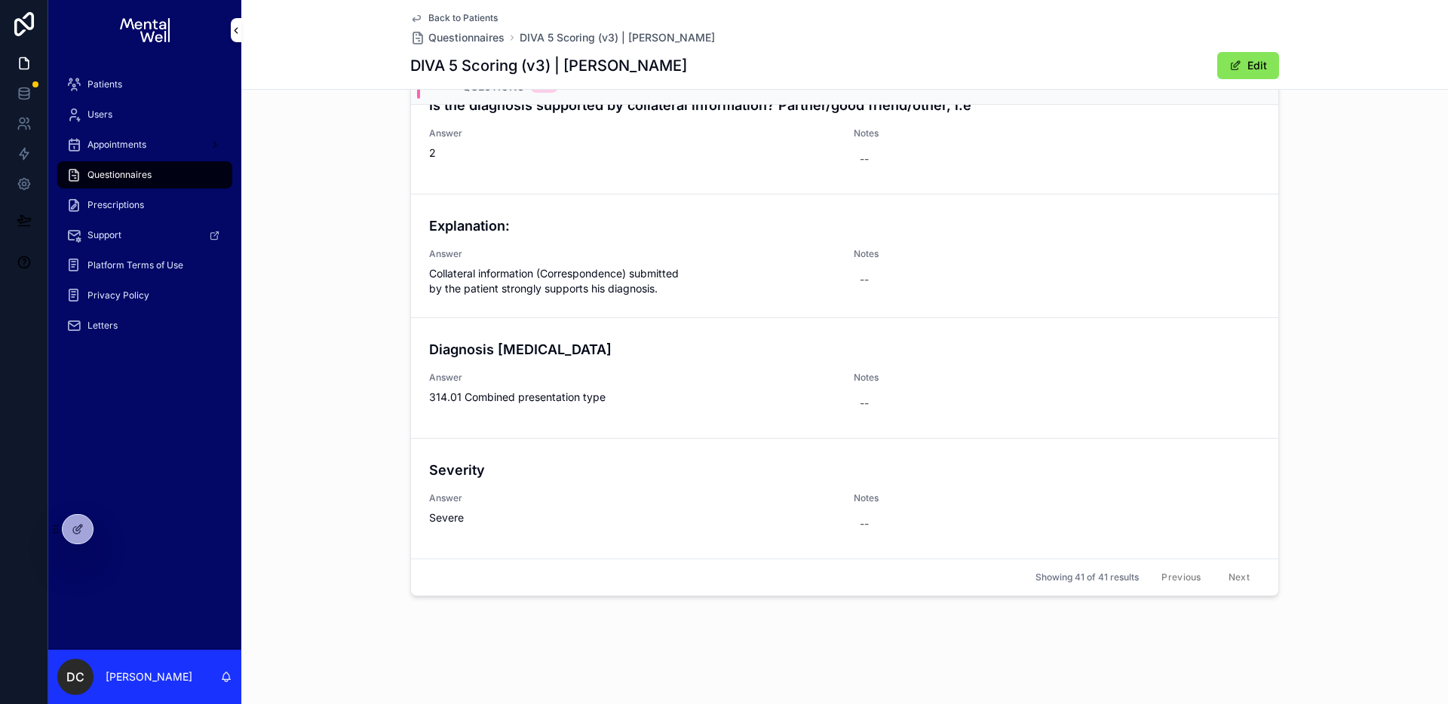
click at [370, 195] on div "Questions Questions 41 DSM-5 TR: A2eH/I 5. Is often “on the go” or often acts a…" at bounding box center [844, 312] width 1207 height 593
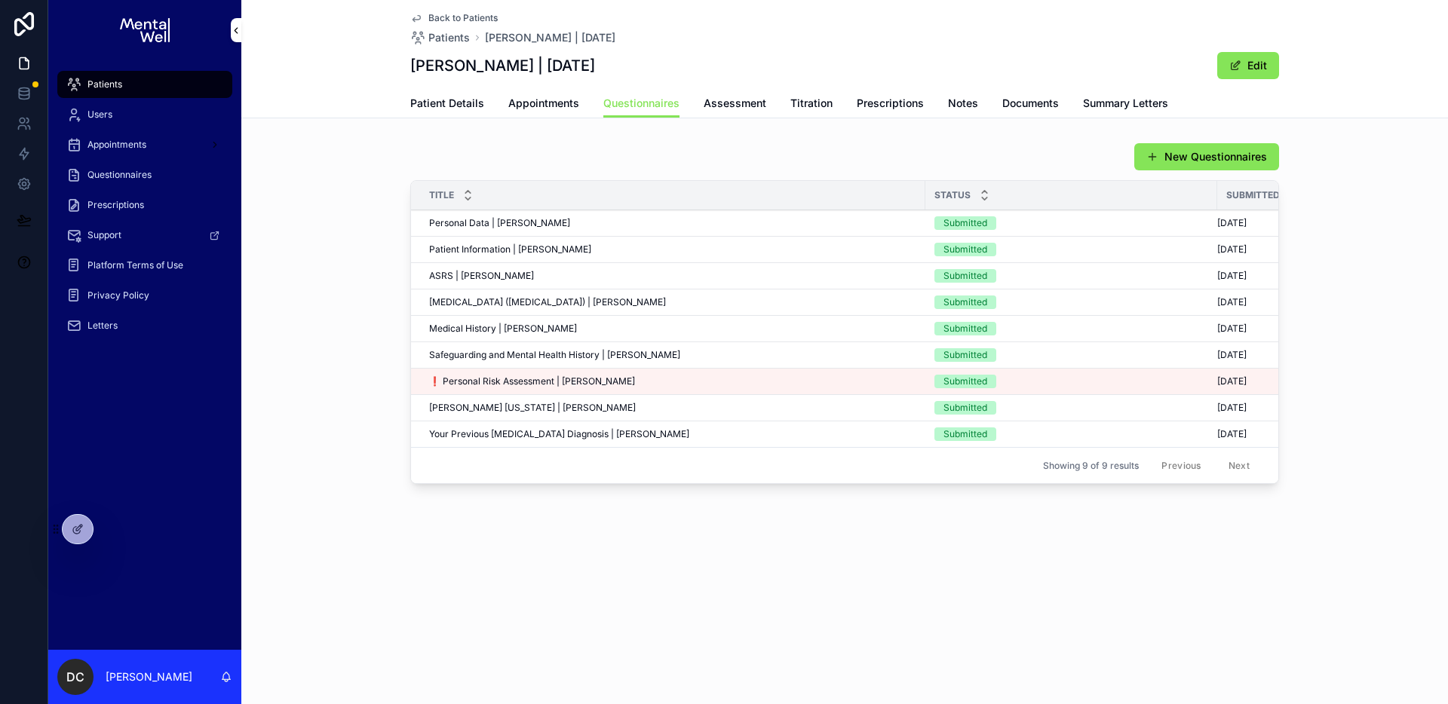
click at [445, 112] on link "Patient Details" at bounding box center [447, 105] width 74 height 30
